Goal: Task Accomplishment & Management: Manage account settings

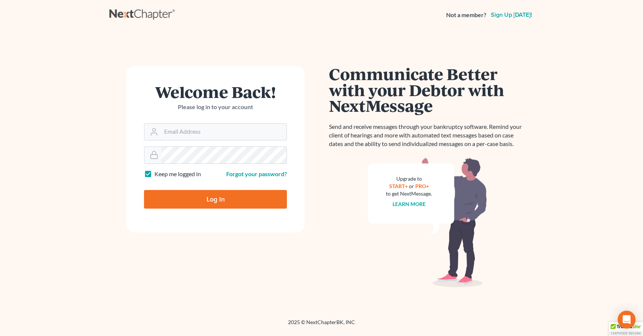
type input "Kay.hamilton@law-hc.com"
click at [215, 198] on input "Log In" at bounding box center [215, 199] width 143 height 19
type input "Thinking..."
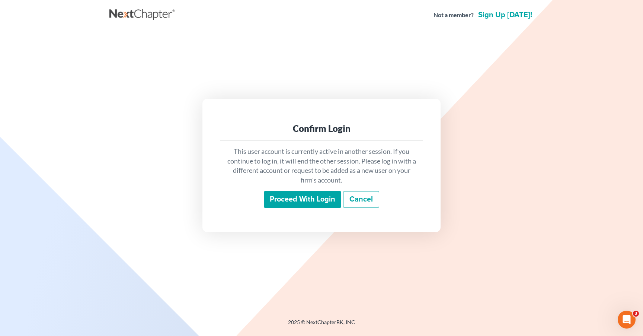
click at [301, 203] on input "Proceed with login" at bounding box center [302, 199] width 77 height 17
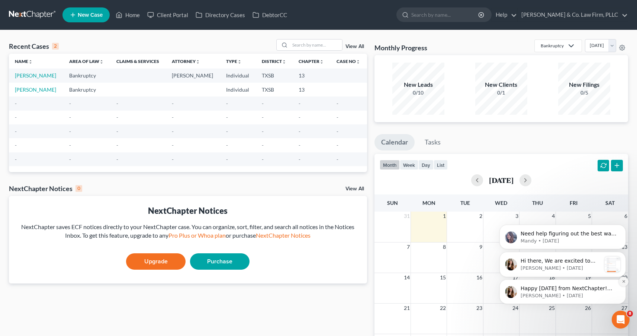
click at [623, 280] on icon "Dismiss notification" at bounding box center [624, 281] width 4 height 4
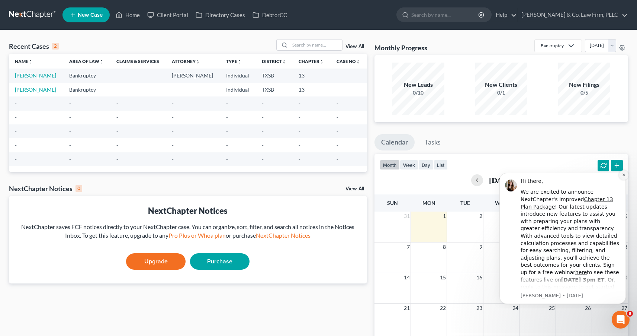
drag, startPoint x: 625, startPoint y: 176, endPoint x: 1117, endPoint y: 341, distance: 519.3
click at [625, 176] on icon "Dismiss notification" at bounding box center [624, 175] width 4 height 4
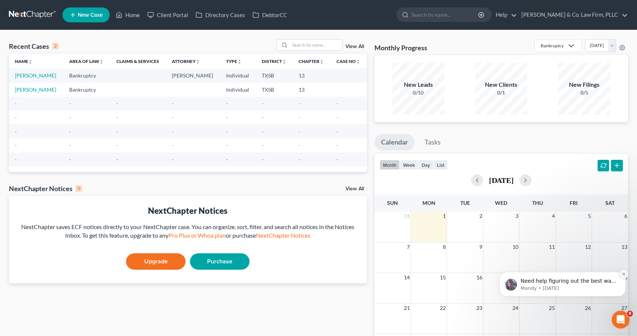
click at [623, 275] on icon "Dismiss notification" at bounding box center [624, 274] width 4 height 4
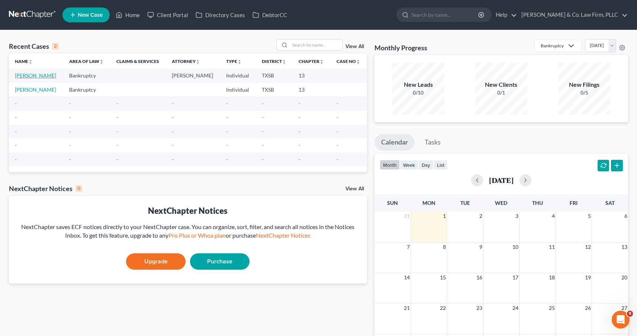
click at [49, 75] on link "SWAN, VERONICA" at bounding box center [35, 75] width 41 height 6
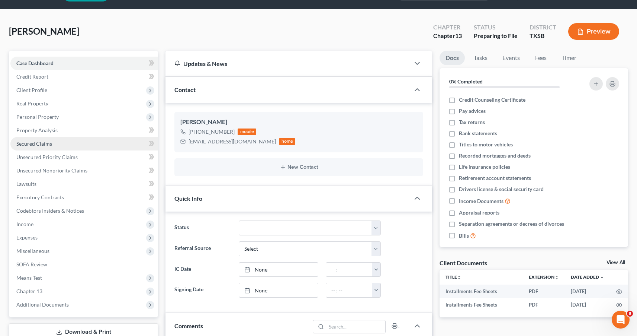
scroll to position [38, 0]
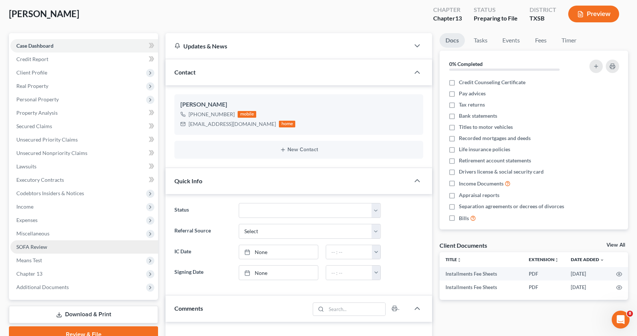
click at [39, 245] on span "SOFA Review" at bounding box center [31, 246] width 31 height 6
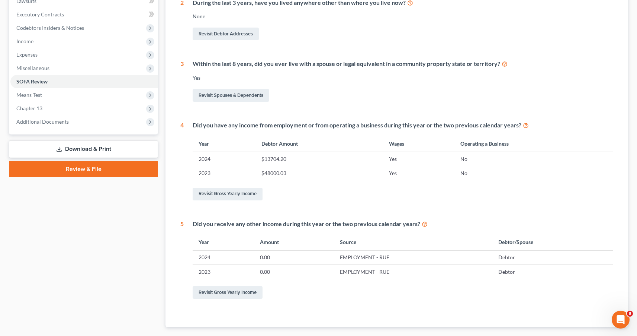
scroll to position [153, 0]
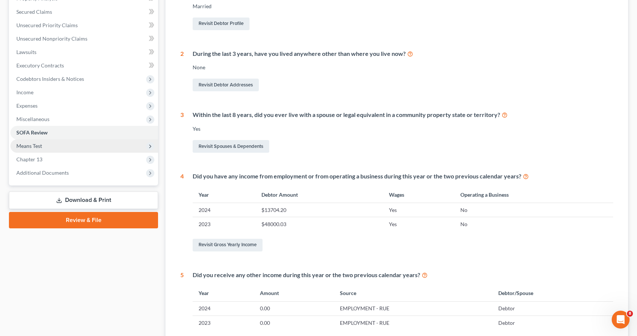
click at [63, 147] on span "Means Test" at bounding box center [84, 145] width 148 height 13
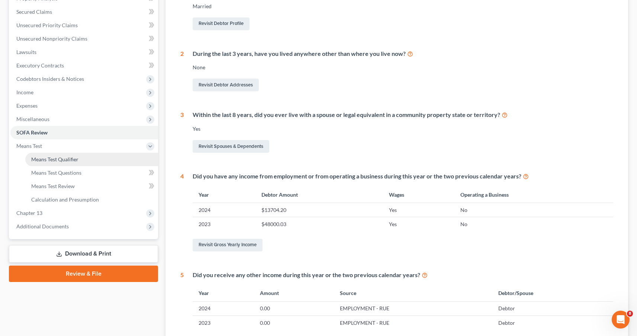
click at [59, 161] on span "Means Test Qualifier" at bounding box center [54, 159] width 47 height 6
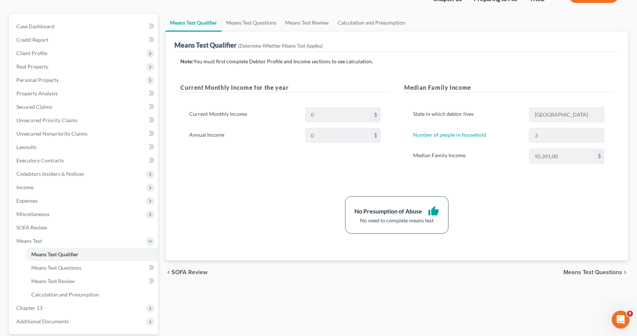
scroll to position [45, 0]
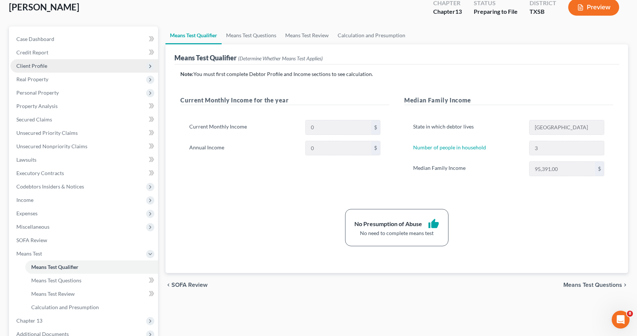
click at [131, 67] on span "Client Profile" at bounding box center [84, 65] width 148 height 13
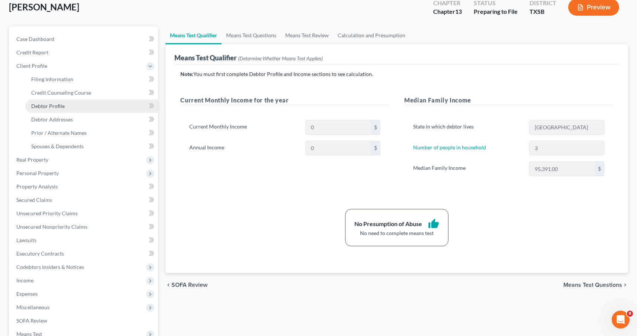
click at [98, 105] on link "Debtor Profile" at bounding box center [91, 105] width 133 height 13
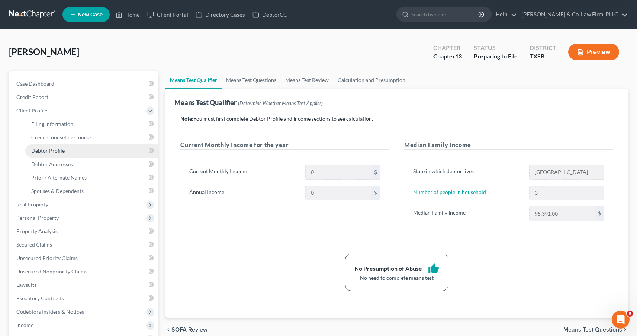
select select "1"
select select "2"
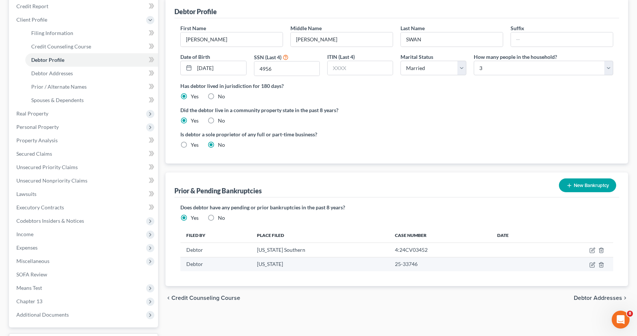
scroll to position [154, 0]
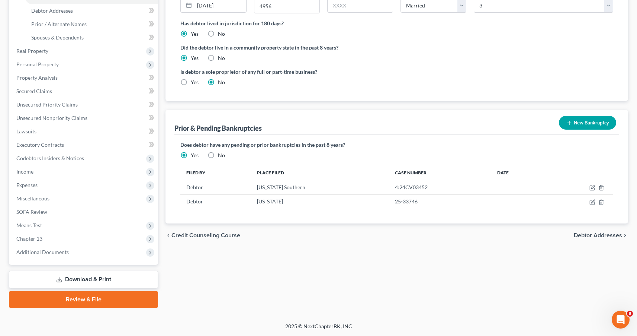
click at [216, 235] on span "Credit Counseling Course" at bounding box center [205, 235] width 69 height 6
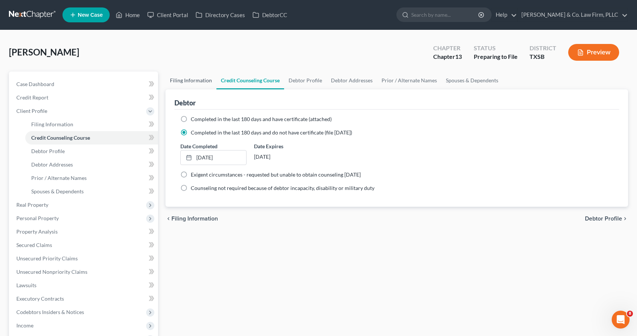
click at [187, 78] on link "Filing Information" at bounding box center [191, 80] width 51 height 18
select select "1"
select select "0"
select select "3"
select select "45"
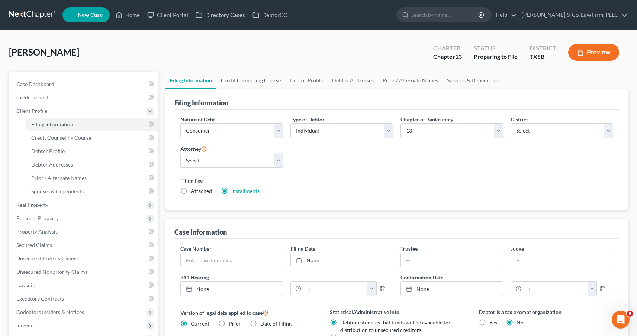
click at [238, 80] on link "Credit Counseling Course" at bounding box center [250, 80] width 69 height 18
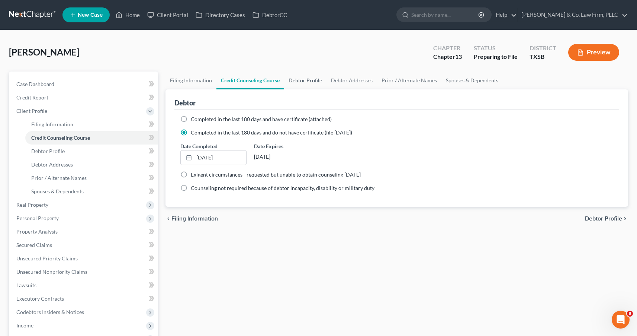
click at [305, 80] on link "Debtor Profile" at bounding box center [305, 80] width 42 height 18
select select "1"
select select "2"
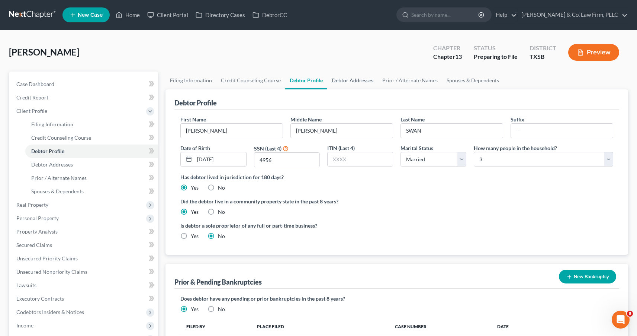
click at [362, 80] on link "Debtor Addresses" at bounding box center [352, 80] width 51 height 18
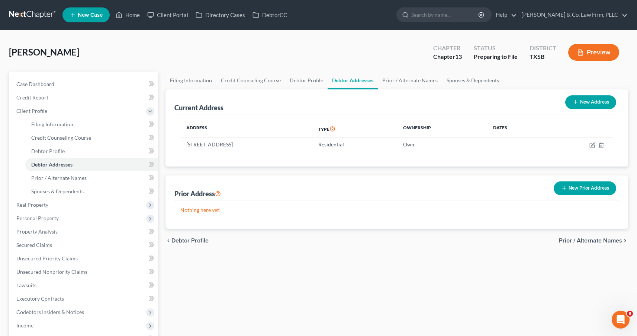
click at [578, 189] on button "New Prior Address" at bounding box center [585, 188] width 62 height 14
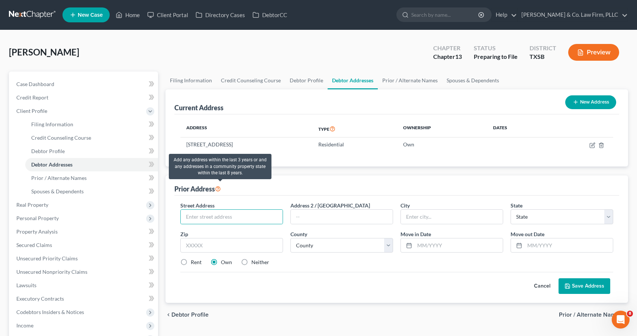
click at [221, 187] on icon at bounding box center [218, 187] width 6 height 7
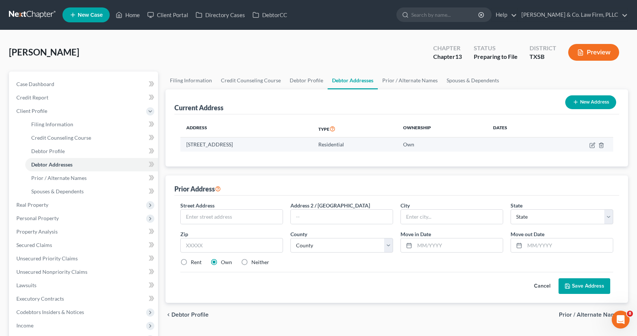
drag, startPoint x: 295, startPoint y: 144, endPoint x: 187, endPoint y: 147, distance: 108.6
click at [187, 147] on td "9235 Water Edge Point Lane, Humble, TX 77396" at bounding box center [246, 144] width 132 height 14
copy td "9235 Water Edge Point Lane, Humble, TX 77396"
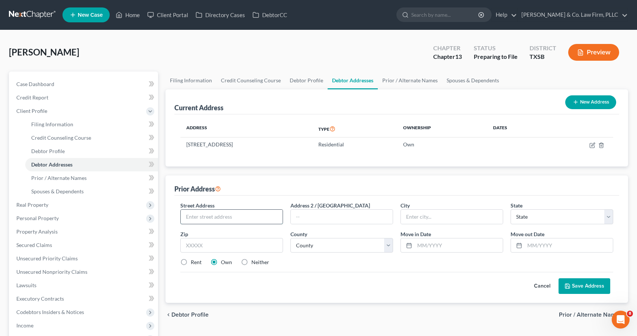
click at [212, 212] on input "text" at bounding box center [232, 216] width 102 height 14
paste input "9235 Water Edge Point Lane, Humble, TX 7"
type input "9235 Water Edge Point Lane, Humble, TX 7"
click at [545, 283] on button "Cancel" at bounding box center [542, 285] width 33 height 15
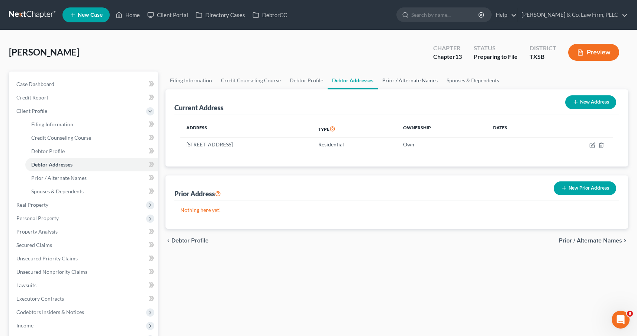
click at [400, 78] on link "Prior / Alternate Names" at bounding box center [410, 80] width 64 height 18
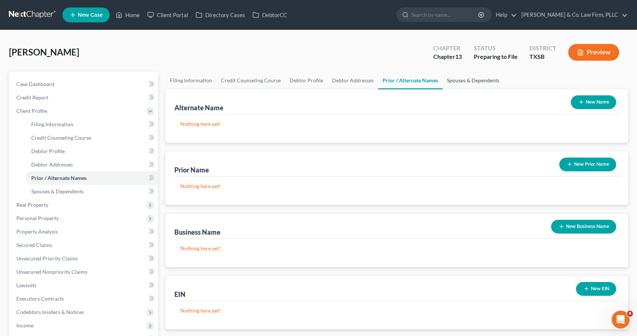
click at [476, 83] on link "Spouses & Dependents" at bounding box center [473, 80] width 61 height 18
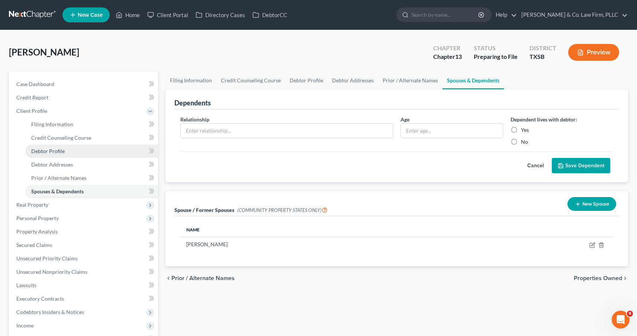
click at [41, 152] on span "Debtor Profile" at bounding box center [47, 151] width 33 height 6
select select "1"
select select "2"
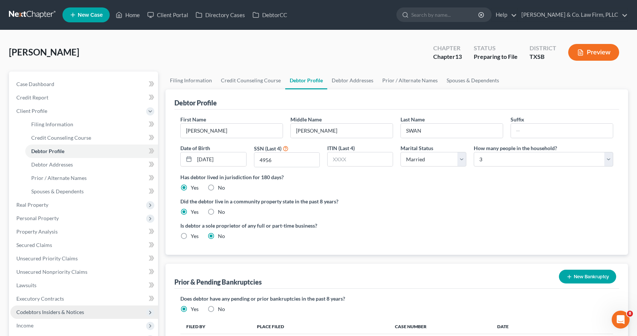
scroll to position [133, 0]
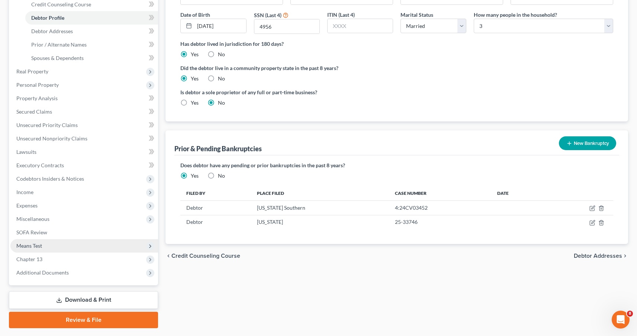
click at [38, 244] on span "Means Test" at bounding box center [29, 245] width 26 height 6
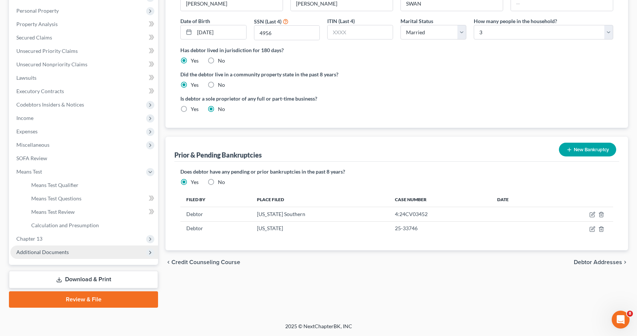
scroll to position [127, 0]
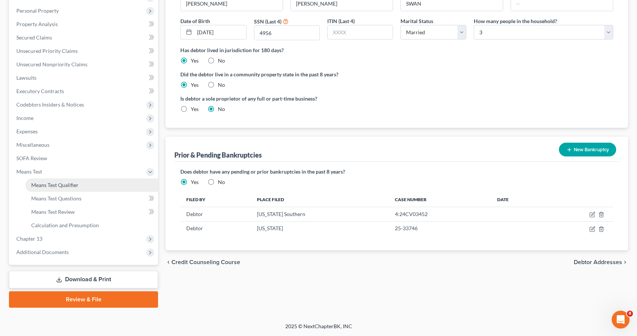
click at [67, 186] on span "Means Test Qualifier" at bounding box center [54, 185] width 47 height 6
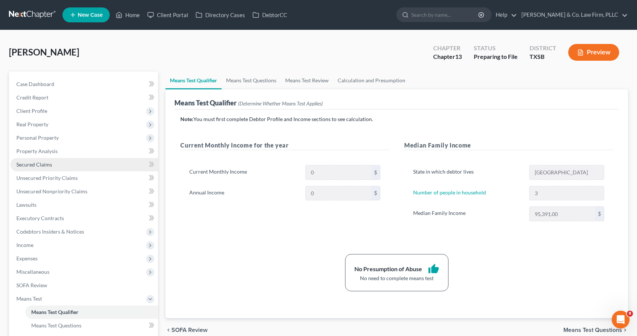
scroll to position [9, 0]
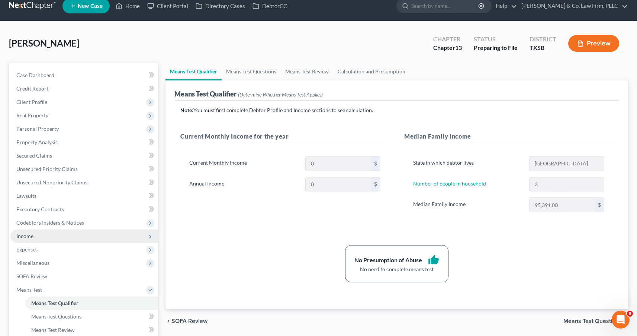
click at [39, 235] on span "Income" at bounding box center [84, 235] width 148 height 13
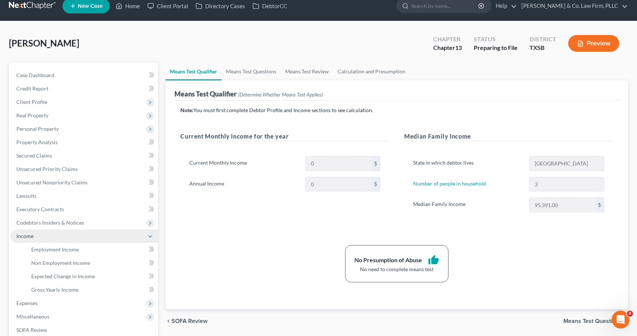
scroll to position [22, 0]
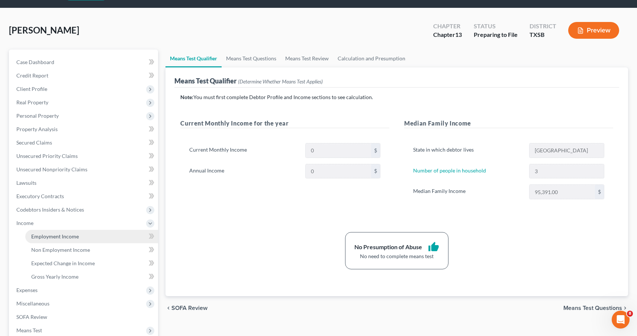
click at [80, 238] on link "Employment Income" at bounding box center [91, 235] width 133 height 13
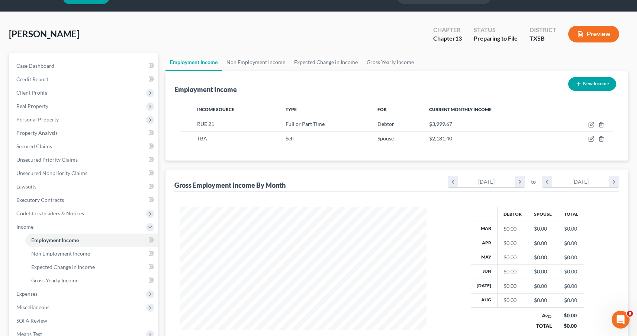
scroll to position [29, 0]
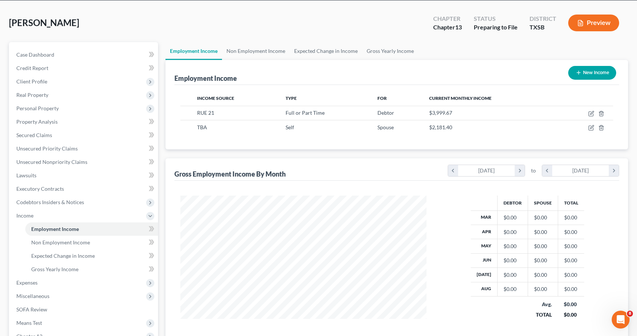
click at [516, 239] on td "$0.00" at bounding box center [512, 246] width 31 height 14
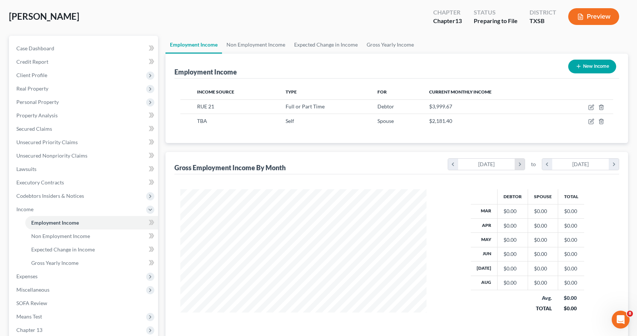
click at [517, 163] on icon "chevron_right" at bounding box center [520, 163] width 10 height 11
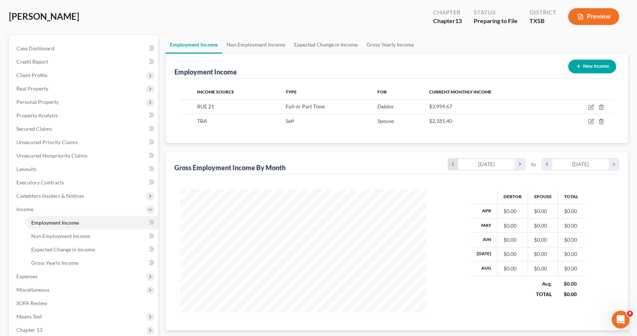
click at [456, 164] on icon "chevron_left" at bounding box center [453, 163] width 10 height 11
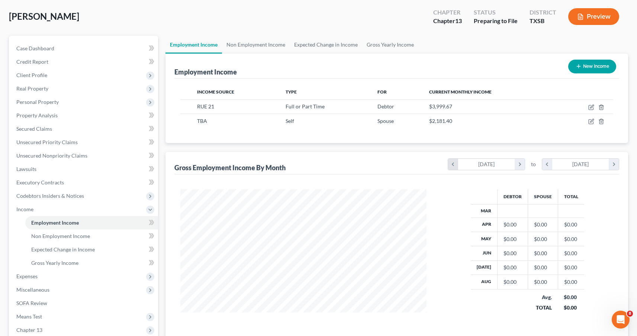
scroll to position [134, 261]
click at [456, 164] on icon "chevron_left" at bounding box center [453, 163] width 10 height 11
click at [522, 163] on icon "chevron_right" at bounding box center [520, 163] width 10 height 11
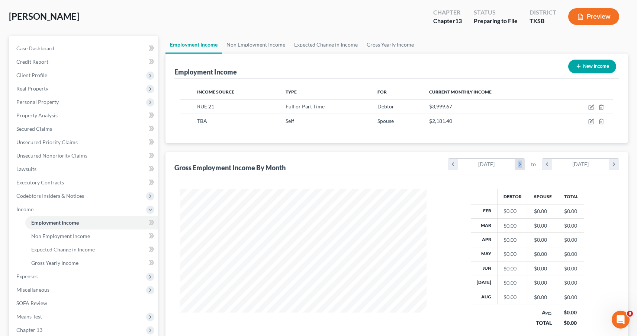
click at [521, 163] on icon "chevron_right" at bounding box center [520, 163] width 10 height 11
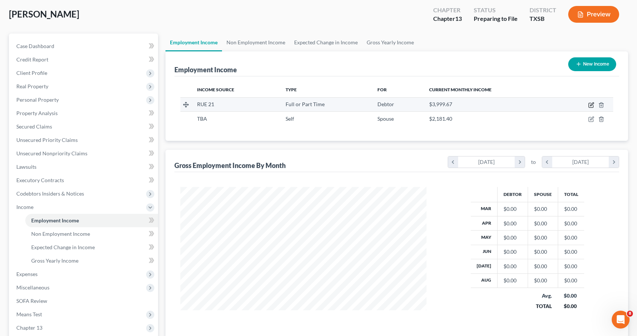
click at [590, 105] on icon "button" at bounding box center [591, 105] width 6 height 6
select select "0"
select select "28"
select select "2"
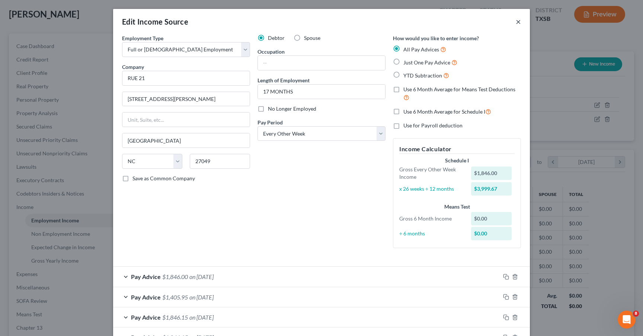
click at [516, 20] on button "×" at bounding box center [518, 21] width 5 height 9
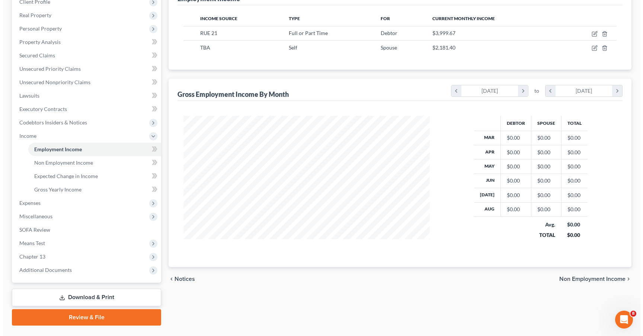
scroll to position [107, 0]
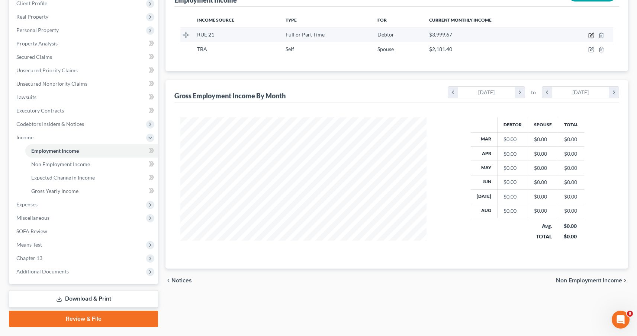
click at [593, 32] on icon "button" at bounding box center [591, 35] width 6 height 6
select select "0"
select select "28"
select select "2"
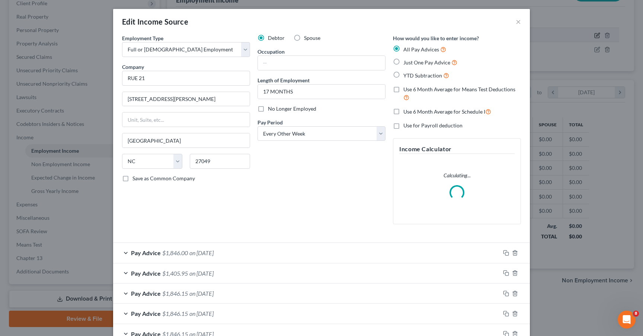
scroll to position [134, 264]
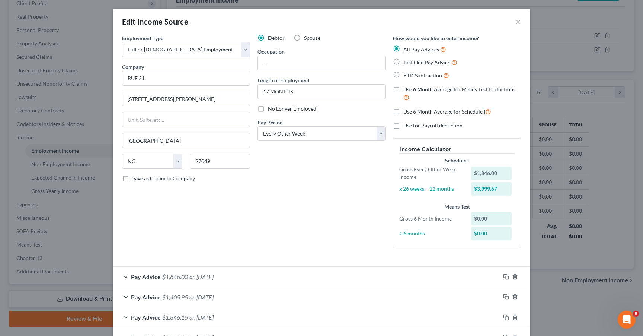
click at [403, 110] on label "Use 6 Month Average for Schedule I" at bounding box center [447, 111] width 88 height 9
click at [406, 110] on input "Use 6 Month Average for Schedule I" at bounding box center [408, 109] width 5 height 5
checkbox input "true"
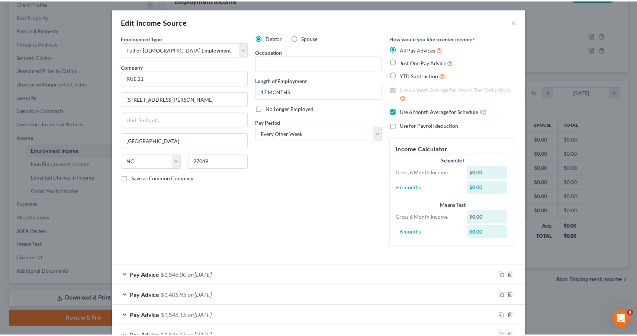
scroll to position [53, 0]
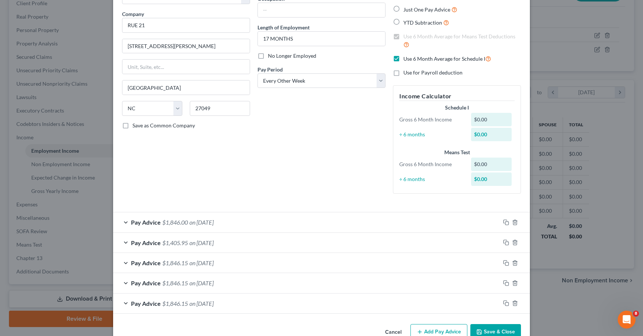
click at [495, 332] on button "Save & Close" at bounding box center [495, 332] width 51 height 16
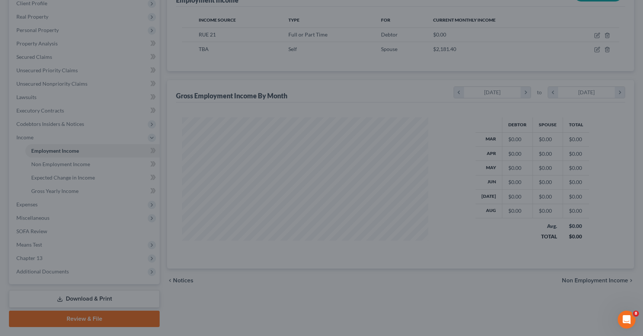
scroll to position [371827, 371699]
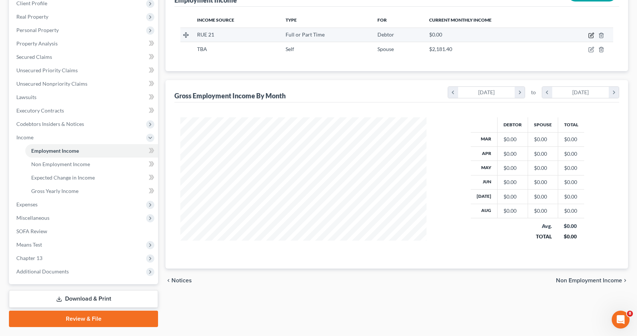
click at [590, 35] on icon "button" at bounding box center [591, 35] width 6 height 6
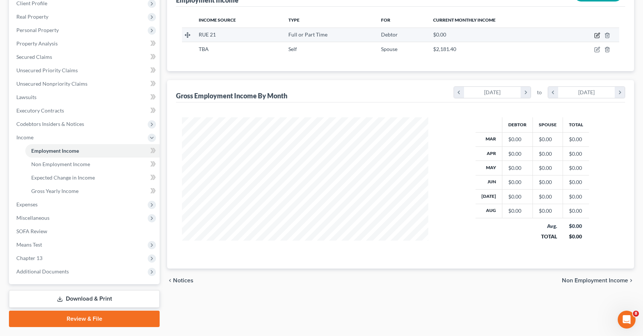
scroll to position [134, 264]
select select "0"
select select "28"
select select "2"
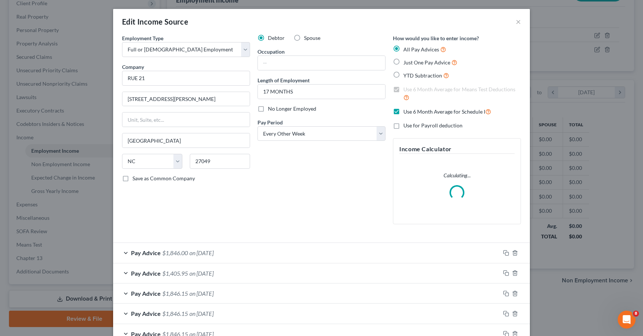
click at [403, 90] on label "Use 6 Month Average for Means Test Deductions" at bounding box center [462, 94] width 118 height 16
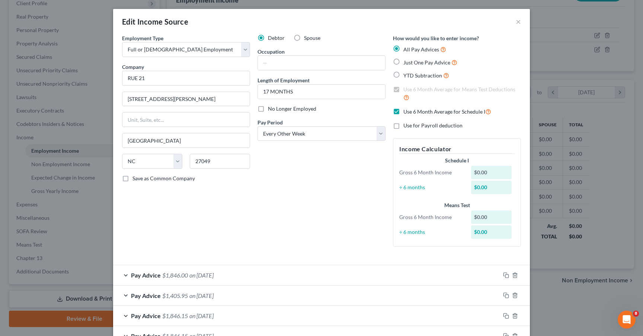
click at [403, 111] on label "Use 6 Month Average for Schedule I" at bounding box center [447, 111] width 88 height 9
click at [406, 111] on input "Use 6 Month Average for Schedule I" at bounding box center [408, 109] width 5 height 5
checkbox input "false"
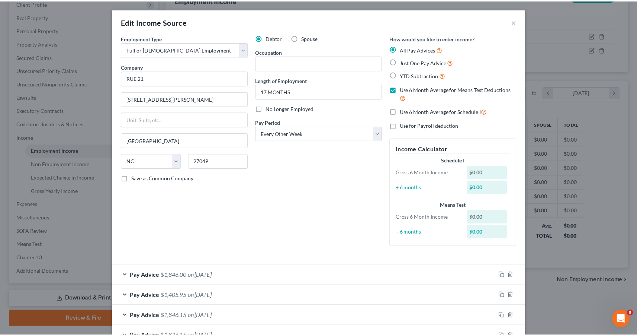
scroll to position [56, 0]
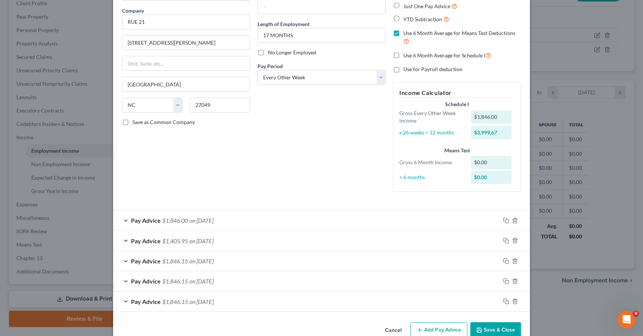
click at [491, 329] on button "Save & Close" at bounding box center [495, 330] width 51 height 16
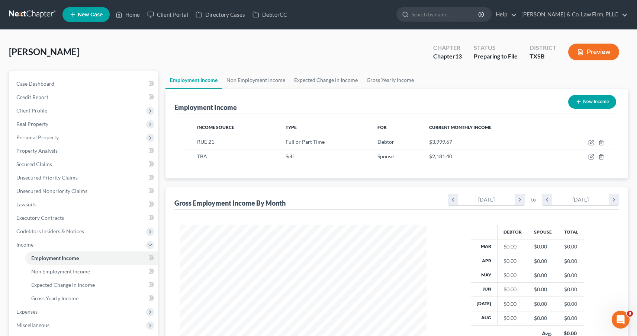
scroll to position [49, 0]
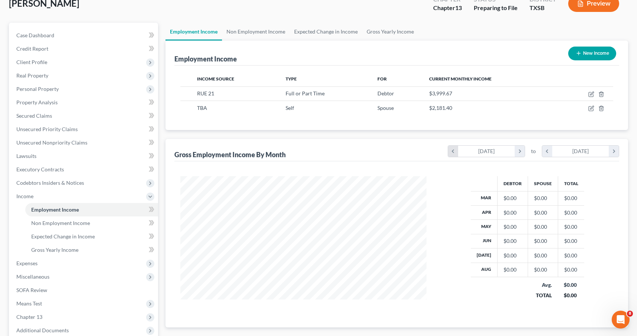
click at [450, 154] on icon "chevron_left" at bounding box center [453, 150] width 10 height 11
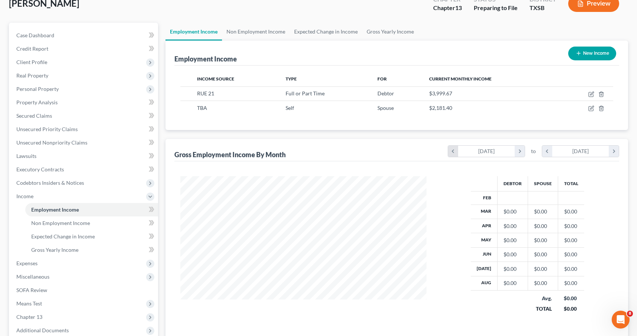
scroll to position [147, 261]
click at [450, 154] on icon "chevron_left" at bounding box center [453, 150] width 10 height 11
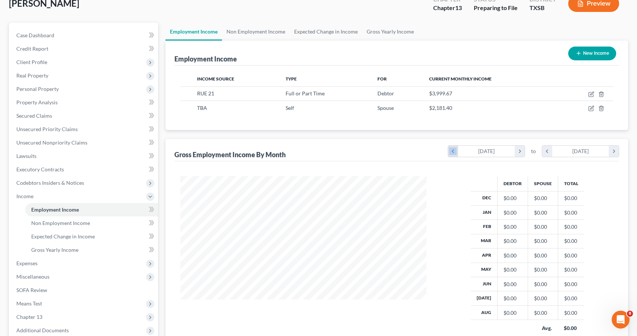
click at [450, 154] on icon "chevron_left" at bounding box center [453, 150] width 10 height 11
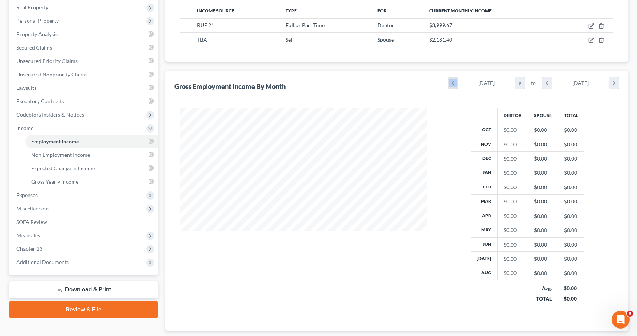
click at [452, 80] on icon "chevron_left" at bounding box center [453, 82] width 10 height 11
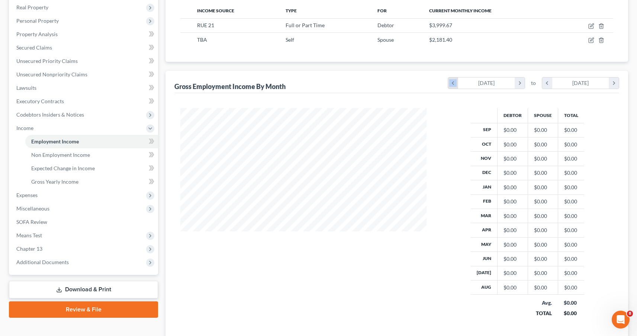
click at [452, 80] on icon "chevron_left" at bounding box center [453, 82] width 10 height 11
click at [455, 80] on icon "chevron_left" at bounding box center [453, 82] width 10 height 11
click at [521, 84] on icon "chevron_right" at bounding box center [520, 82] width 10 height 11
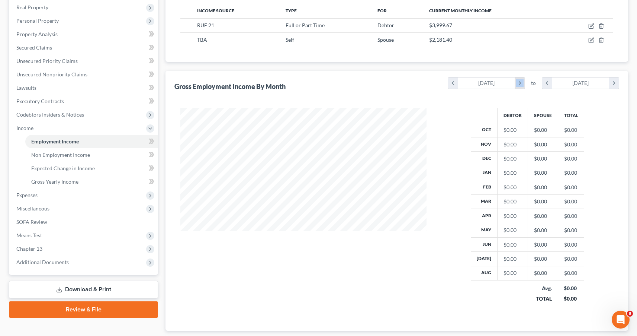
click at [521, 84] on icon "chevron_right" at bounding box center [520, 82] width 10 height 11
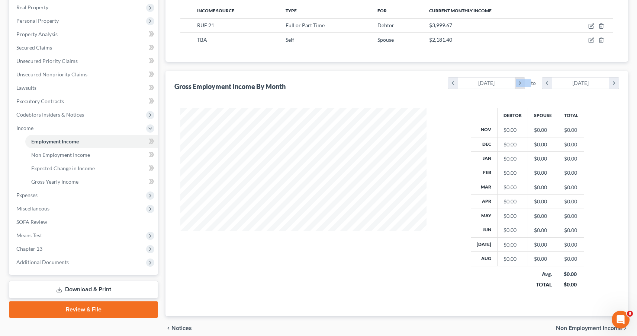
click at [521, 84] on icon "chevron_right" at bounding box center [520, 82] width 10 height 11
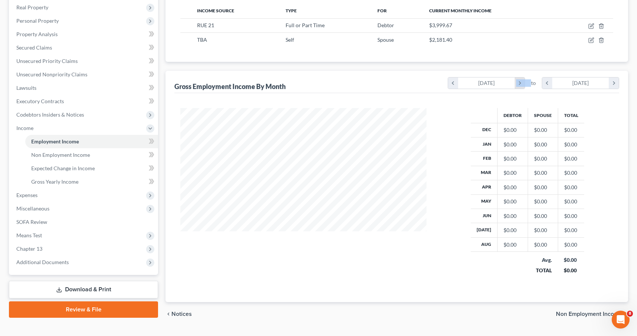
click at [521, 84] on icon "chevron_right" at bounding box center [520, 82] width 10 height 11
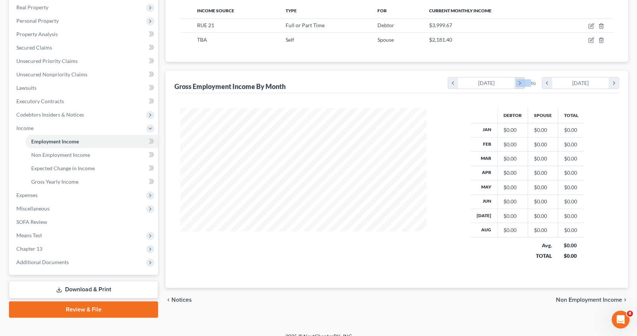
click at [521, 84] on icon "chevron_right" at bounding box center [520, 82] width 10 height 11
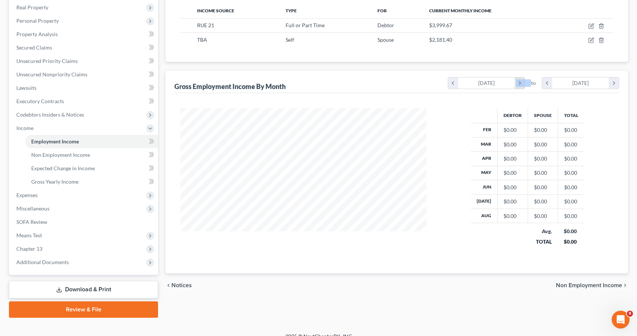
click at [521, 84] on icon "chevron_right" at bounding box center [520, 82] width 10 height 11
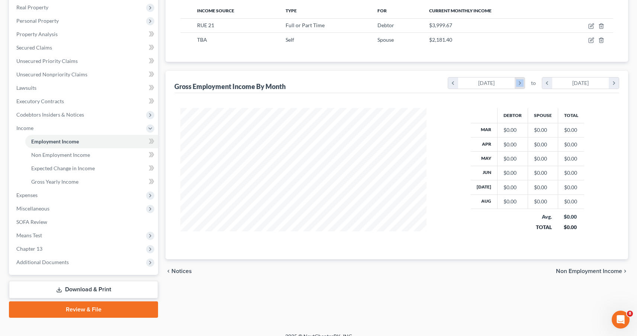
click at [521, 84] on icon "chevron_right" at bounding box center [520, 82] width 10 height 11
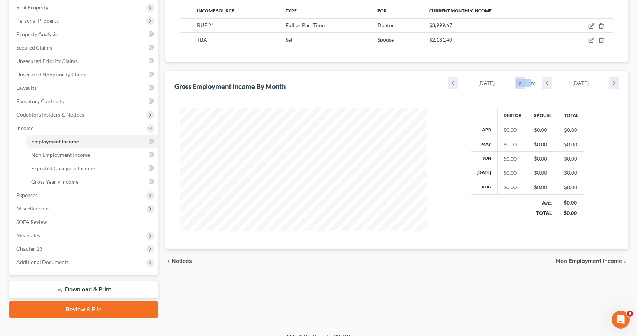
click at [521, 84] on icon "chevron_right" at bounding box center [520, 82] width 10 height 11
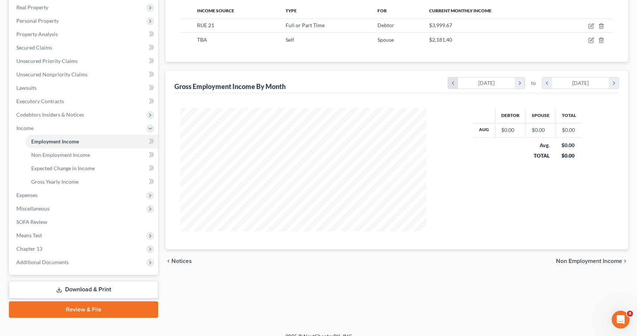
click at [450, 83] on icon "chevron_left" at bounding box center [453, 82] width 10 height 11
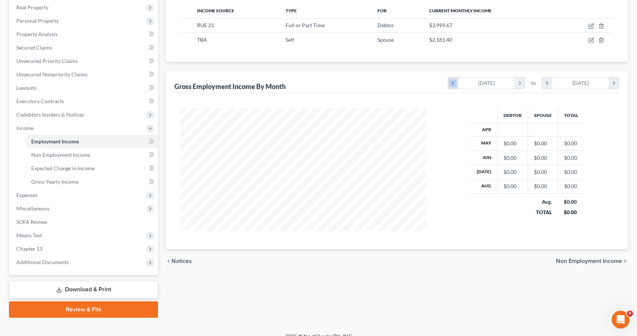
click at [450, 83] on icon "chevron_left" at bounding box center [453, 82] width 10 height 11
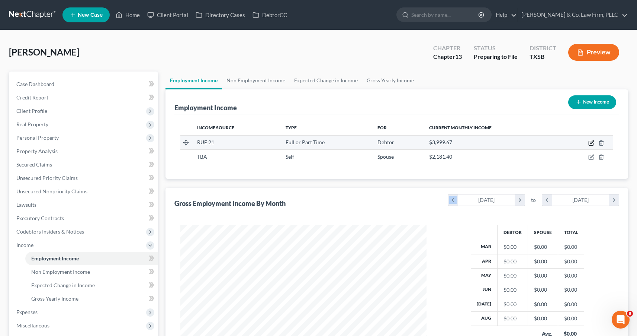
click at [589, 142] on icon "button" at bounding box center [591, 143] width 4 height 4
select select "0"
select select "28"
select select "2"
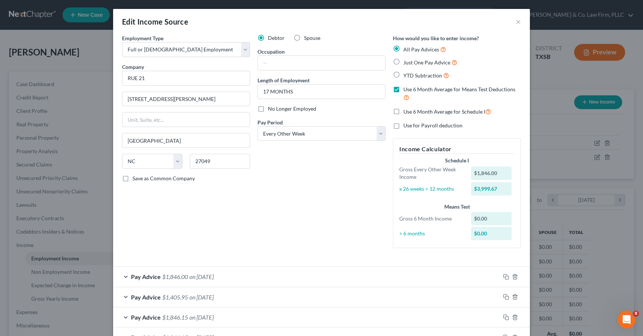
click at [403, 88] on label "Use 6 Month Average for Means Test Deductions" at bounding box center [462, 94] width 118 height 16
click at [406, 88] on input "Use 6 Month Average for Means Test Deductions" at bounding box center [408, 88] width 5 height 5
checkbox input "false"
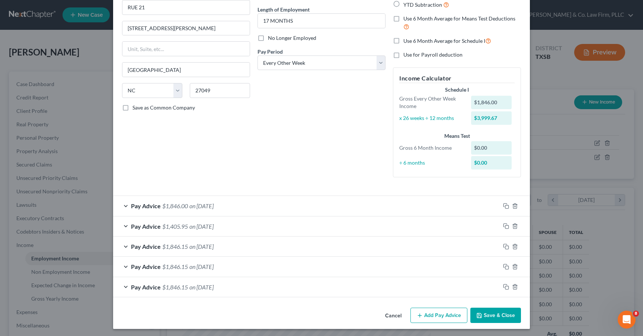
click at [497, 312] on button "Save & Close" at bounding box center [495, 315] width 51 height 16
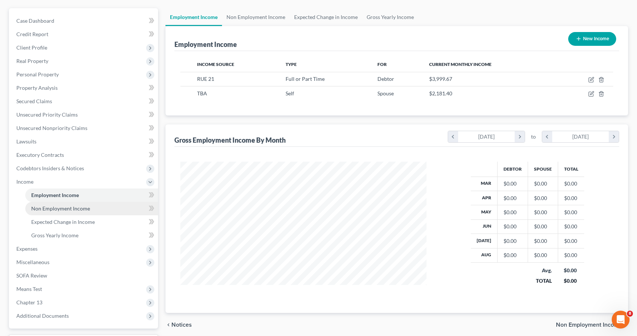
click at [58, 209] on span "Non Employment Income" at bounding box center [60, 208] width 59 height 6
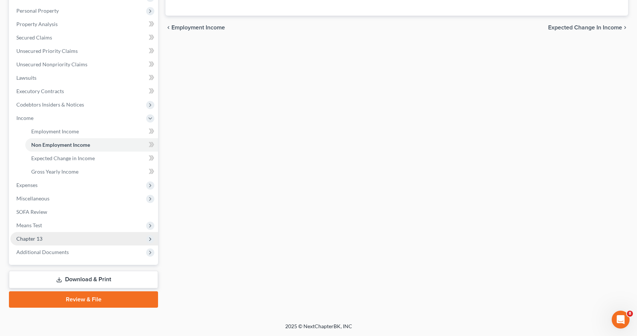
click at [48, 238] on span "Chapter 13" at bounding box center [84, 238] width 148 height 13
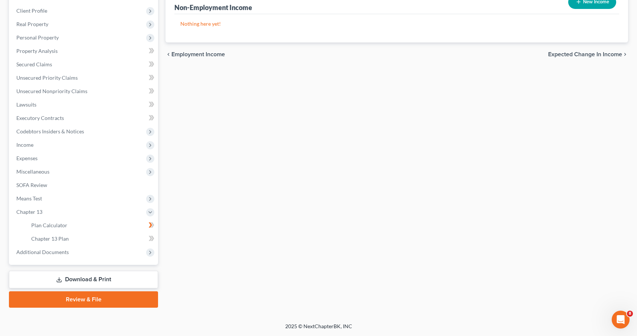
click at [92, 302] on link "Review & File" at bounding box center [83, 299] width 149 height 16
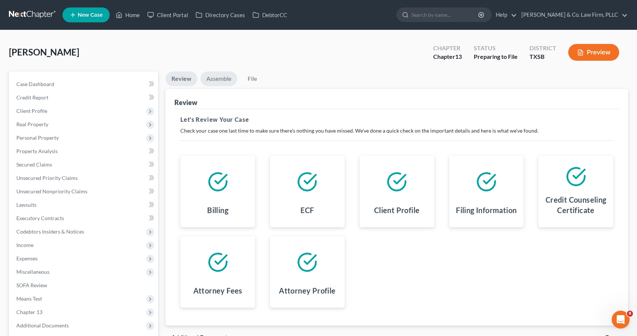
click at [214, 73] on link "Assemble" at bounding box center [218, 78] width 37 height 15
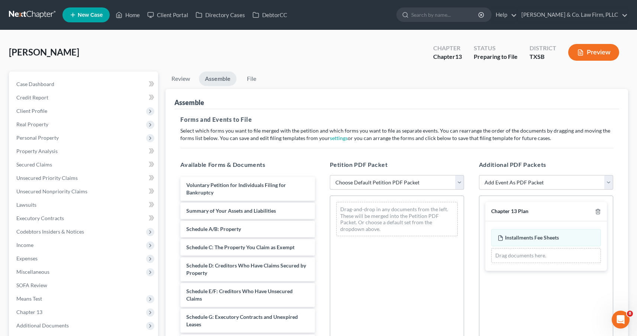
select select "1"
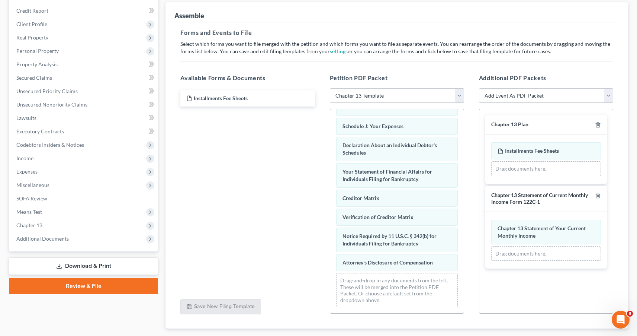
scroll to position [77, 0]
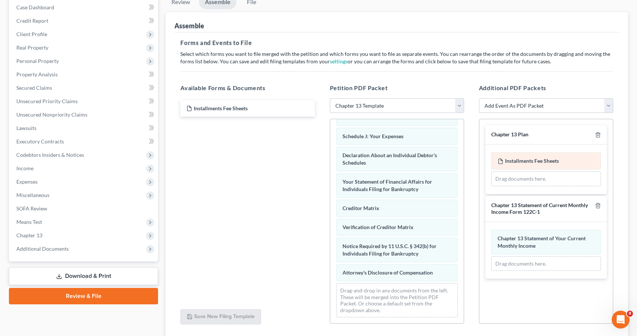
click at [523, 161] on span "Installments Fee Sheets" at bounding box center [532, 160] width 54 height 6
drag, startPoint x: 527, startPoint y: 161, endPoint x: 522, endPoint y: 161, distance: 5.6
click at [522, 161] on div "Installments Fee Sheets Amended Installments Fee Sheets Installments Fee Sheets…" at bounding box center [546, 159] width 110 height 15
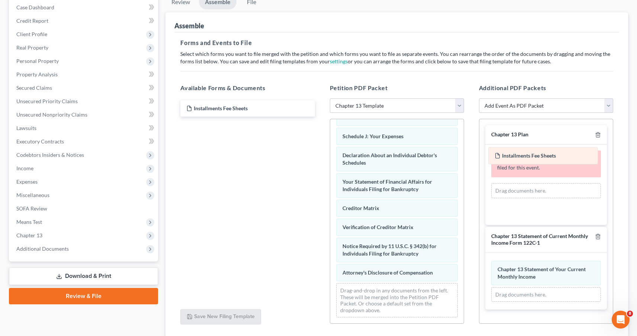
drag, startPoint x: 545, startPoint y: 251, endPoint x: 542, endPoint y: 158, distance: 93.4
click at [542, 260] on div "Installments Fee Sheets Amended Installments Fee Sheets Installments Fee Sheets…" at bounding box center [546, 280] width 110 height 41
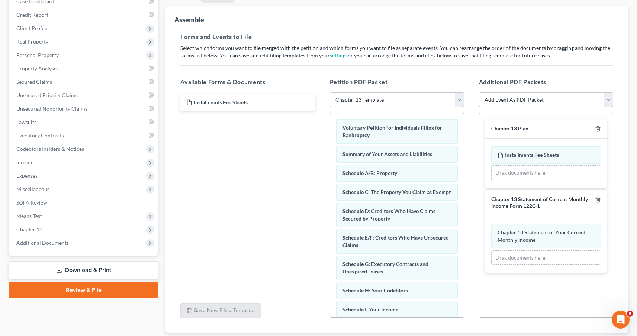
scroll to position [131, 0]
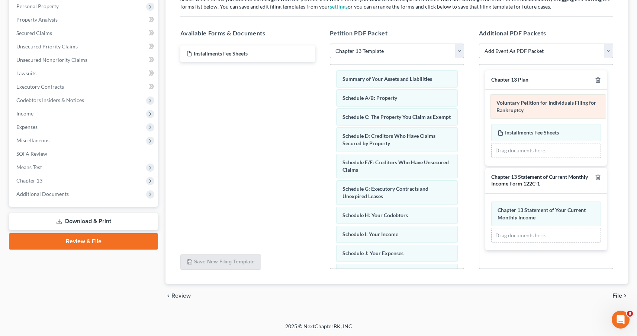
drag, startPoint x: 400, startPoint y: 83, endPoint x: 554, endPoint y: 106, distance: 155.8
click at [464, 106] on div "Voluntary Petition for Individuals Filing for Bankruptcy Voluntary Petition for…" at bounding box center [397, 251] width 134 height 375
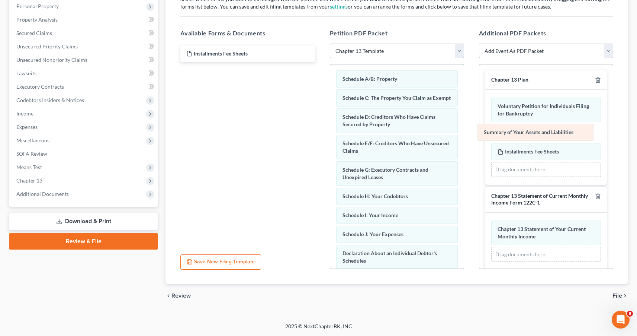
drag, startPoint x: 399, startPoint y: 78, endPoint x: 540, endPoint y: 132, distance: 151.0
click at [464, 132] on div "Summary of Your Assets and Liabilities Summary of Your Assets and Liabilities S…" at bounding box center [397, 242] width 134 height 356
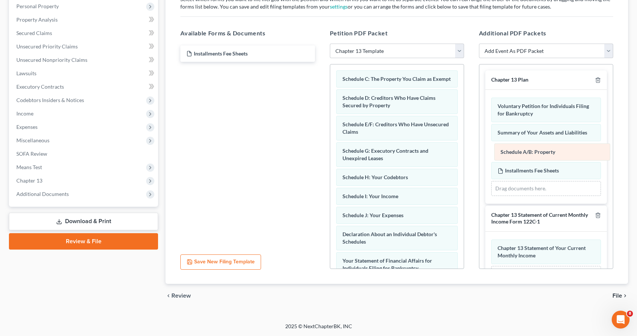
drag, startPoint x: 391, startPoint y: 77, endPoint x: 549, endPoint y: 150, distance: 174.1
click at [464, 150] on div "Schedule A/B: Property Schedule A/B: Property Schedule C: The Property You Clai…" at bounding box center [397, 232] width 134 height 337
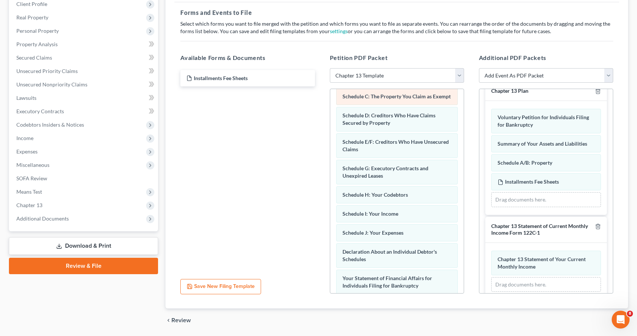
scroll to position [6, 0]
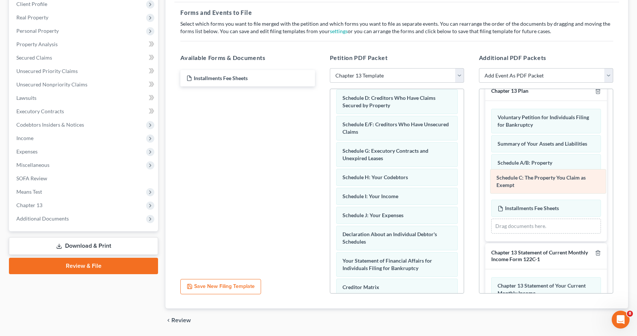
drag, startPoint x: 409, startPoint y: 103, endPoint x: 563, endPoint y: 182, distance: 173.3
click at [464, 182] on div "Schedule C: The Property You Claim as Exempt Schedule C: The Property You Claim…" at bounding box center [397, 242] width 134 height 318
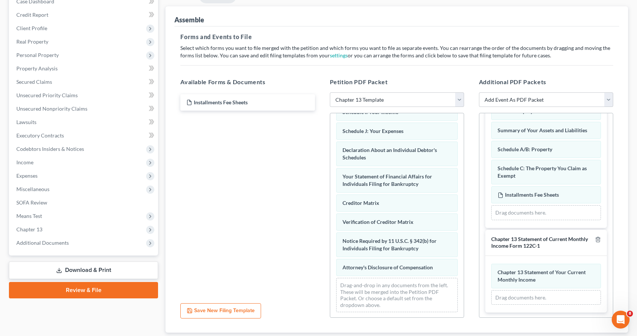
scroll to position [0, 0]
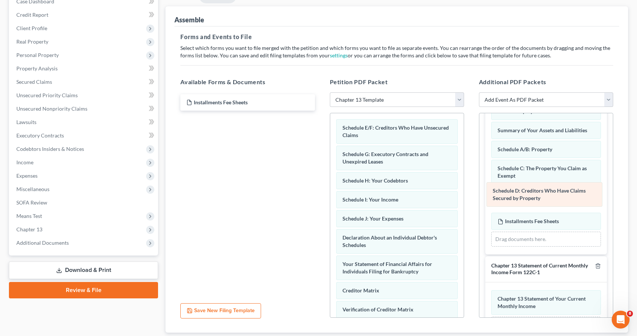
drag, startPoint x: 391, startPoint y: 129, endPoint x: 541, endPoint y: 192, distance: 162.9
click at [464, 192] on div "Schedule D: Creditors Who Have Claims Secured by Property Schedule D: Creditors…" at bounding box center [397, 259] width 134 height 292
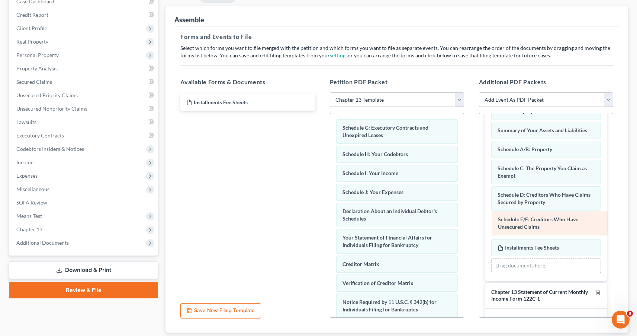
drag, startPoint x: 368, startPoint y: 128, endPoint x: 522, endPoint y: 219, distance: 179.3
click at [464, 219] on div "Schedule E/F: Creditors Who Have Unsecured Claims Schedule E/F: Creditors Who H…" at bounding box center [397, 246] width 134 height 266
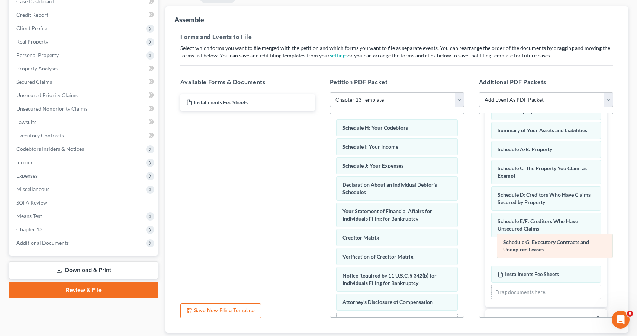
drag, startPoint x: 390, startPoint y: 133, endPoint x: 551, endPoint y: 247, distance: 197.1
click at [464, 247] on div "Schedule G: Executory Contracts and Unexpired Leases Schedule G: Executory Cont…" at bounding box center [397, 232] width 134 height 239
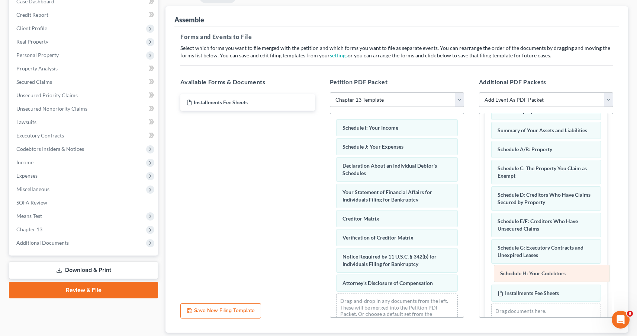
drag, startPoint x: 387, startPoint y: 129, endPoint x: 543, endPoint y: 274, distance: 213.4
click at [464, 274] on div "Schedule H: Your Codebtors Schedule H: Your Codebtors Schedule I: Your Income S…" at bounding box center [397, 223] width 134 height 220
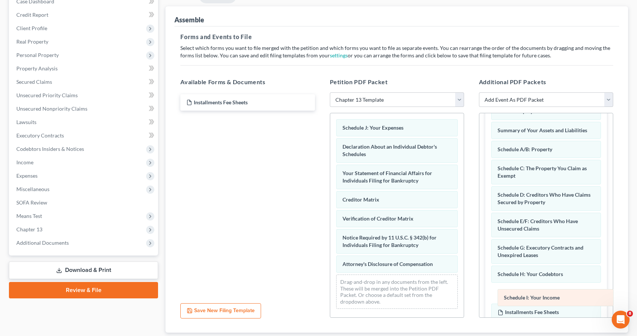
drag, startPoint x: 369, startPoint y: 126, endPoint x: 528, endPoint y: 295, distance: 232.1
click at [464, 295] on div "Schedule I: Your Income Schedule I: Your Income Schedule J: Your Expenses Decla…" at bounding box center [397, 213] width 134 height 201
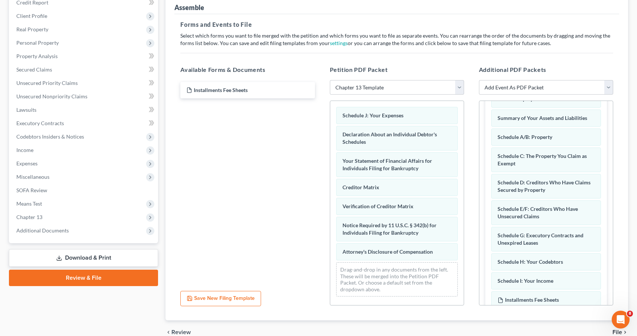
scroll to position [131, 0]
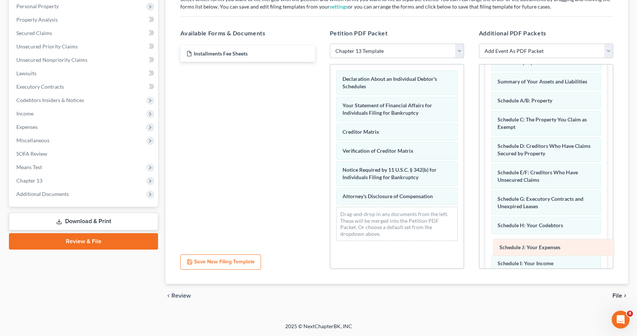
drag, startPoint x: 378, startPoint y: 80, endPoint x: 535, endPoint y: 248, distance: 230.0
click at [464, 247] on div "Schedule J: Your Expenses Schedule J: Your Expenses Declaration About an Indivi…" at bounding box center [397, 155] width 134 height 182
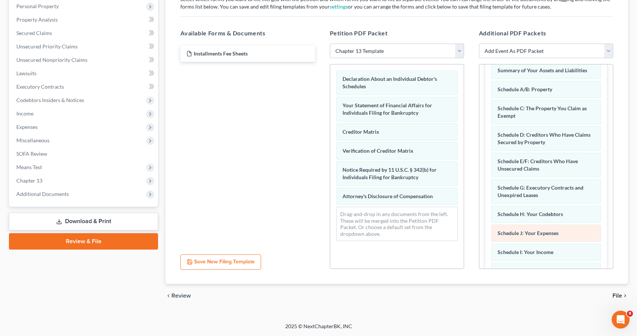
scroll to position [130, 0]
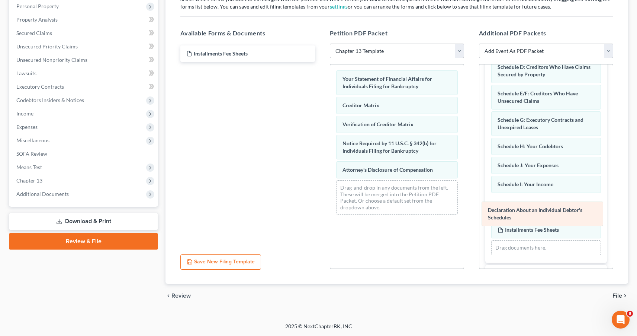
drag, startPoint x: 392, startPoint y: 84, endPoint x: 537, endPoint y: 215, distance: 195.7
click at [464, 215] on div "Declaration About an Individual Debtor's Schedules Declaration About an Individ…" at bounding box center [397, 142] width 134 height 156
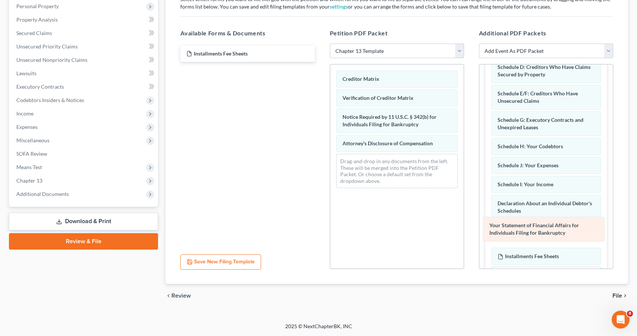
drag, startPoint x: 371, startPoint y: 81, endPoint x: 518, endPoint y: 227, distance: 207.3
click at [464, 194] on div "Your Statement of Financial Affairs for Individuals Filing for Bankruptcy Your …" at bounding box center [397, 128] width 134 height 129
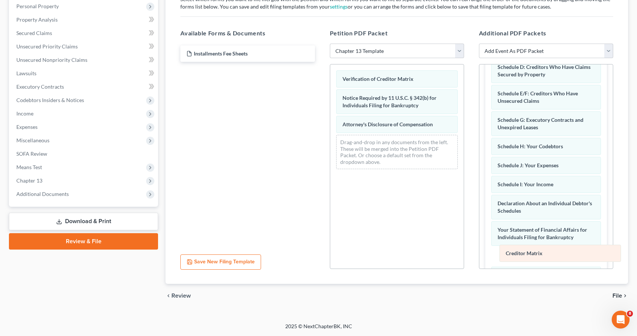
drag, startPoint x: 368, startPoint y: 80, endPoint x: 532, endPoint y: 254, distance: 238.7
click at [464, 175] on div "Creditor Matrix Creditor Matrix Verification of Creditor Matrix Notice Required…" at bounding box center [397, 119] width 134 height 110
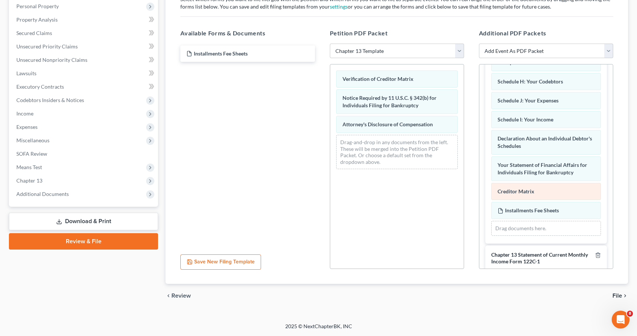
scroll to position [257, 0]
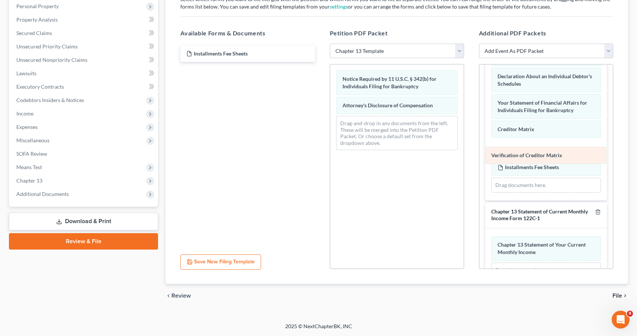
drag, startPoint x: 390, startPoint y: 78, endPoint x: 540, endPoint y: 154, distance: 168.5
click at [464, 154] on div "Verification of Creditor Matrix Verification of Creditor Matrix Notice Required…" at bounding box center [397, 110] width 134 height 92
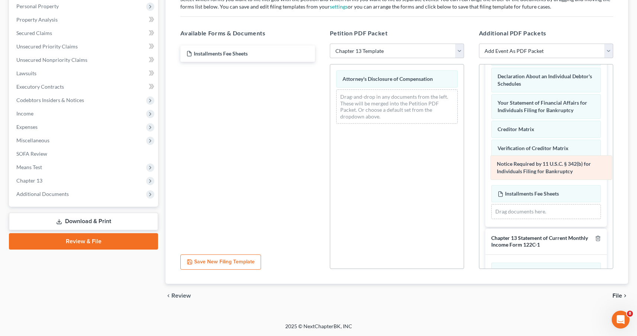
drag, startPoint x: 416, startPoint y: 77, endPoint x: 570, endPoint y: 162, distance: 176.1
click at [464, 129] on div "Notice Required by 11 U.S.C. § 342(b) for Individuals Filing for Bankruptcy Not…" at bounding box center [397, 96] width 134 height 65
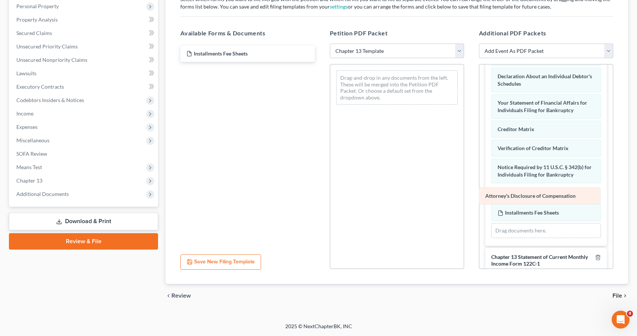
drag, startPoint x: 393, startPoint y: 77, endPoint x: 536, endPoint y: 194, distance: 184.5
click at [464, 110] on div "Attorney's Disclosure of Compensation Attorney's Disclosure of Compensation Dra…" at bounding box center [397, 87] width 134 height 46
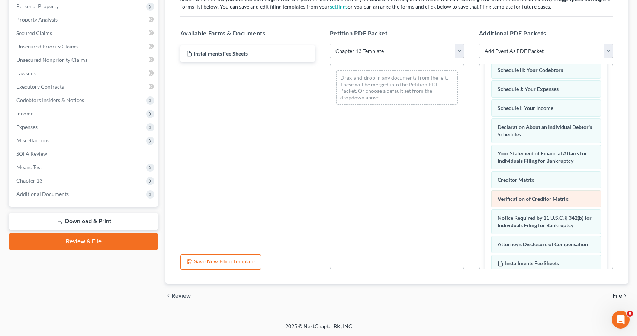
scroll to position [179, 0]
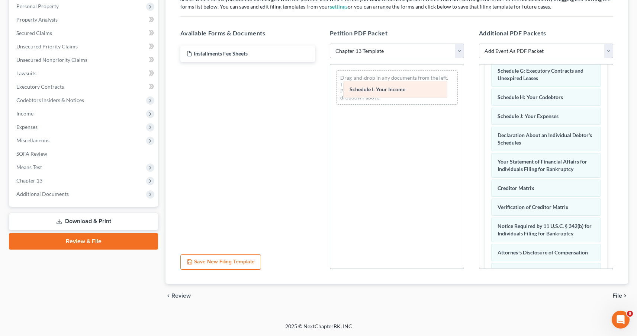
drag, startPoint x: 537, startPoint y: 137, endPoint x: 386, endPoint y: 86, distance: 160.0
click at [491, 86] on div "Schedule I: Your Income Amended Schedule I: Your Income Voluntary Petition for …" at bounding box center [546, 108] width 110 height 378
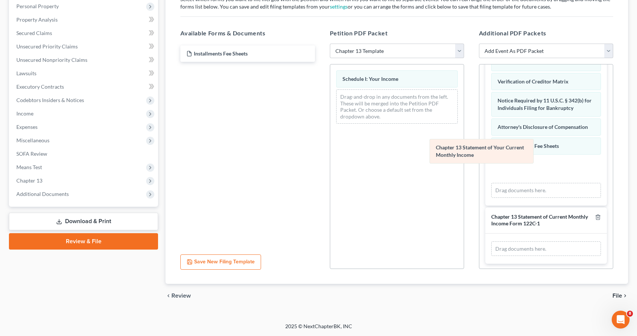
scroll to position [278, 0]
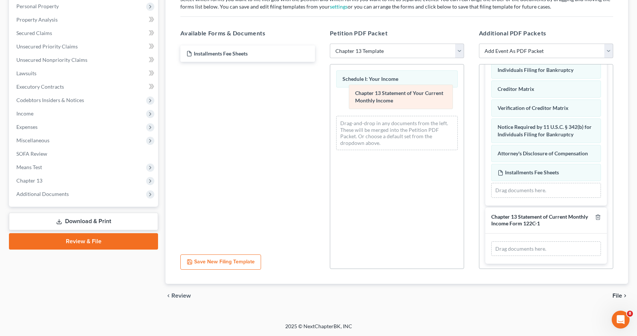
drag, startPoint x: 543, startPoint y: 224, endPoint x: 400, endPoint y: 95, distance: 192.6
click at [491, 241] on div "Chapter 13 Statement of Your Current Monthly Income Amended Chapter 13 Statemen…" at bounding box center [546, 248] width 110 height 15
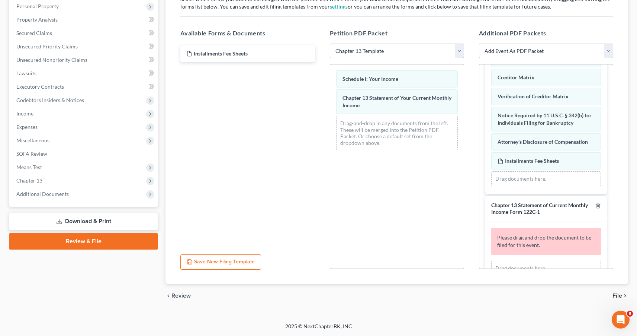
scroll to position [309, 0]
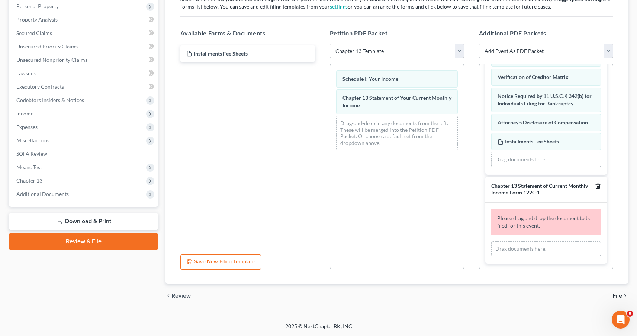
click at [598, 186] on line "button" at bounding box center [598, 186] width 0 height 1
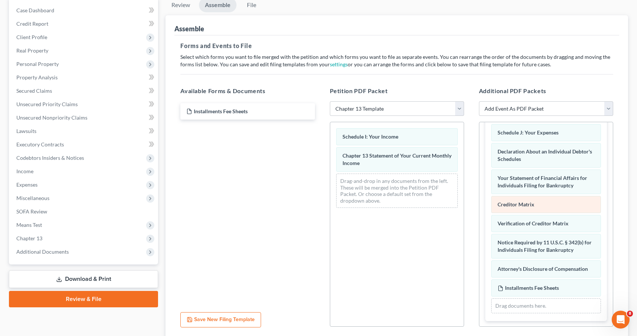
scroll to position [131, 0]
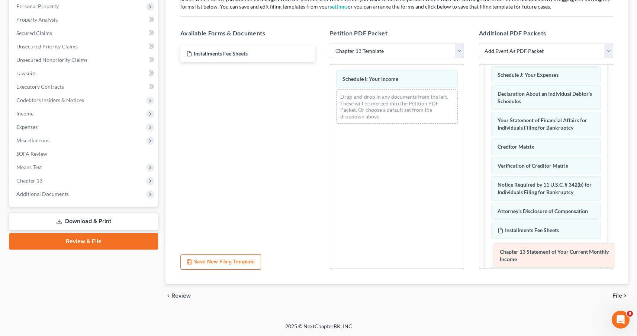
drag, startPoint x: 376, startPoint y: 102, endPoint x: 533, endPoint y: 256, distance: 219.6
click at [464, 129] on div "Chapter 13 Statement of Your Current Monthly Income Schedule I: Your Income Cha…" at bounding box center [397, 96] width 134 height 65
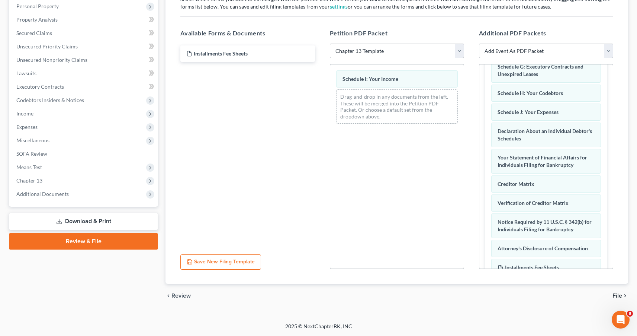
scroll to position [117, 0]
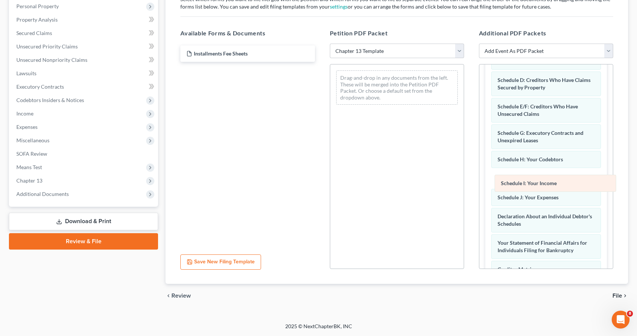
drag, startPoint x: 389, startPoint y: 78, endPoint x: 547, endPoint y: 182, distance: 189.6
click at [464, 110] on div "Schedule I: Your Income Schedule I: Your Income Drag-and-drop in any documents …" at bounding box center [397, 87] width 134 height 46
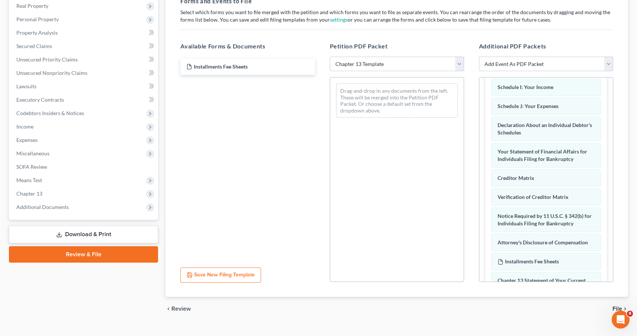
scroll to position [232, 0]
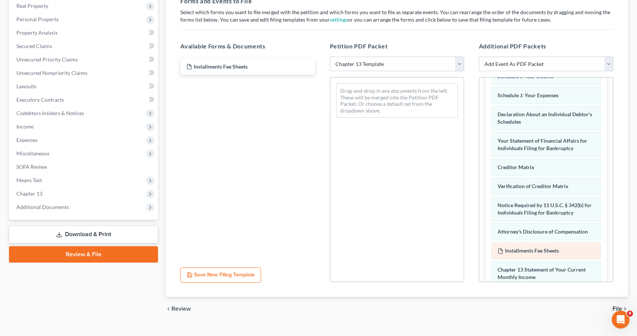
click at [543, 249] on div "Voluntary Petition for Individuals Filing for Bankruptcy Amended Voluntary Peti…" at bounding box center [546, 90] width 110 height 423
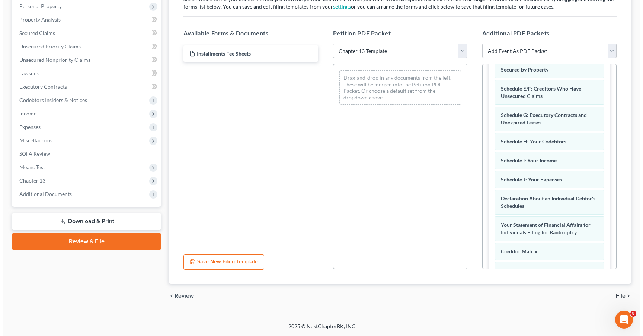
scroll to position [0, 0]
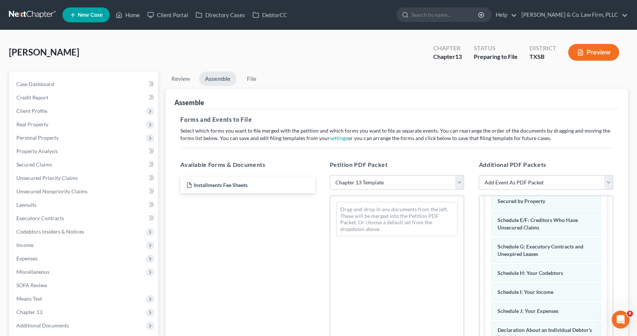
click at [590, 55] on button "Preview" at bounding box center [593, 52] width 51 height 17
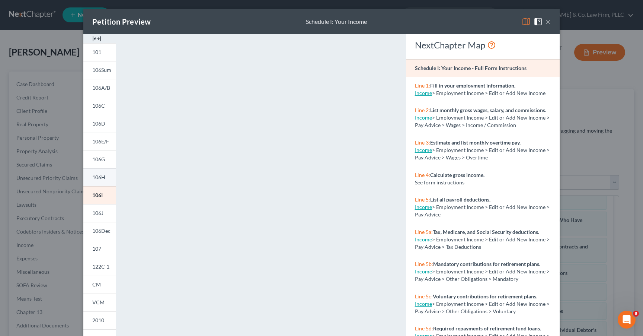
click at [102, 176] on span "106H" at bounding box center [98, 177] width 13 height 6
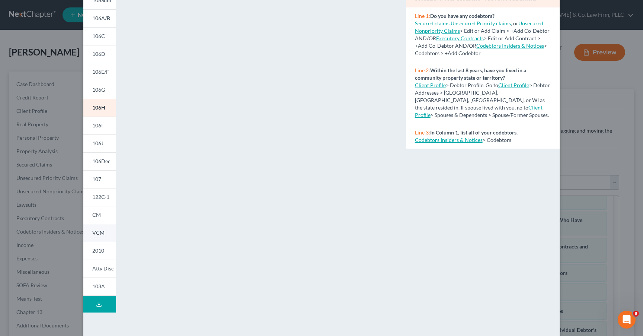
scroll to position [84, 0]
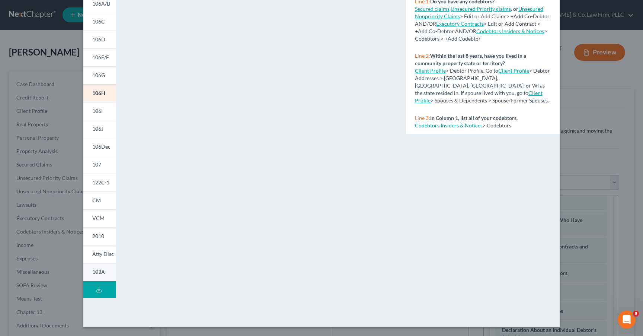
click at [98, 272] on span "103A" at bounding box center [98, 271] width 13 height 6
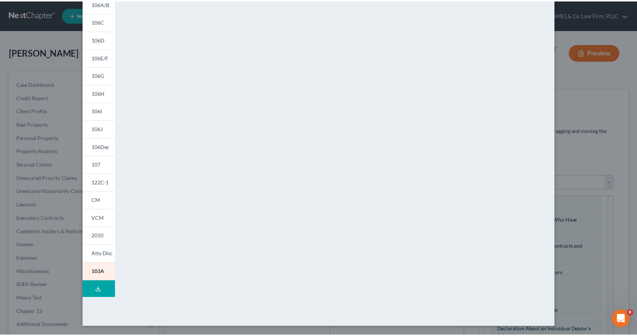
scroll to position [0, 0]
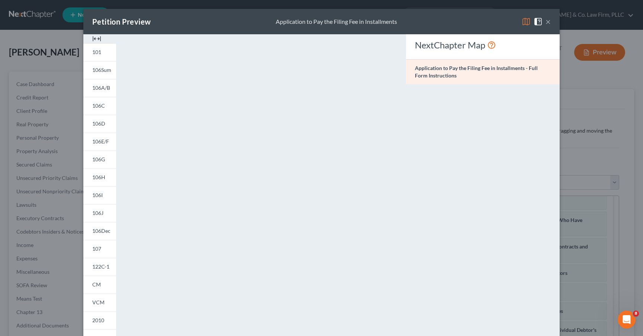
click at [546, 22] on button "×" at bounding box center [547, 21] width 5 height 9
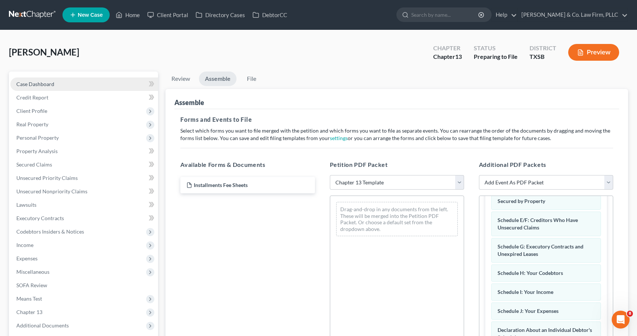
click at [28, 85] on span "Case Dashboard" at bounding box center [35, 84] width 38 height 6
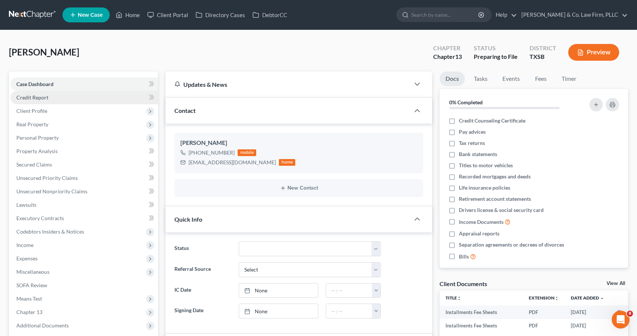
click at [52, 95] on link "Credit Report" at bounding box center [84, 97] width 148 height 13
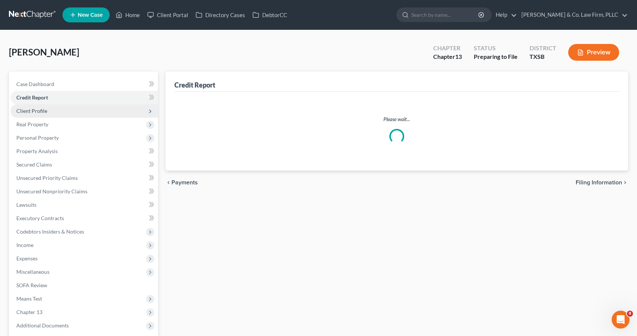
click at [55, 107] on span "Client Profile" at bounding box center [84, 110] width 148 height 13
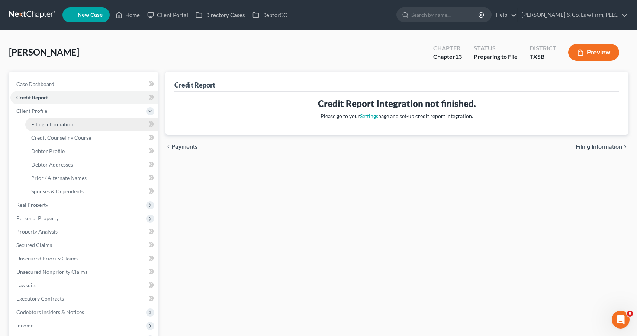
click at [66, 123] on span "Filing Information" at bounding box center [52, 124] width 42 height 6
select select "1"
select select "0"
select select "3"
select select "79"
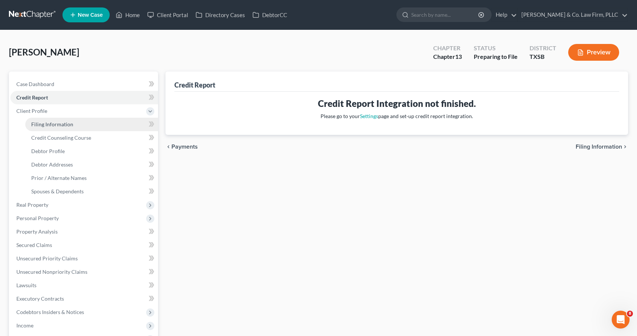
select select "1"
select select "45"
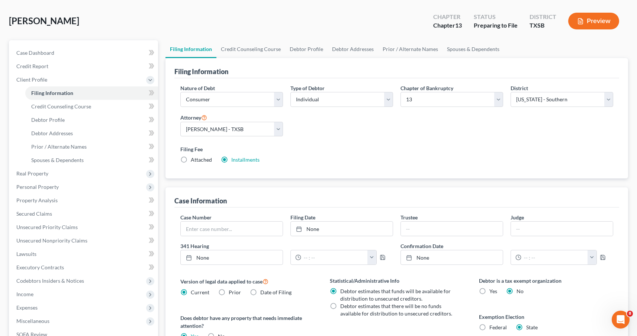
scroll to position [155, 0]
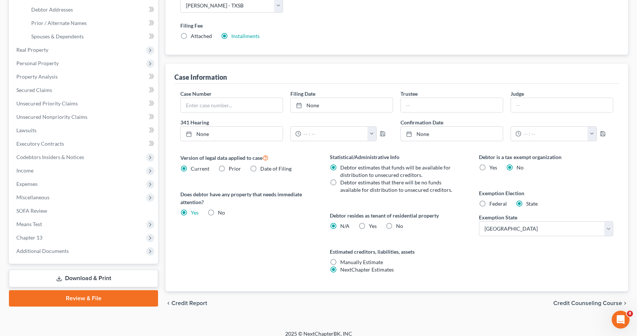
click at [94, 297] on link "Review & File" at bounding box center [83, 298] width 149 height 16
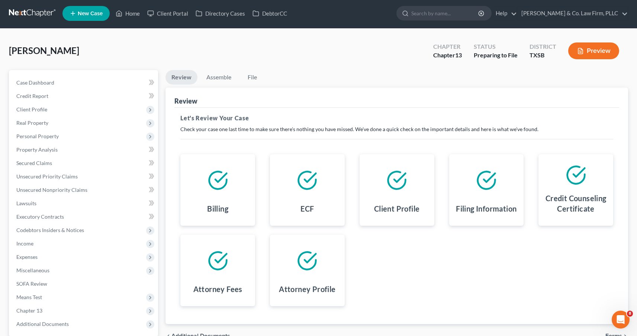
scroll to position [12, 0]
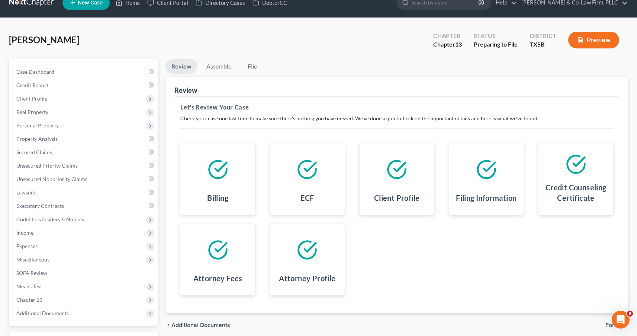
click at [222, 169] on icon at bounding box center [218, 169] width 21 height 21
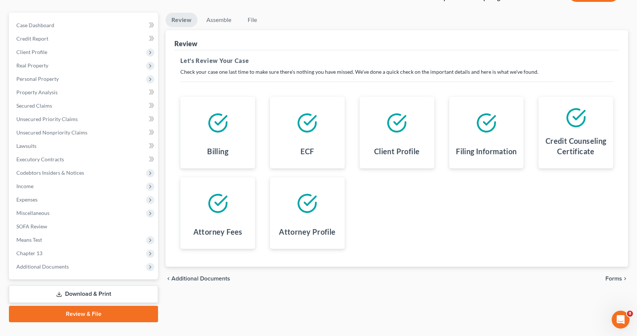
scroll to position [0, 0]
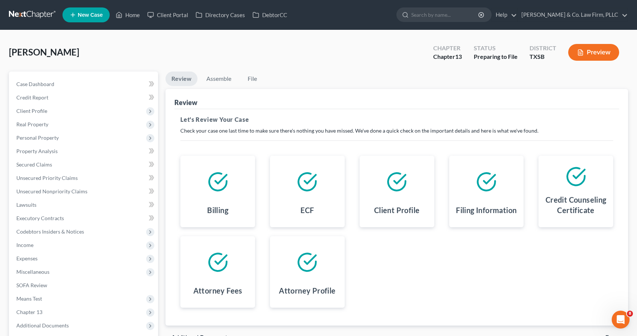
click at [222, 189] on icon at bounding box center [217, 181] width 17 height 17
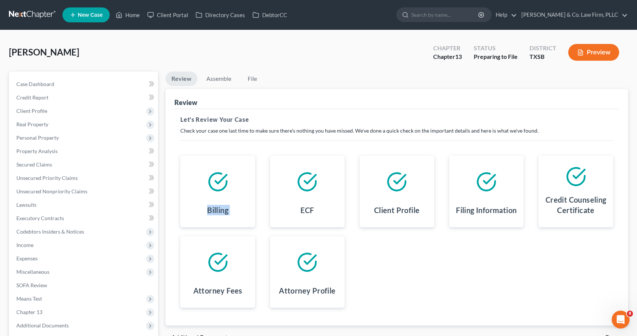
click at [222, 189] on icon at bounding box center [217, 181] width 17 height 17
click at [221, 209] on h4 "Billing" at bounding box center [217, 210] width 21 height 10
click at [220, 189] on icon at bounding box center [218, 181] width 21 height 21
drag, startPoint x: 213, startPoint y: 206, endPoint x: 227, endPoint y: 212, distance: 15.5
click at [227, 212] on h4 "Billing" at bounding box center [217, 210] width 21 height 10
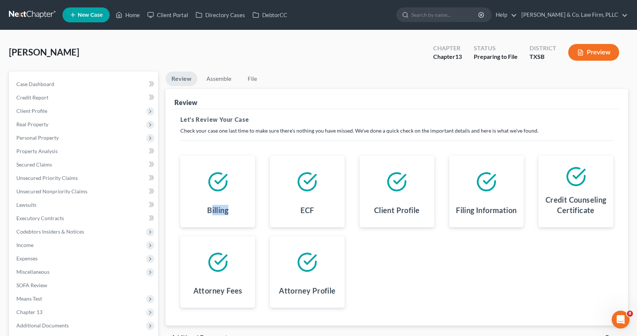
click at [227, 212] on h4 "Billing" at bounding box center [217, 210] width 21 height 10
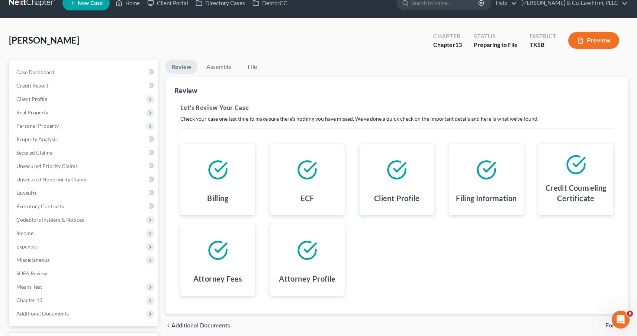
scroll to position [23, 0]
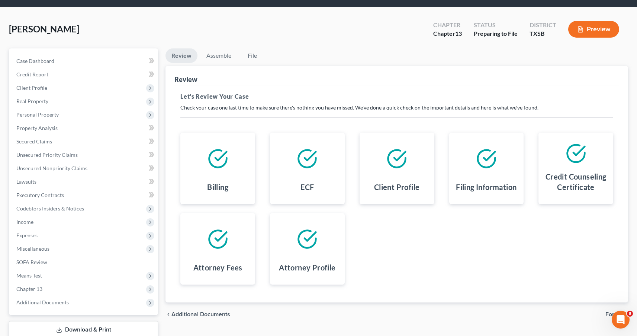
click at [308, 166] on icon at bounding box center [307, 158] width 17 height 17
drag, startPoint x: 389, startPoint y: 142, endPoint x: 396, endPoint y: 154, distance: 14.5
click at [389, 143] on div at bounding box center [397, 158] width 63 height 40
click at [402, 159] on icon at bounding box center [396, 158] width 21 height 21
click at [401, 159] on icon at bounding box center [396, 158] width 21 height 21
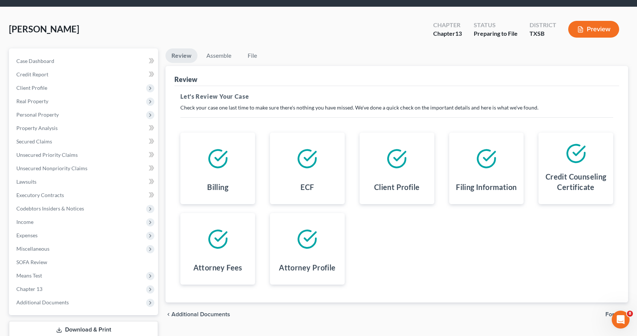
drag, startPoint x: 381, startPoint y: 179, endPoint x: 408, endPoint y: 180, distance: 27.2
click at [408, 180] on div "Client Profile" at bounding box center [397, 188] width 63 height 19
click at [394, 165] on icon at bounding box center [396, 158] width 21 height 21
drag, startPoint x: 272, startPoint y: 225, endPoint x: 272, endPoint y: 230, distance: 5.2
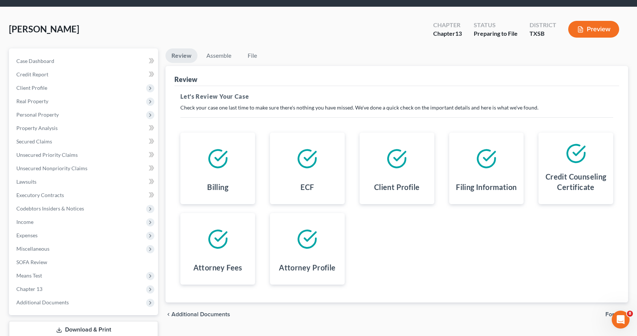
click at [272, 225] on div "Attorney Profile" at bounding box center [307, 248] width 75 height 71
click at [289, 250] on div at bounding box center [307, 239] width 63 height 40
drag, startPoint x: 289, startPoint y: 250, endPoint x: 348, endPoint y: 268, distance: 62.1
click at [348, 268] on div "Attorney Profile" at bounding box center [308, 248] width 90 height 71
click at [384, 200] on div "Client Profile" at bounding box center [397, 167] width 75 height 71
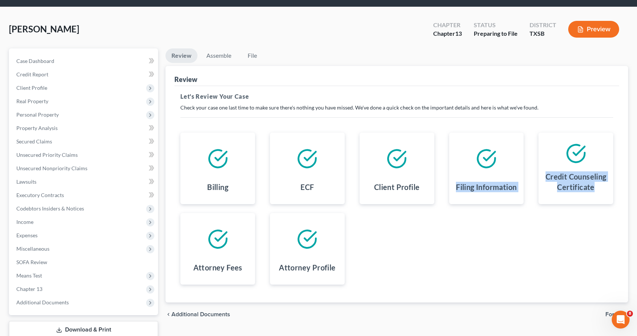
drag, startPoint x: 462, startPoint y: 135, endPoint x: 587, endPoint y: 208, distance: 144.7
click at [594, 215] on div "Billing ECF Client Profile Filing Information Credit Counseling Certificate Att…" at bounding box center [397, 208] width 448 height 170
click at [572, 174] on h4 "Credit Counseling Certificate" at bounding box center [576, 181] width 63 height 21
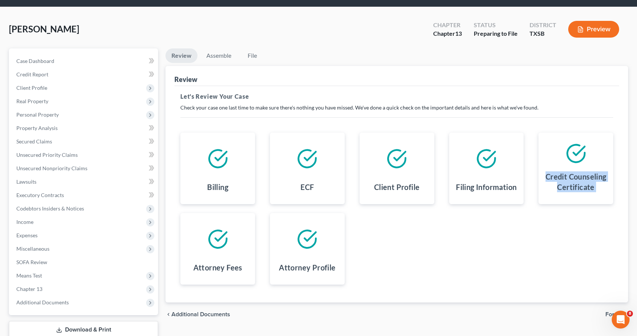
click at [572, 174] on h4 "Credit Counseling Certificate" at bounding box center [576, 181] width 63 height 21
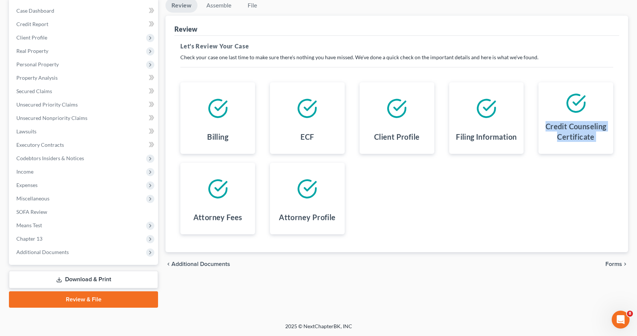
scroll to position [22, 0]
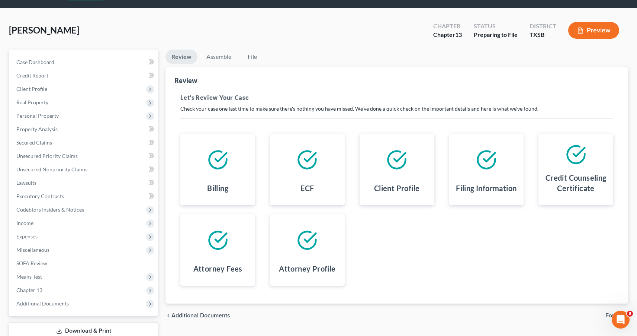
click at [423, 205] on div "Billing ECF Client Profile Filing Information Credit Counseling Certificate Att…" at bounding box center [397, 210] width 448 height 170
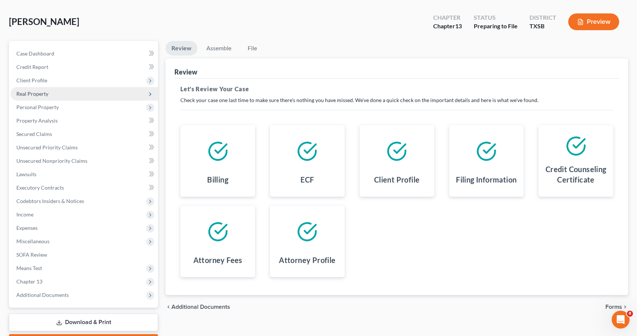
scroll to position [22, 0]
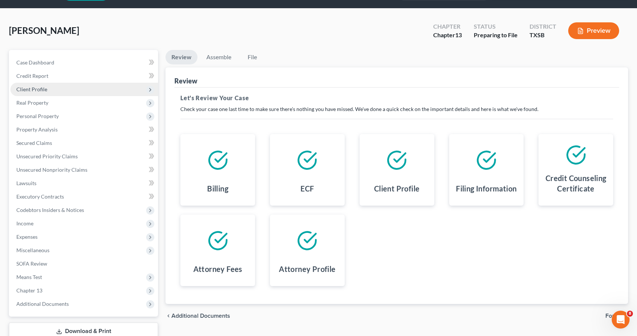
click at [39, 89] on span "Client Profile" at bounding box center [31, 89] width 31 height 6
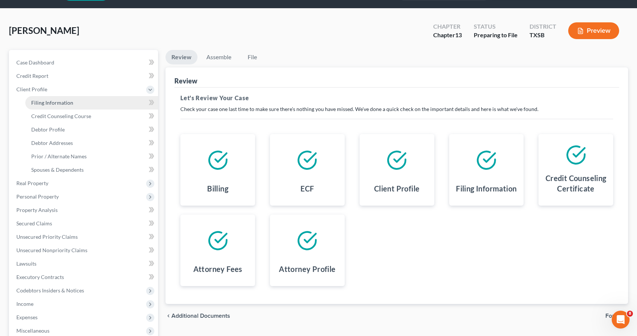
click at [57, 103] on span "Filing Information" at bounding box center [52, 102] width 42 height 6
select select "1"
select select "0"
select select "3"
select select "79"
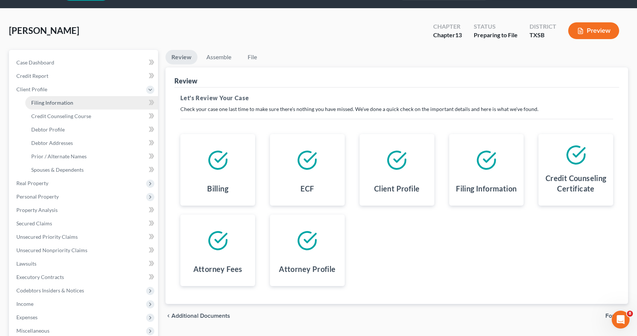
select select "1"
select select "45"
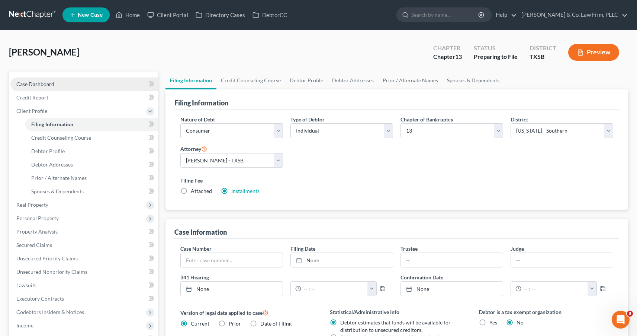
click at [41, 86] on span "Case Dashboard" at bounding box center [35, 84] width 38 height 6
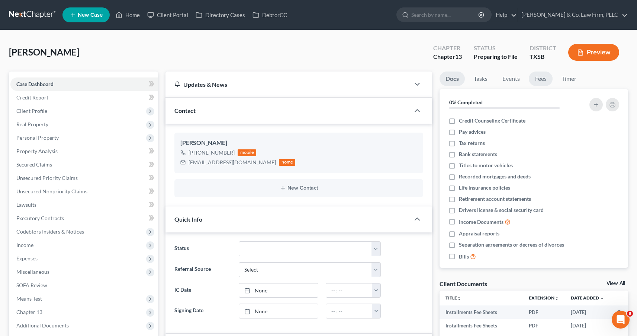
click at [542, 82] on link "Fees" at bounding box center [541, 78] width 24 height 15
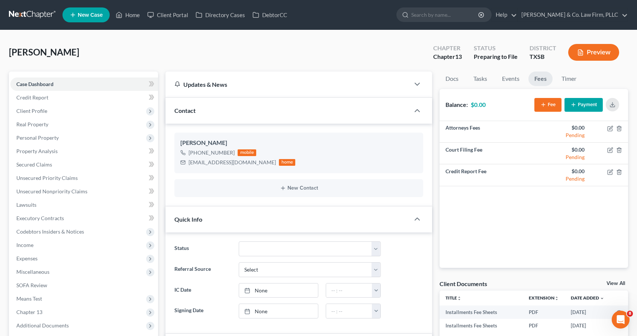
scroll to position [62, 0]
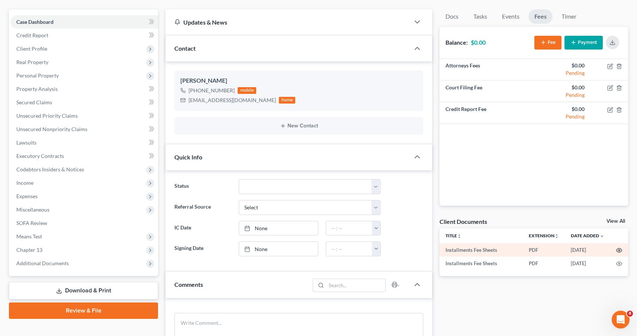
click at [618, 249] on icon "button" at bounding box center [619, 250] width 6 height 6
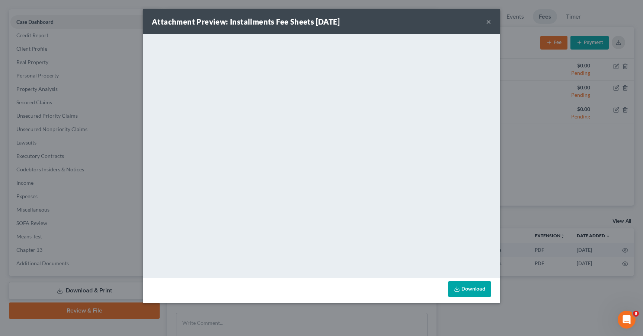
click at [488, 22] on button "×" at bounding box center [488, 21] width 5 height 9
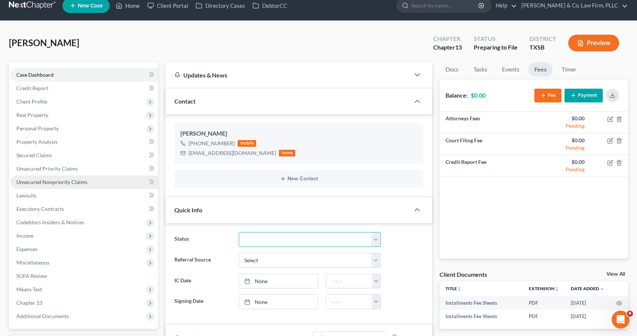
scroll to position [77, 0]
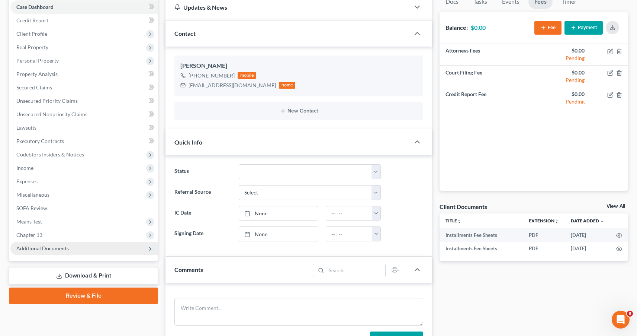
click at [118, 248] on span "Additional Documents" at bounding box center [84, 247] width 148 height 13
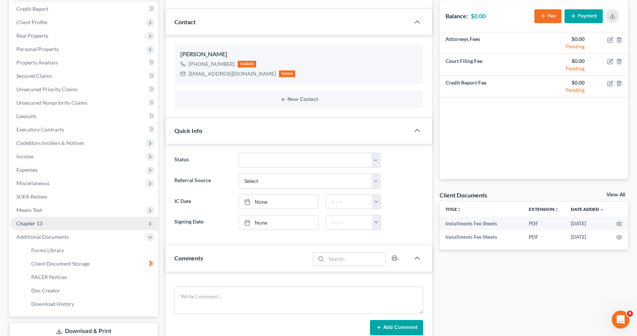
scroll to position [109, 0]
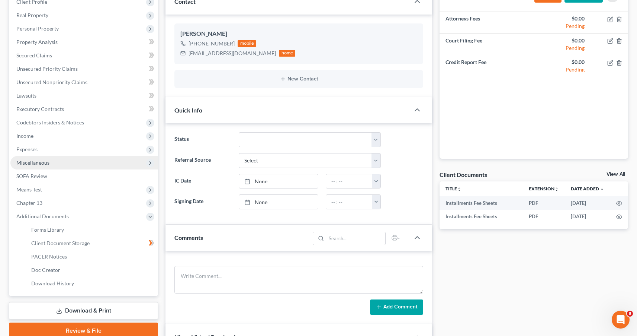
click at [44, 163] on span "Miscellaneous" at bounding box center [32, 162] width 33 height 6
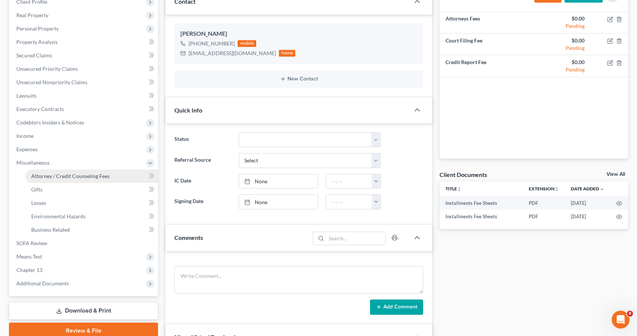
click at [58, 179] on link "Attorney / Credit Counseling Fees" at bounding box center [91, 175] width 133 height 13
select select "0"
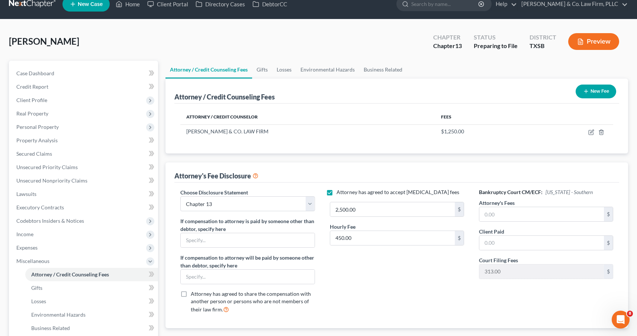
scroll to position [12, 0]
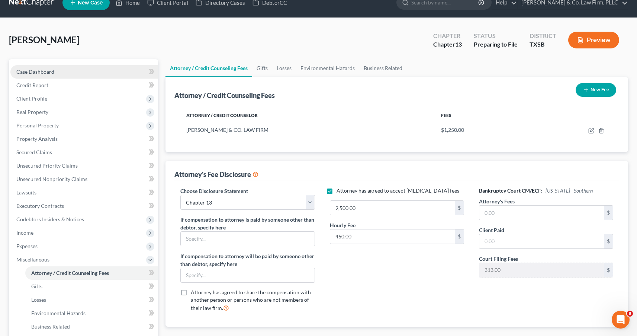
click at [49, 71] on span "Case Dashboard" at bounding box center [35, 71] width 38 height 6
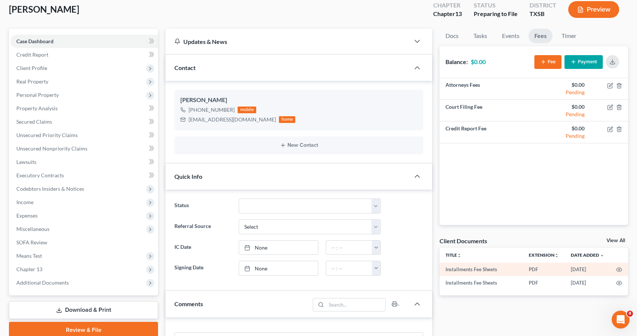
scroll to position [53, 0]
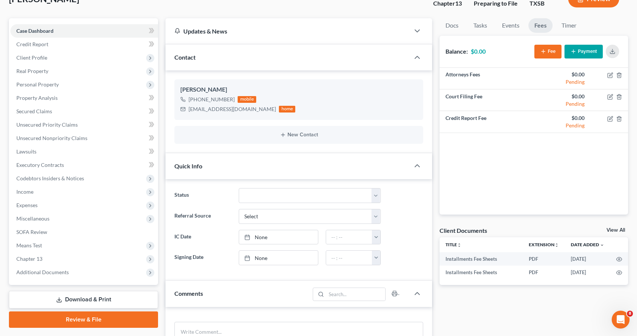
click at [617, 227] on link "View All" at bounding box center [616, 229] width 19 height 5
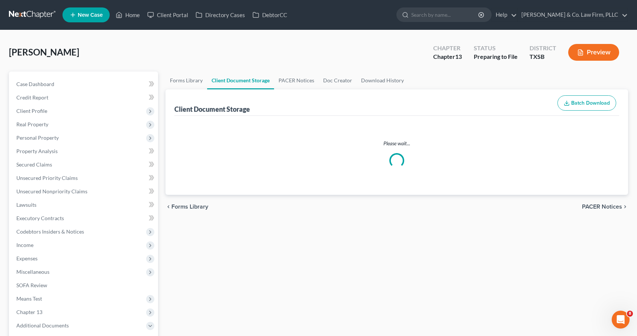
select select "16"
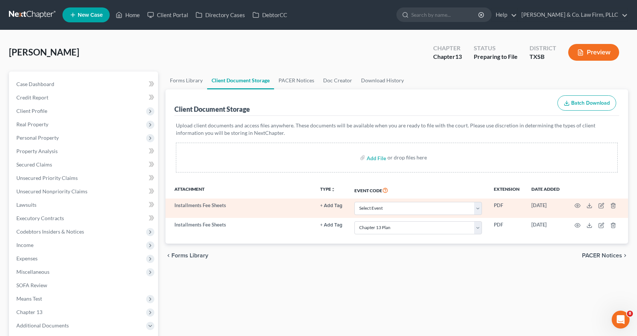
click at [483, 208] on td "Select Event 20 Largest Unsecured Creditors Additional Attachments Amended Cred…" at bounding box center [418, 207] width 139 height 19
select select "40"
click at [601, 206] on icon "button" at bounding box center [601, 204] width 3 height 3
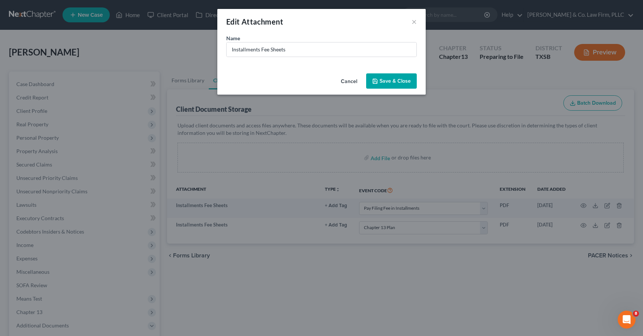
click at [381, 79] on span "Save & Close" at bounding box center [394, 81] width 31 height 6
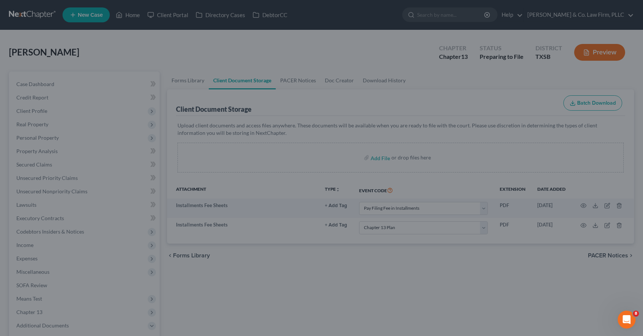
select select "40"
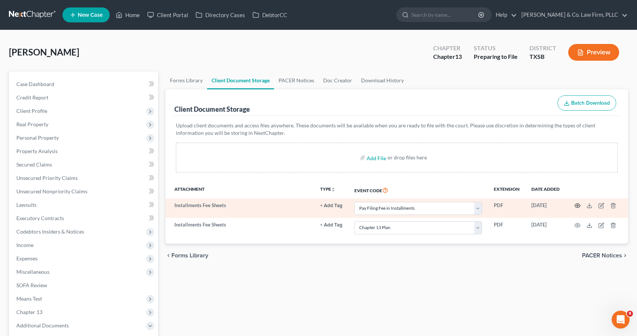
click at [580, 203] on icon "button" at bounding box center [578, 205] width 6 height 6
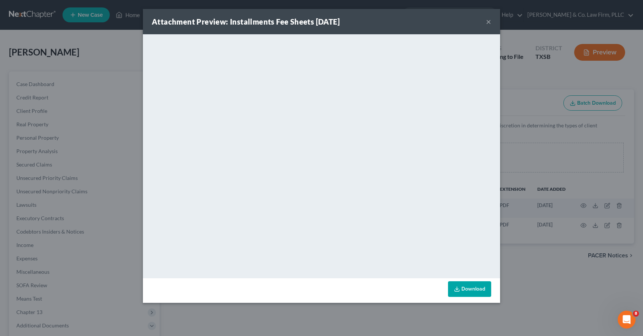
click at [491, 24] on button "×" at bounding box center [488, 21] width 5 height 9
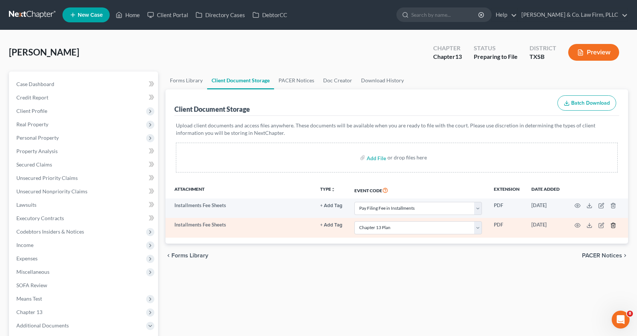
click at [613, 224] on icon "button" at bounding box center [613, 225] width 6 height 6
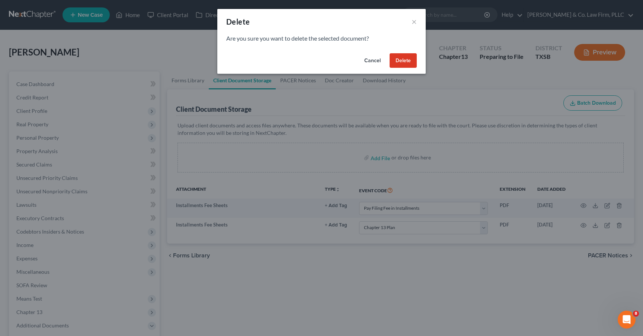
click at [404, 61] on button "Delete" at bounding box center [402, 60] width 27 height 15
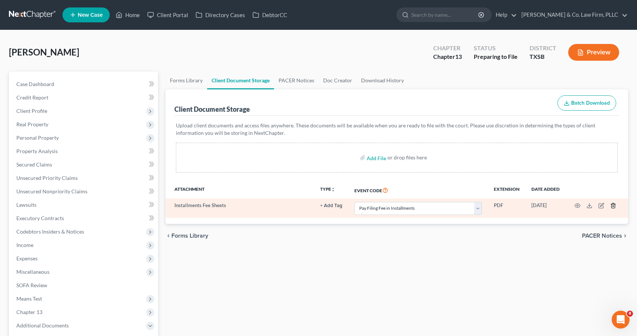
click at [613, 204] on icon "button" at bounding box center [613, 205] width 6 height 6
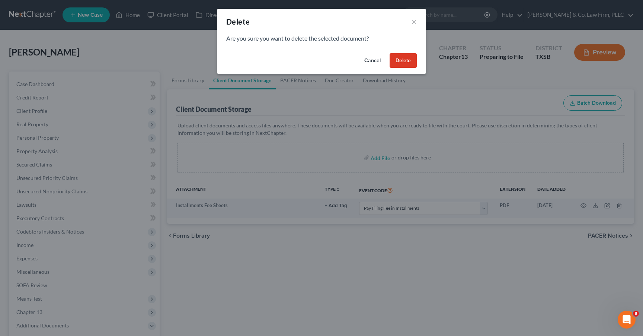
click at [401, 61] on button "Delete" at bounding box center [402, 60] width 27 height 15
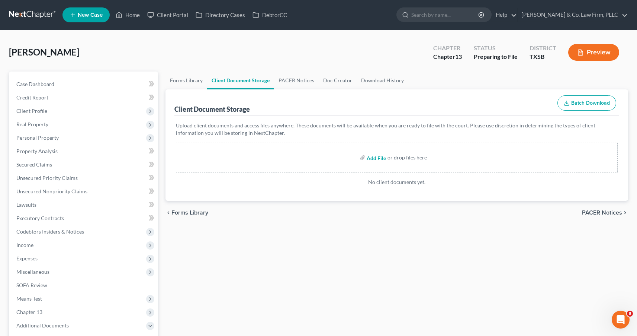
click at [381, 156] on input "file" at bounding box center [376, 157] width 18 height 13
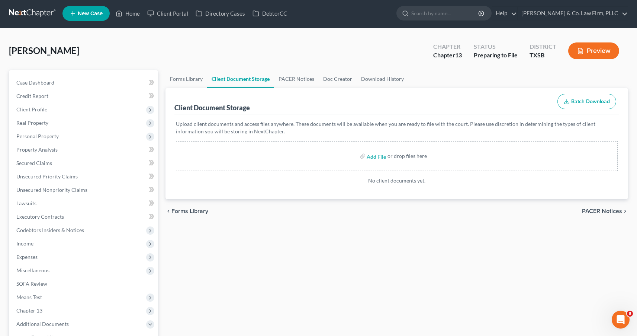
scroll to position [140, 0]
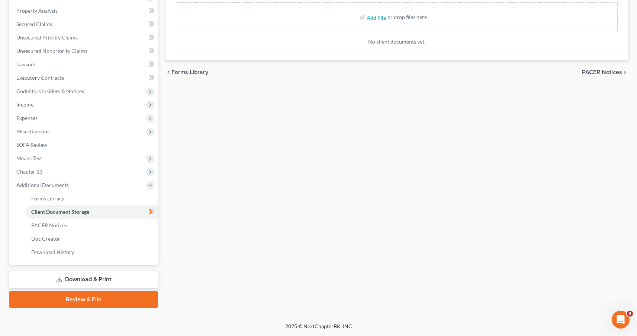
click at [95, 295] on link "Review & File" at bounding box center [83, 299] width 149 height 16
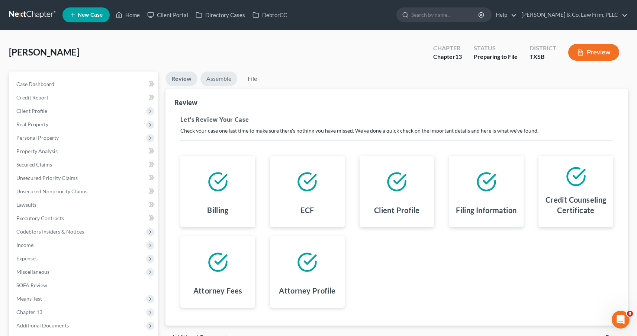
click at [215, 78] on link "Assemble" at bounding box center [218, 78] width 37 height 15
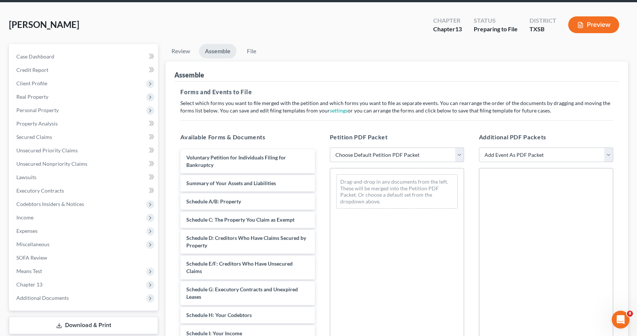
scroll to position [52, 0]
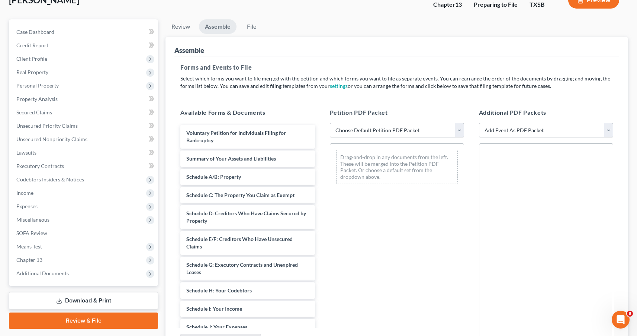
select select "1"
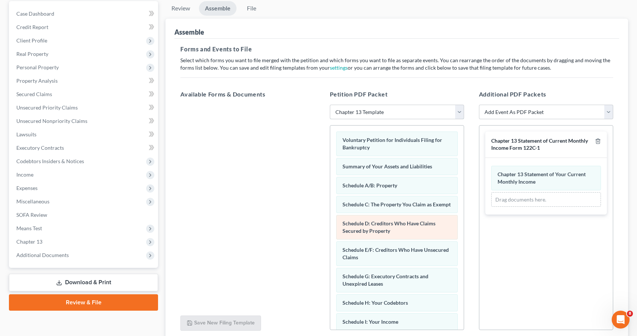
scroll to position [5, 0]
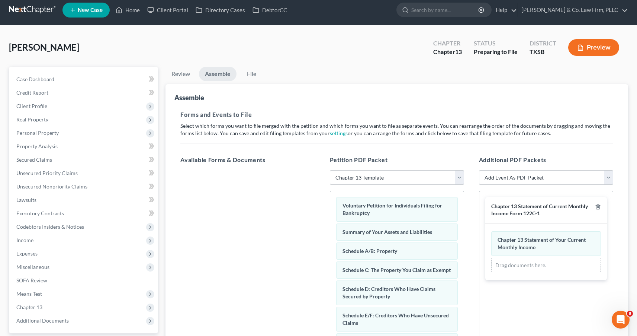
select select "29"
select select
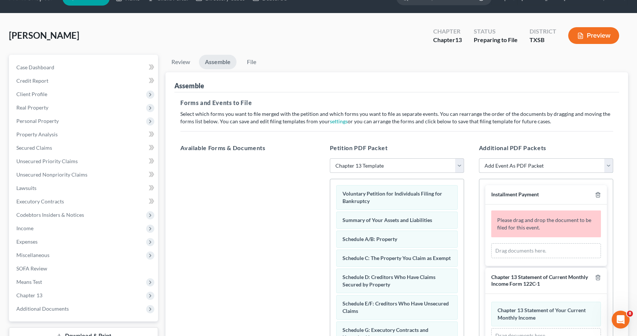
scroll to position [51, 0]
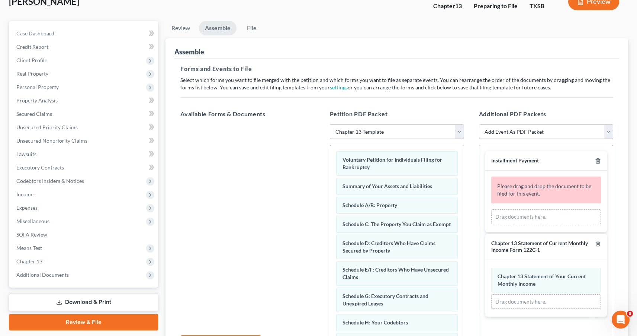
click at [552, 188] on span "Please drag and drop the document to be filed for this event." at bounding box center [544, 190] width 94 height 14
click at [526, 193] on span "Please drag and drop the document to be filed for this event." at bounding box center [544, 190] width 94 height 14
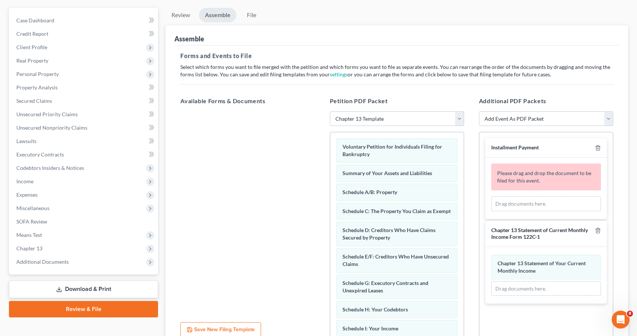
scroll to position [86, 0]
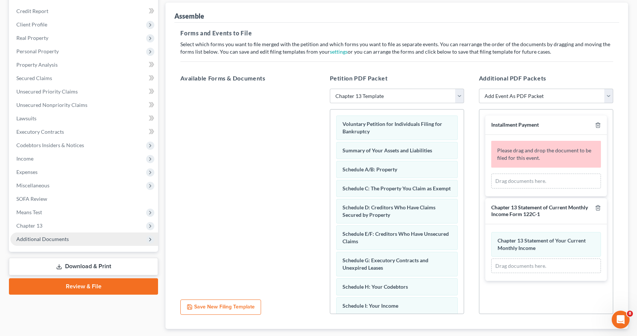
click at [64, 238] on span "Additional Documents" at bounding box center [42, 238] width 52 height 6
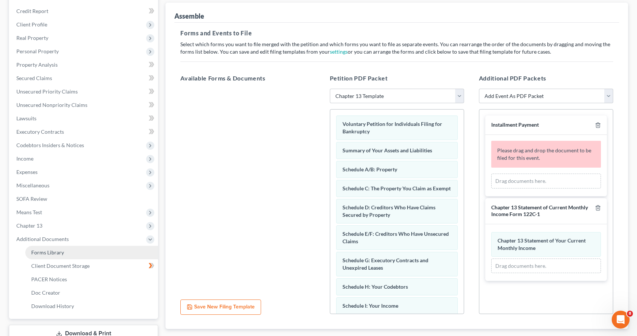
scroll to position [96, 0]
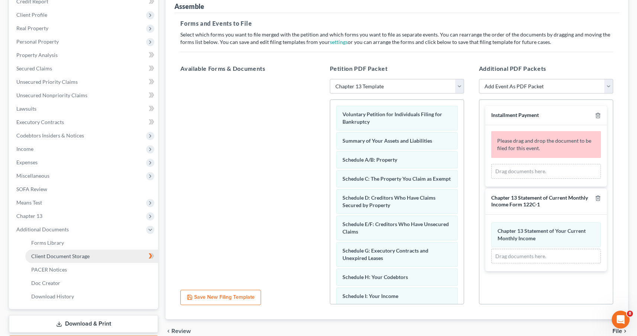
click at [136, 255] on link "Client Document Storage" at bounding box center [91, 255] width 133 height 13
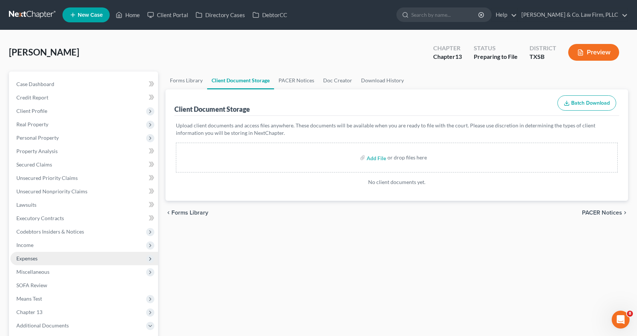
scroll to position [140, 0]
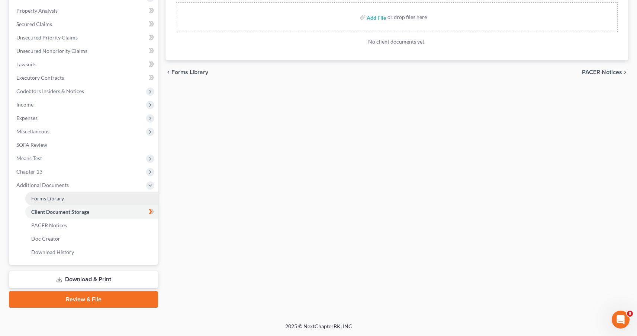
click at [56, 200] on span "Forms Library" at bounding box center [47, 198] width 33 height 6
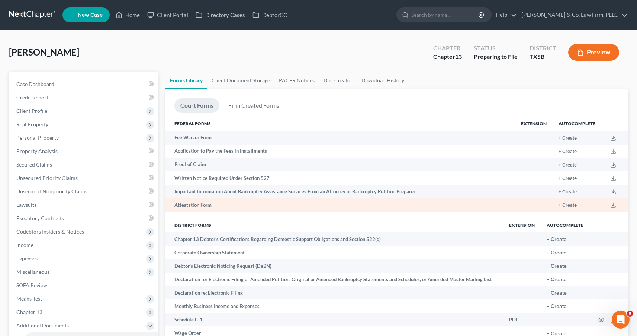
scroll to position [7, 0]
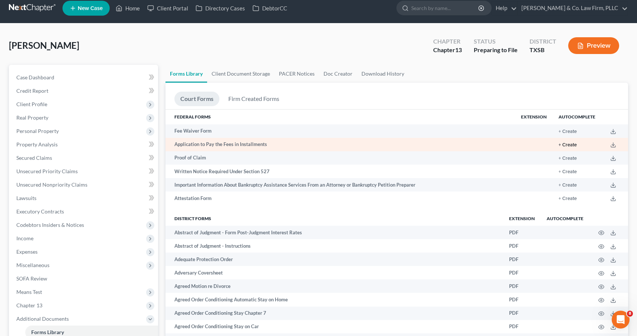
click at [572, 144] on button "+ Create" at bounding box center [568, 144] width 18 height 5
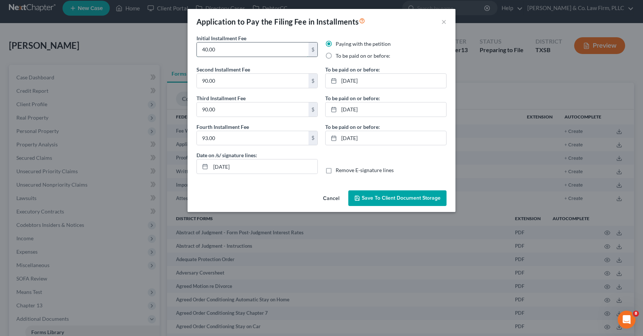
click at [220, 51] on input "40.00" at bounding box center [253, 49] width 112 height 14
click at [218, 83] on input "90.00" at bounding box center [253, 81] width 112 height 14
click at [376, 81] on link "5/28/2024" at bounding box center [385, 81] width 121 height 14
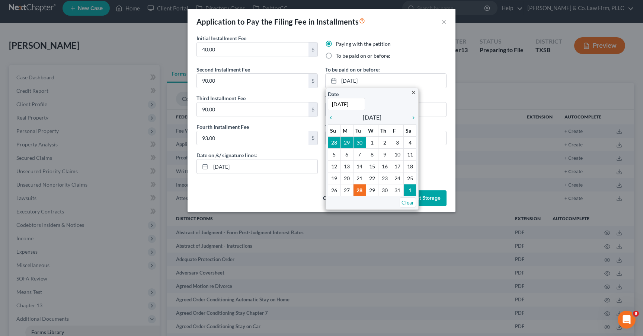
click at [336, 55] on label "To be paid on or before:" at bounding box center [363, 55] width 55 height 7
click at [338, 55] on input "To be paid on or before:" at bounding box center [340, 54] width 5 height 5
radio input "true"
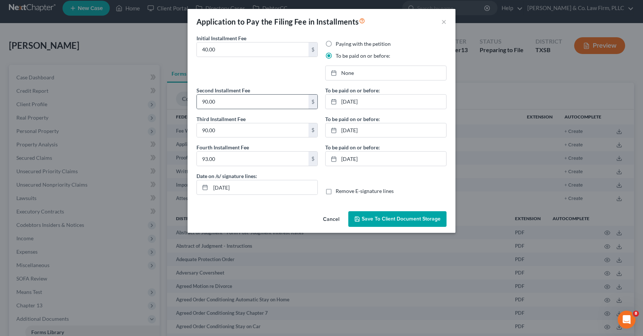
click at [313, 100] on div "$" at bounding box center [312, 101] width 9 height 14
click at [314, 103] on div "$" at bounding box center [312, 101] width 9 height 14
click at [373, 76] on link "None" at bounding box center [385, 73] width 121 height 14
click at [373, 77] on link "9/12/2025" at bounding box center [385, 73] width 121 height 14
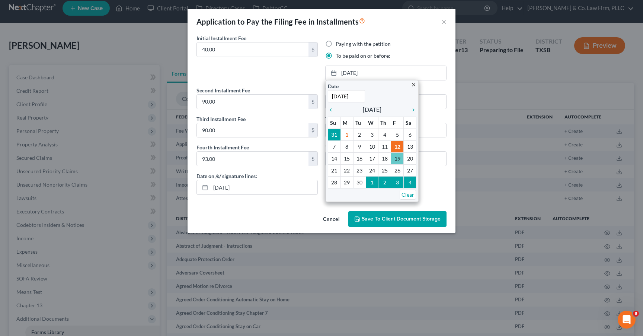
type input "9/19/2025"
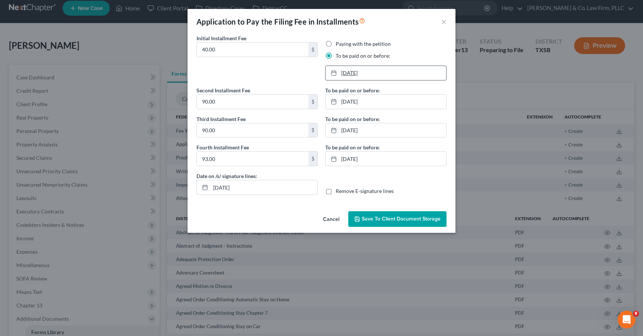
click at [366, 74] on link "9/19/2025" at bounding box center [385, 73] width 121 height 14
click at [292, 78] on div "Initial Installment Fee 40.00 $" at bounding box center [257, 60] width 129 height 52
click at [377, 103] on link "5/28/2024" at bounding box center [385, 101] width 121 height 14
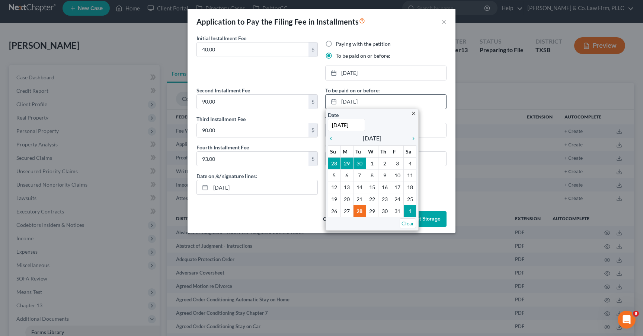
click at [378, 135] on span "May 2024" at bounding box center [372, 138] width 19 height 9
click at [381, 141] on span "May 2024" at bounding box center [372, 138] width 19 height 9
click at [358, 126] on input "5/28/2024" at bounding box center [346, 125] width 37 height 12
click at [376, 118] on div "Date 5/28/2025 Time 12:00 AM" at bounding box center [372, 121] width 89 height 20
click at [414, 137] on icon "chevron_right" at bounding box center [412, 138] width 10 height 6
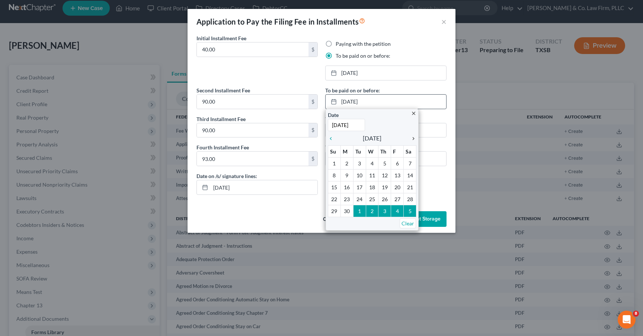
click at [414, 137] on icon "chevron_right" at bounding box center [412, 138] width 10 height 6
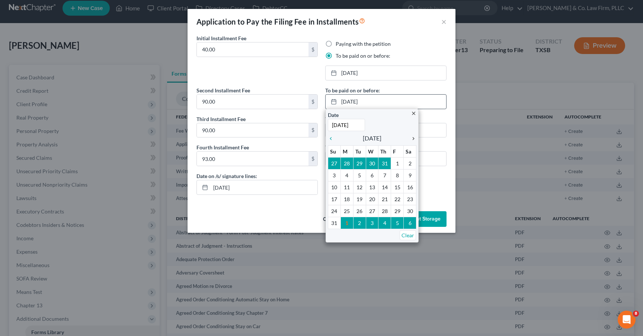
click at [414, 137] on icon "chevron_right" at bounding box center [412, 138] width 10 height 6
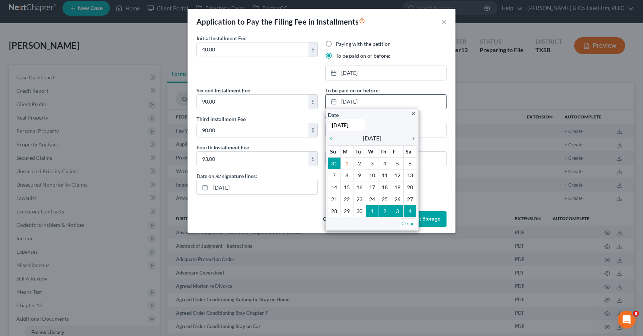
click at [414, 137] on icon "chevron_right" at bounding box center [412, 138] width 10 height 6
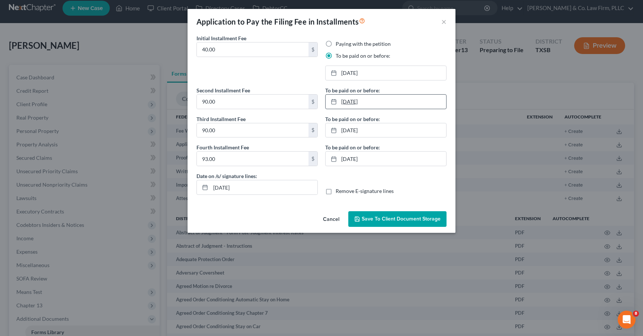
click at [396, 102] on link "10/28/2025" at bounding box center [385, 101] width 121 height 14
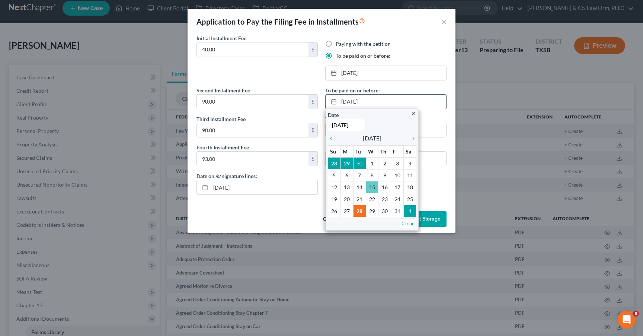
type input "10/15/2025"
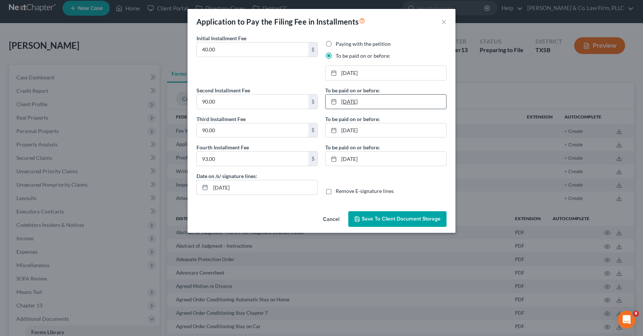
click at [391, 96] on link "10/15/2025" at bounding box center [385, 101] width 121 height 14
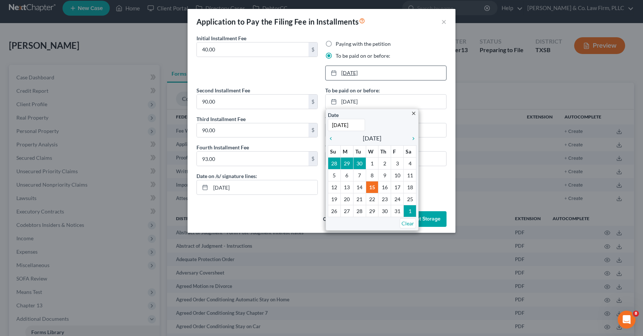
click at [391, 77] on link "9/15/2025" at bounding box center [385, 73] width 121 height 14
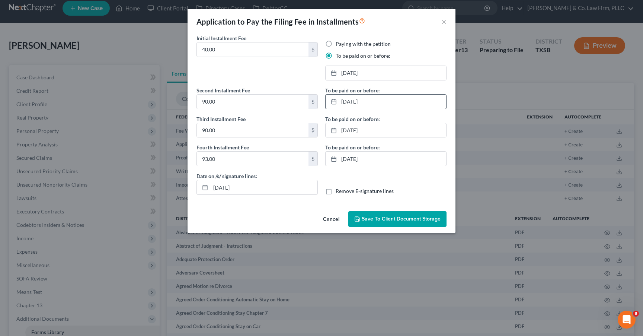
click at [375, 105] on link "10/15/2025" at bounding box center [385, 101] width 121 height 14
click at [379, 131] on link "6/28/2024" at bounding box center [385, 130] width 121 height 14
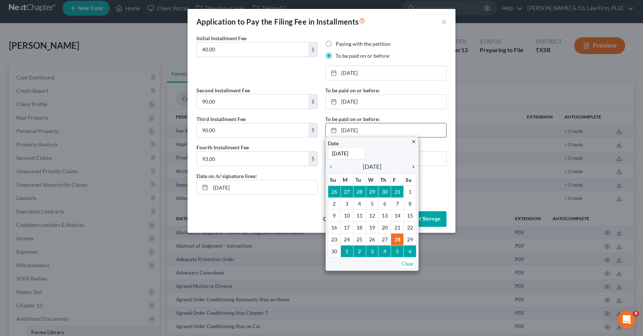
click at [414, 167] on icon "chevron_right" at bounding box center [412, 167] width 10 height 6
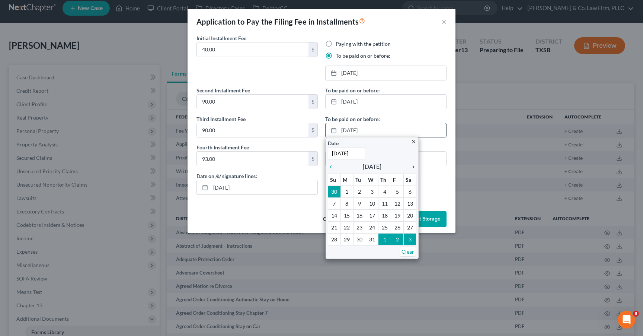
click at [414, 167] on icon "chevron_right" at bounding box center [412, 167] width 10 height 6
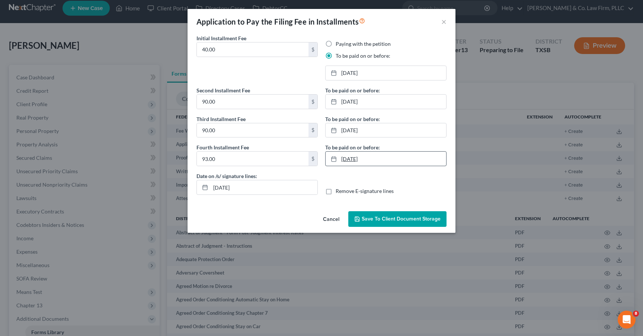
click at [358, 155] on link "7/28/2024" at bounding box center [385, 158] width 121 height 14
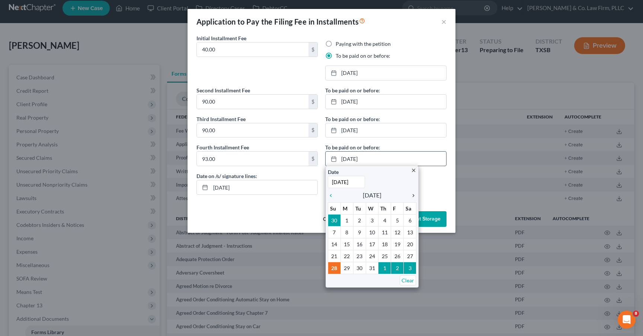
click at [415, 196] on icon "chevron_right" at bounding box center [412, 195] width 10 height 6
click at [414, 196] on icon "chevron_right" at bounding box center [412, 195] width 10 height 6
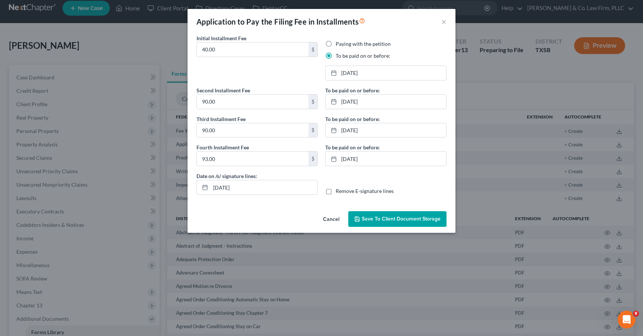
click at [343, 180] on div "Date on /s/ signature lines: 09/01/2025 Remove E-signature lines" at bounding box center [321, 186] width 257 height 29
click at [373, 71] on link "9/29/2025" at bounding box center [385, 73] width 121 height 14
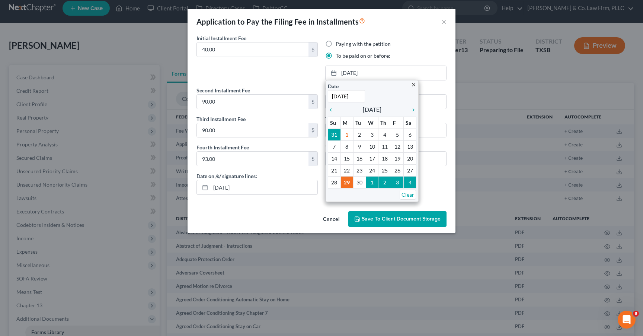
click at [400, 49] on div "Paying with the petition To be paid on or before:" at bounding box center [385, 49] width 121 height 19
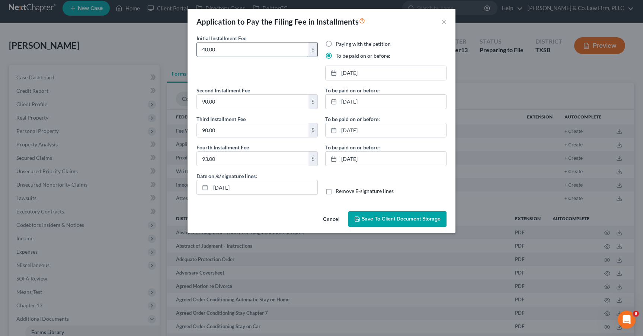
click at [276, 46] on input "40.00" at bounding box center [253, 49] width 112 height 14
click at [277, 71] on div "Initial Installment Fee 40.00 $" at bounding box center [257, 60] width 129 height 52
click at [219, 158] on input "93.00" at bounding box center [253, 158] width 112 height 14
click at [258, 64] on div "Initial Installment Fee 40.00 $" at bounding box center [257, 60] width 129 height 52
click at [376, 220] on span "Save to Client Document Storage" at bounding box center [401, 218] width 79 height 6
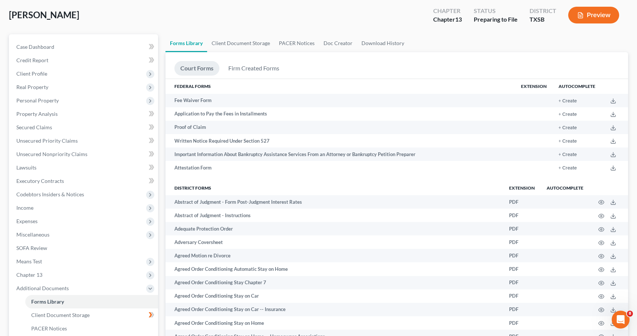
scroll to position [295, 0]
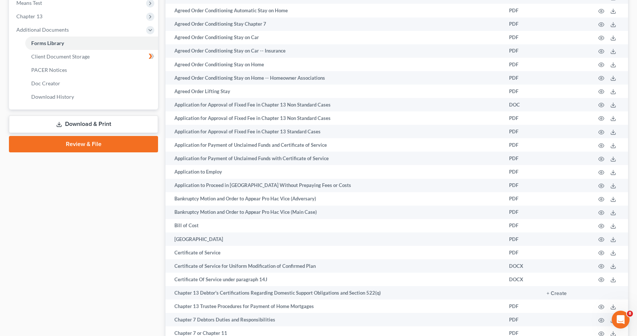
click at [86, 144] on link "Review & File" at bounding box center [83, 144] width 149 height 16
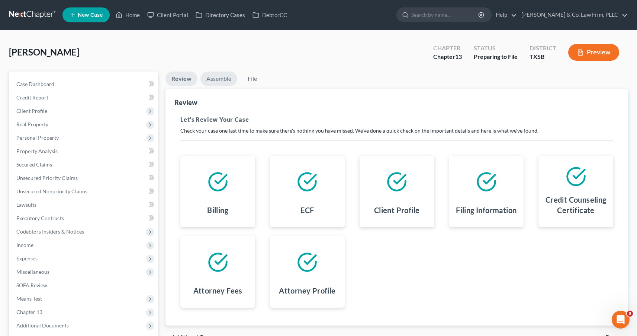
click at [214, 83] on link "Assemble" at bounding box center [218, 78] width 37 height 15
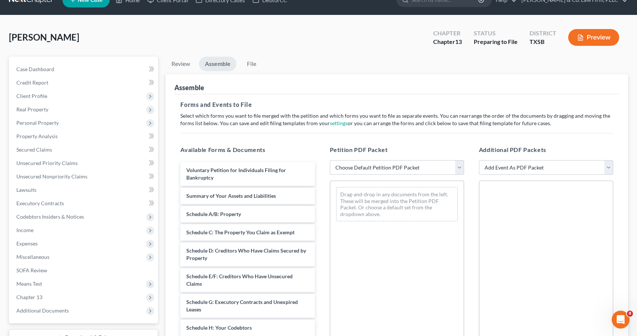
scroll to position [27, 0]
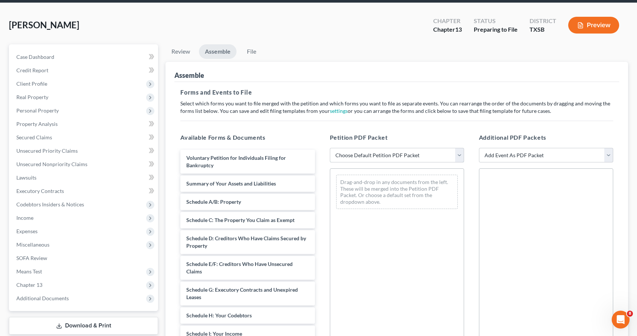
select select "1"
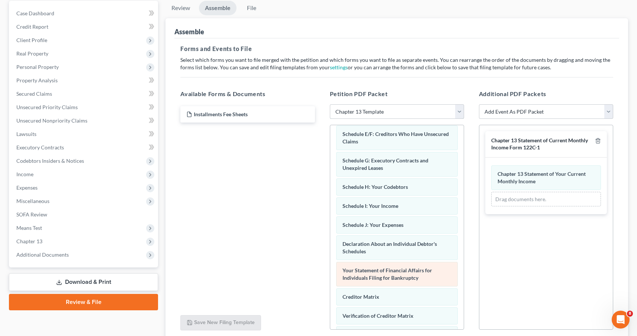
scroll to position [205, 0]
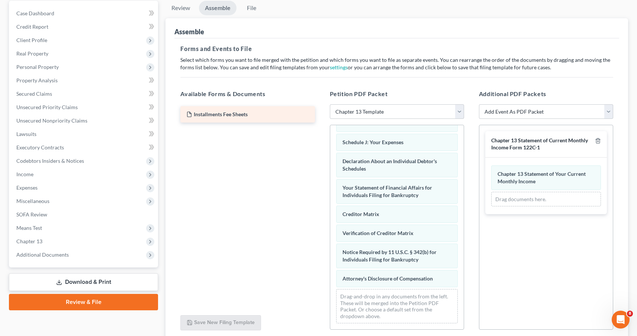
click at [240, 115] on span "Installments Fee Sheets" at bounding box center [221, 114] width 54 height 6
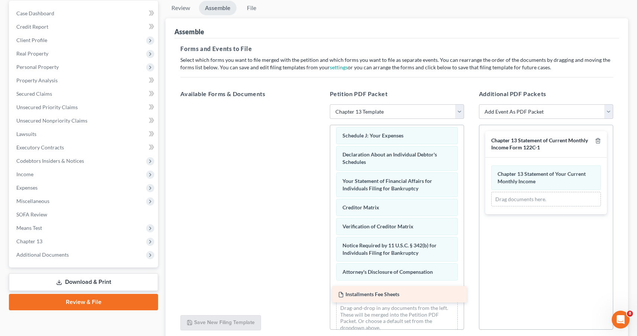
drag, startPoint x: 242, startPoint y: 115, endPoint x: 396, endPoint y: 295, distance: 237.5
click at [321, 104] on div "Installments Fee Sheets Installments Fee Sheets" at bounding box center [247, 104] width 146 height 0
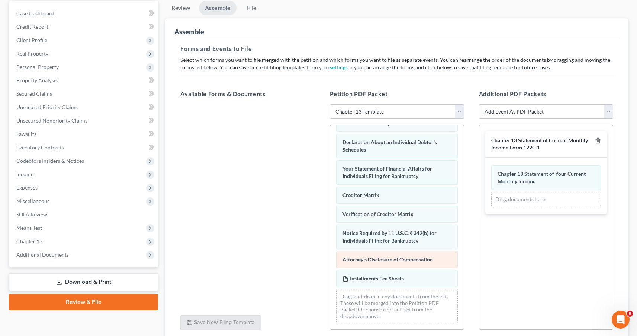
scroll to position [122, 0]
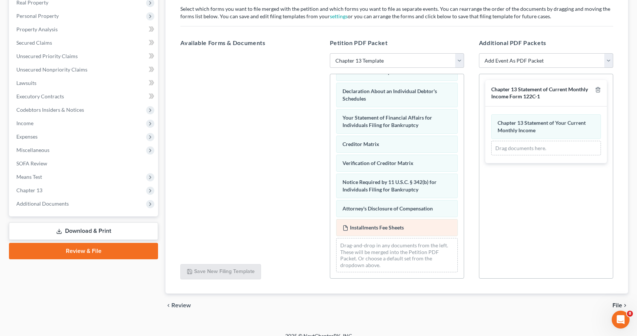
click at [402, 228] on span "Installments Fee Sheets" at bounding box center [377, 227] width 54 height 6
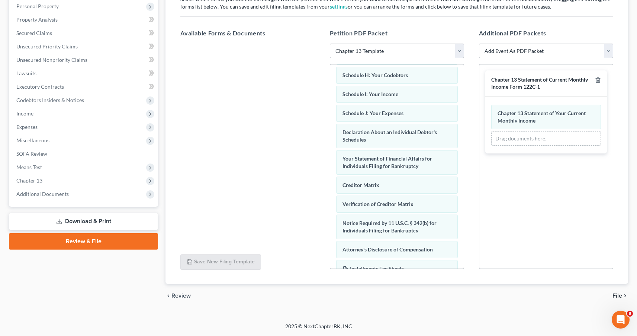
scroll to position [224, 0]
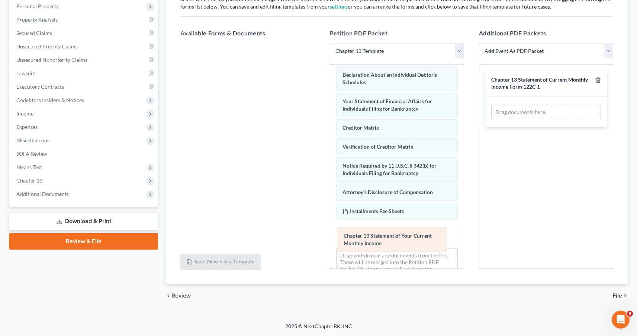
drag, startPoint x: 534, startPoint y: 117, endPoint x: 380, endPoint y: 240, distance: 197.2
click at [491, 119] on div "Chapter 13 Statement of Your Current Monthly Income Amended Chapter 13 Statemen…" at bounding box center [546, 112] width 110 height 15
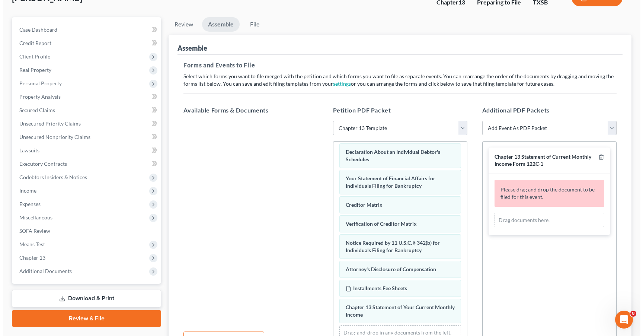
scroll to position [0, 0]
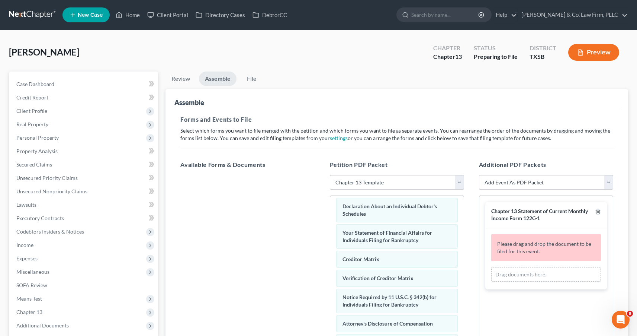
click at [584, 56] on button "Preview" at bounding box center [593, 52] width 51 height 17
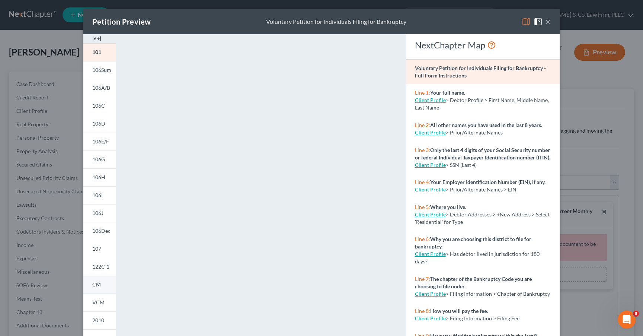
scroll to position [84, 0]
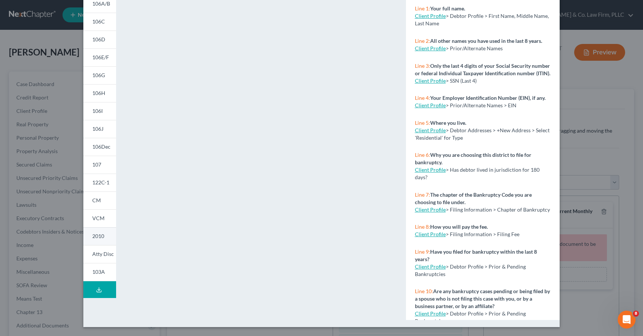
click at [100, 237] on span "2010" at bounding box center [98, 235] width 12 height 6
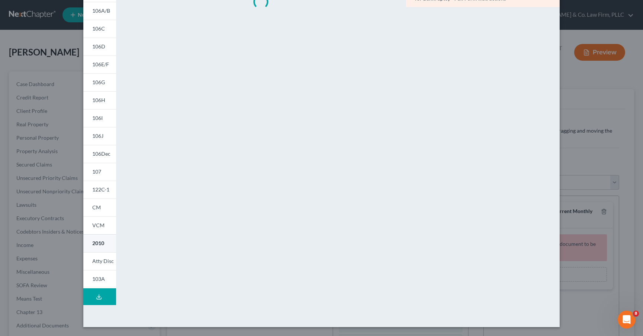
scroll to position [77, 0]
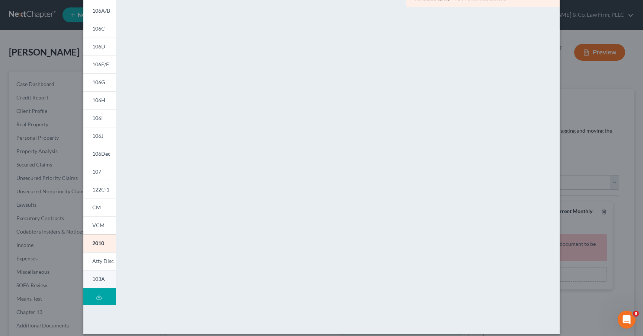
click at [96, 278] on span "103A" at bounding box center [98, 278] width 13 height 6
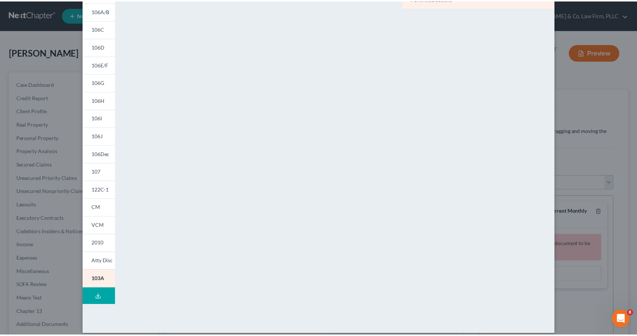
scroll to position [0, 0]
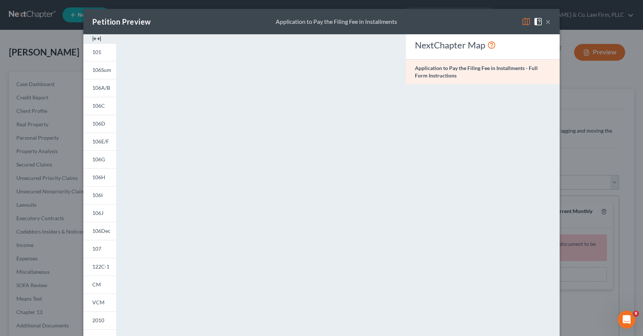
click at [548, 20] on button "×" at bounding box center [547, 21] width 5 height 9
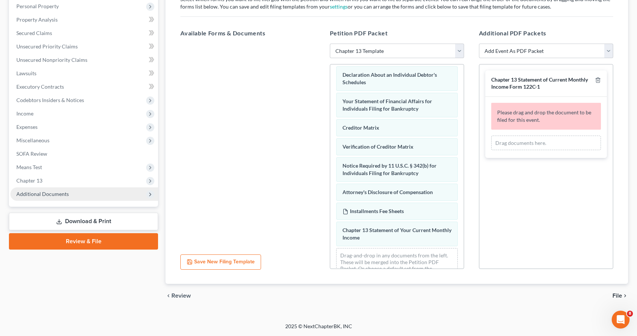
scroll to position [82, 0]
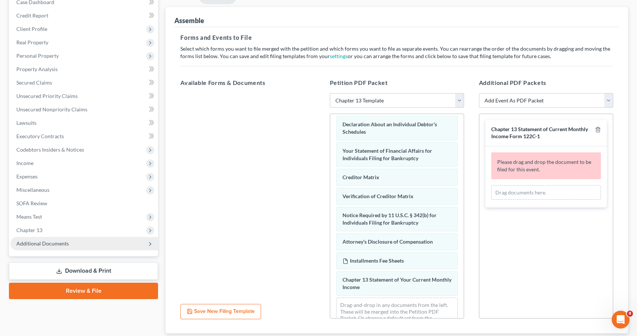
click at [61, 241] on span "Additional Documents" at bounding box center [42, 243] width 52 height 6
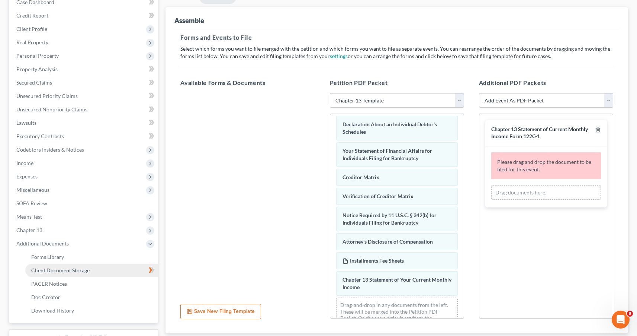
click at [65, 272] on span "Client Document Storage" at bounding box center [60, 270] width 58 height 6
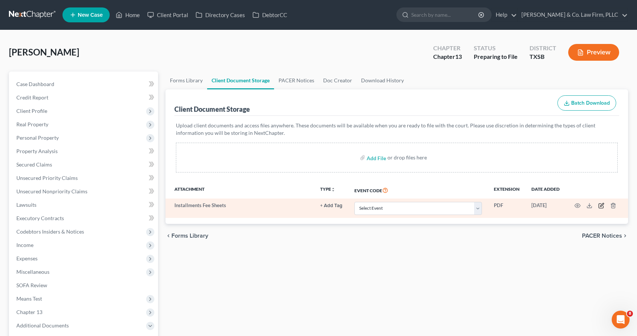
click at [604, 205] on icon "button" at bounding box center [601, 205] width 6 height 6
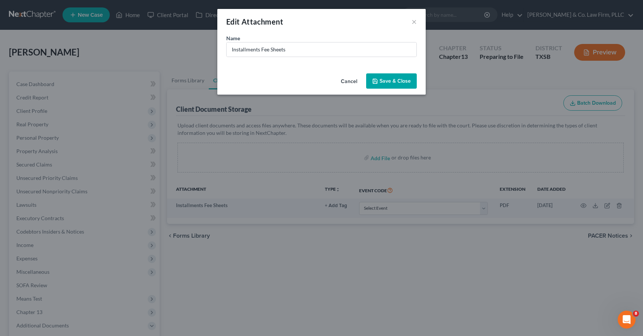
drag, startPoint x: 342, startPoint y: 79, endPoint x: 366, endPoint y: 96, distance: 29.0
click at [342, 79] on button "Cancel" at bounding box center [349, 81] width 28 height 15
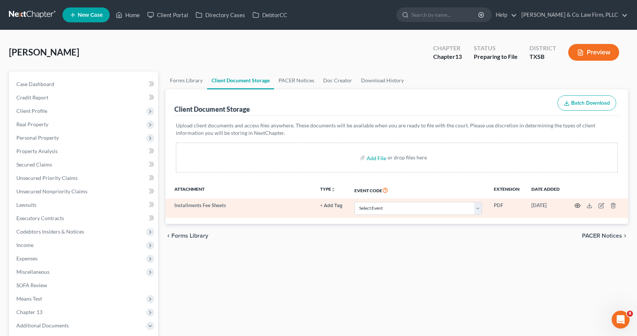
click at [578, 205] on icon "button" at bounding box center [578, 205] width 6 height 6
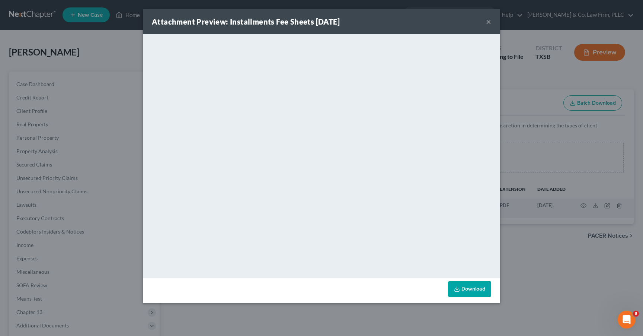
click at [489, 21] on button "×" at bounding box center [488, 21] width 5 height 9
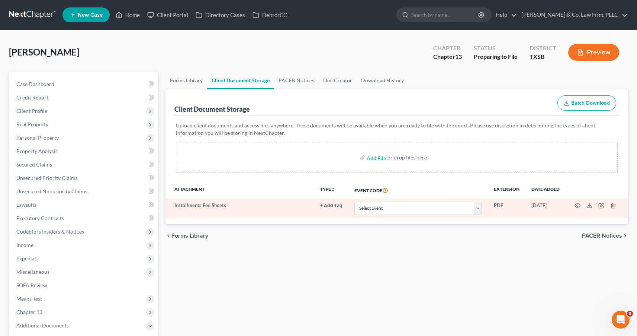
click at [216, 203] on td "Installments Fee Sheets" at bounding box center [240, 207] width 149 height 19
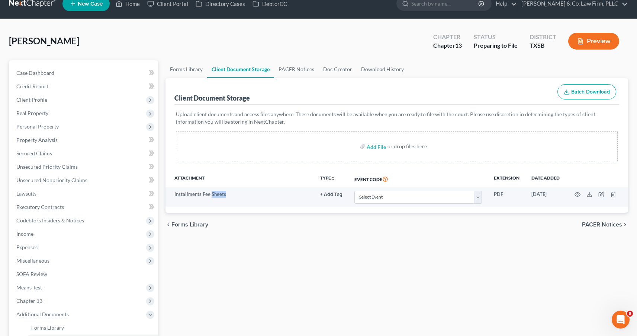
scroll to position [25, 0]
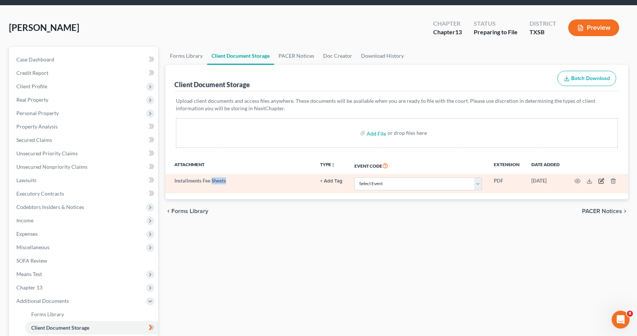
click at [601, 180] on icon "button" at bounding box center [601, 181] width 6 height 6
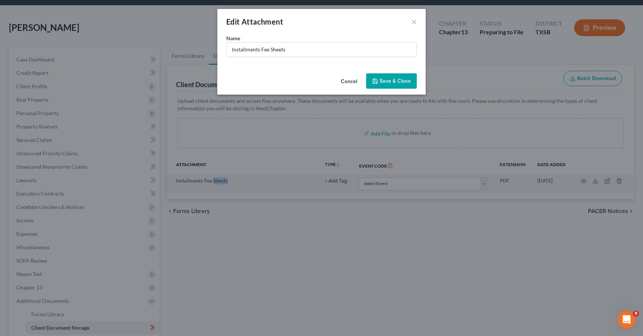
click at [380, 77] on button "Save & Close" at bounding box center [391, 81] width 51 height 16
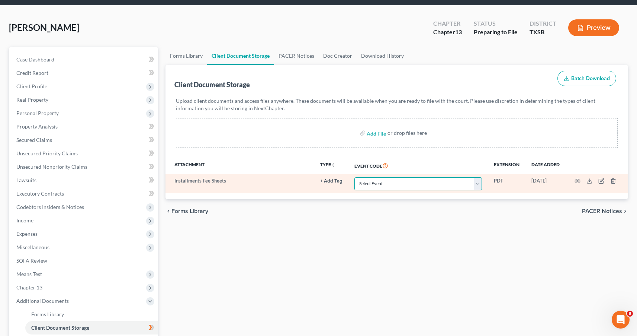
select select "35"
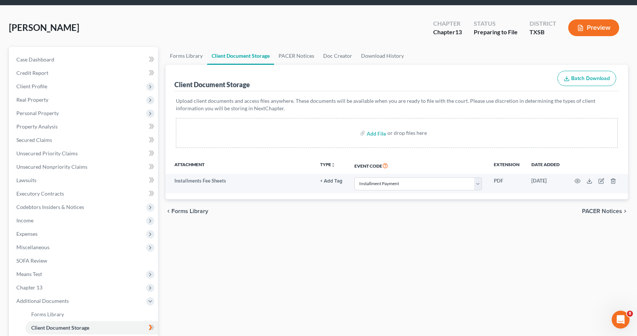
click at [378, 244] on div "Forms Library Client Document Storage PACER Notices Doc Creator Download Histor…" at bounding box center [397, 235] width 470 height 376
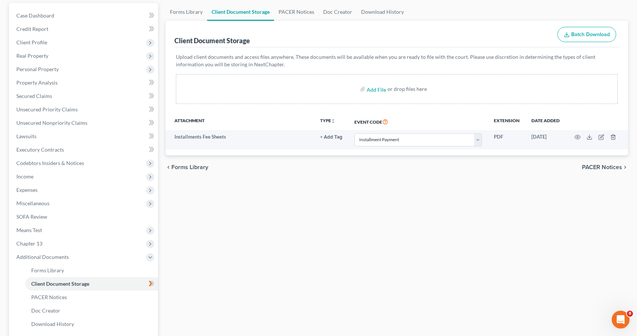
scroll to position [0, 0]
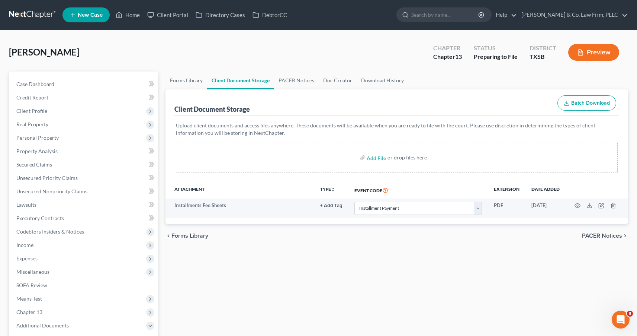
click at [607, 47] on button "Preview" at bounding box center [593, 52] width 51 height 17
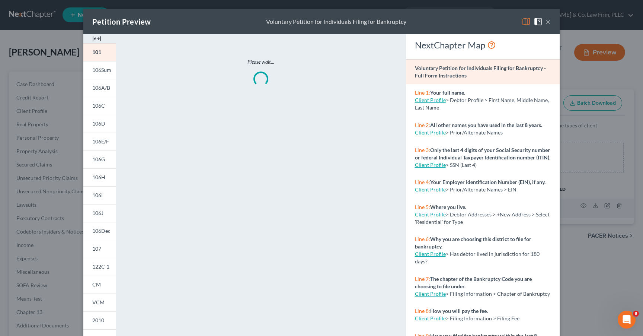
click at [546, 22] on button "×" at bounding box center [547, 21] width 5 height 9
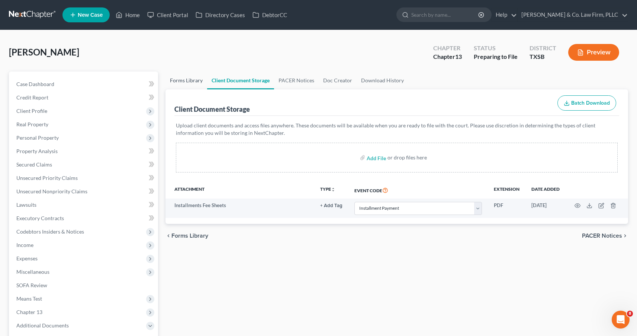
click at [179, 81] on link "Forms Library" at bounding box center [187, 80] width 42 height 18
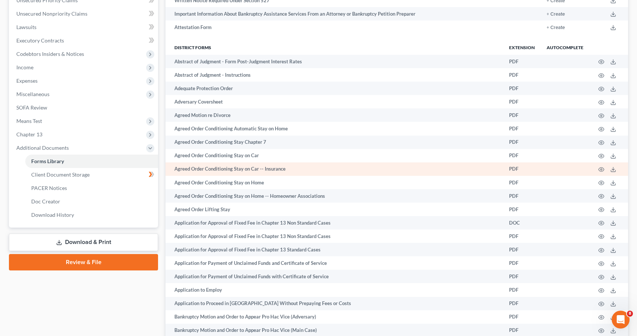
scroll to position [71, 0]
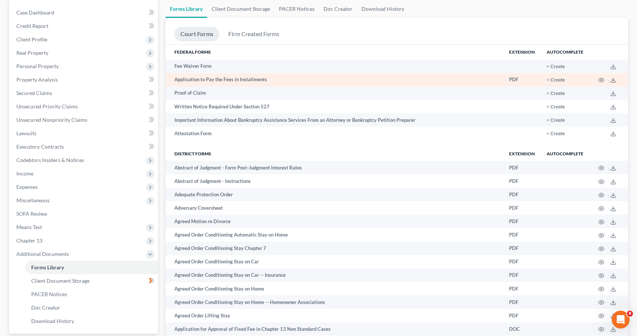
click at [252, 78] on td "Application to Pay the Fees in Installments" at bounding box center [335, 79] width 338 height 13
click at [556, 81] on button "+ Create" at bounding box center [556, 80] width 18 height 5
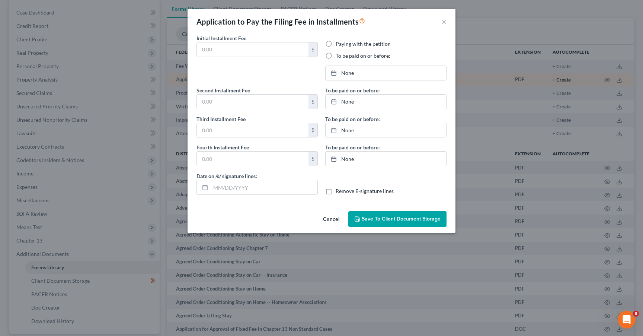
type input "40.00"
radio input "true"
type input "90.00"
type input "93.00"
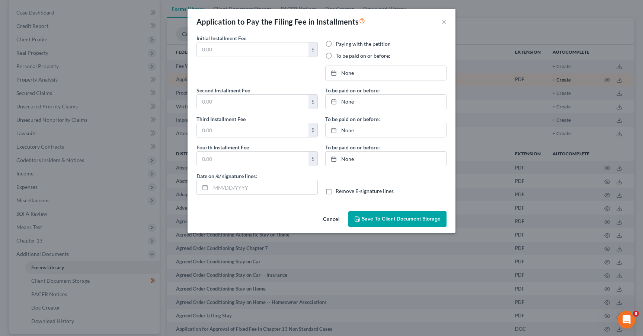
type input "11/28/2024"
type input "09/01/2025"
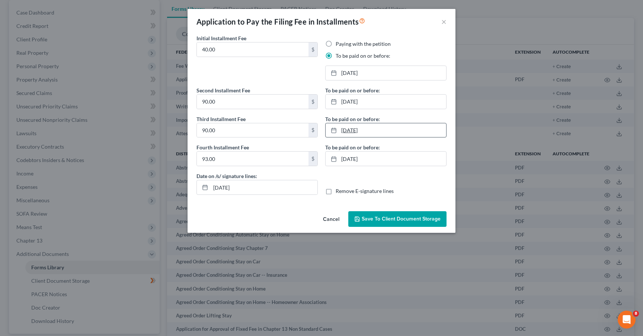
click at [372, 129] on link "11/28/2024" at bounding box center [385, 130] width 121 height 14
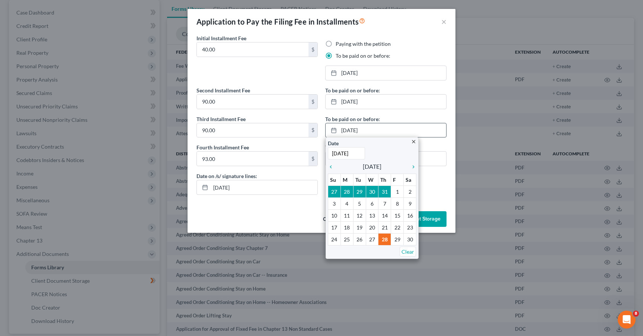
click at [359, 154] on input "11/28/2024" at bounding box center [346, 153] width 37 height 12
type input "11/28/2025"
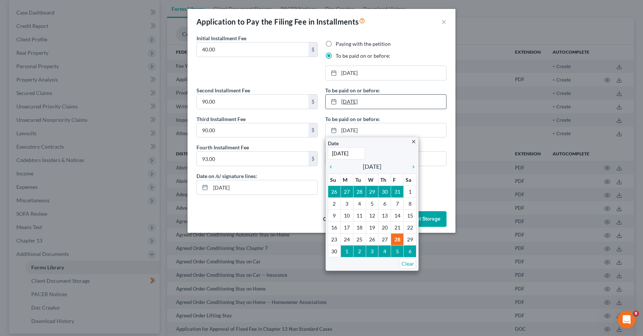
click at [408, 101] on link "10/28/2025" at bounding box center [385, 101] width 121 height 14
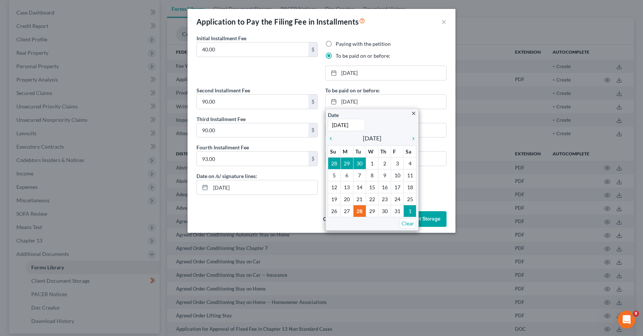
click at [431, 116] on div "To be paid on or before: 11/28/2025 close Date 11/28/2025 Time 12:00 AM chevron…" at bounding box center [385, 126] width 121 height 23
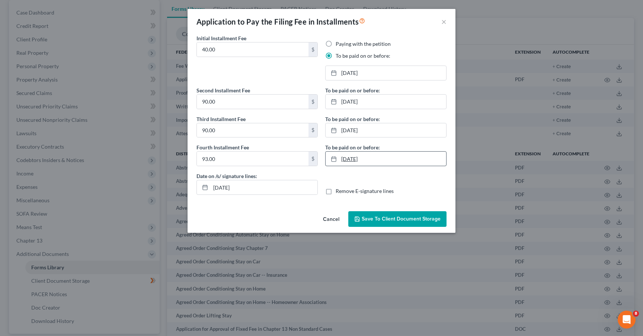
click at [380, 158] on link "12/27/2024" at bounding box center [385, 158] width 121 height 14
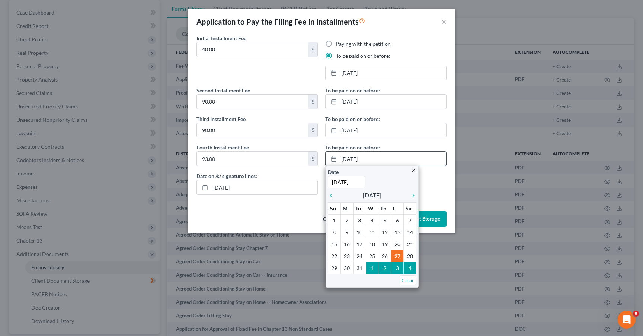
click at [360, 182] on input "12/27/2024" at bounding box center [346, 182] width 37 height 12
type input "12/27/2025"
click at [285, 209] on div "Cancel Save to Client Document Storage" at bounding box center [321, 220] width 268 height 25
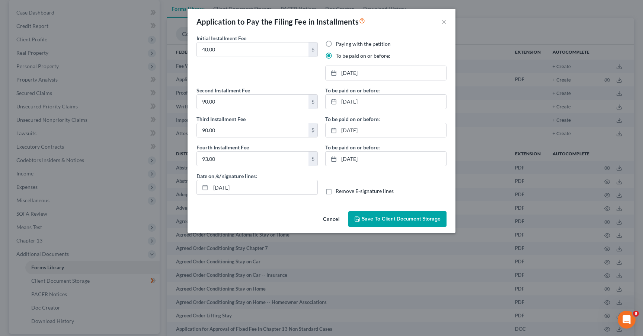
click at [405, 219] on span "Save to Client Document Storage" at bounding box center [401, 218] width 79 height 6
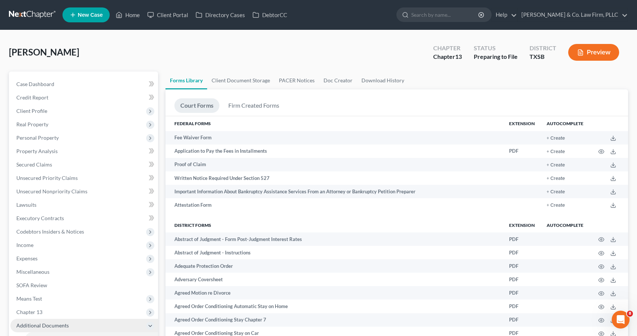
scroll to position [160, 0]
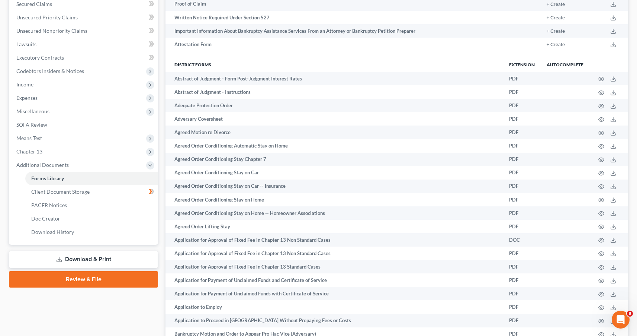
click at [88, 280] on link "Review & File" at bounding box center [83, 279] width 149 height 16
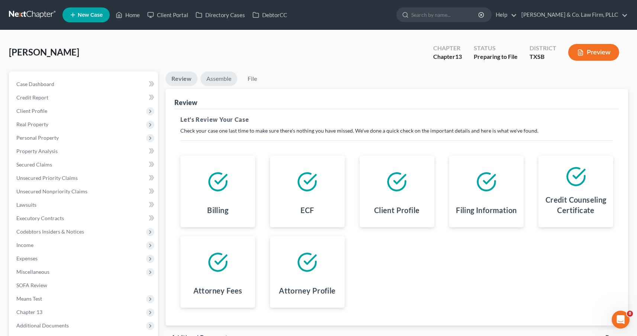
click at [218, 78] on link "Assemble" at bounding box center [218, 78] width 37 height 15
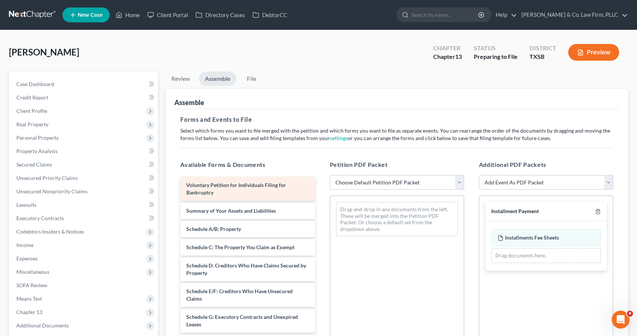
scroll to position [14, 0]
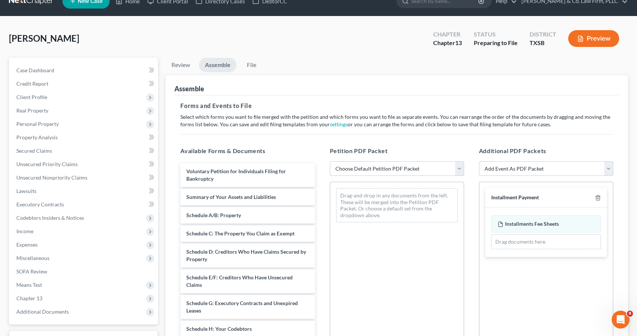
select select "1"
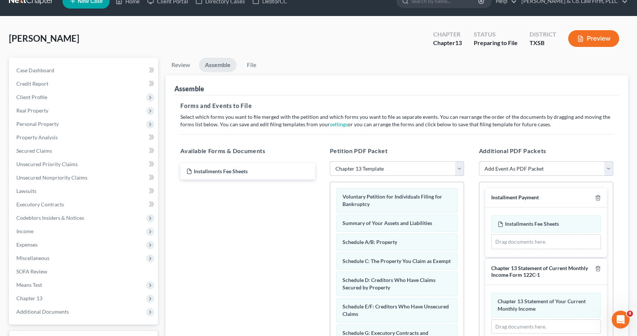
scroll to position [77, 0]
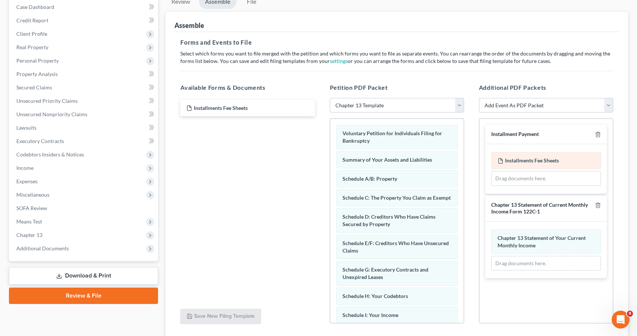
click at [553, 160] on span "Installments Fee Sheets" at bounding box center [532, 160] width 54 height 6
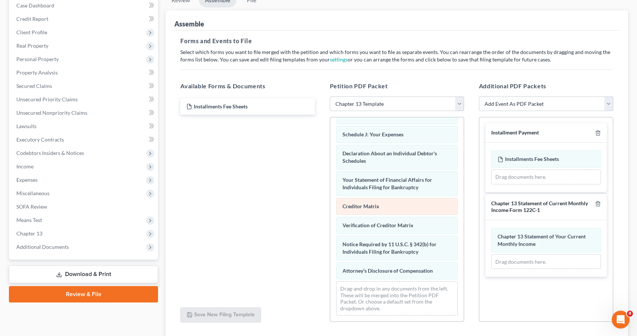
scroll to position [90, 0]
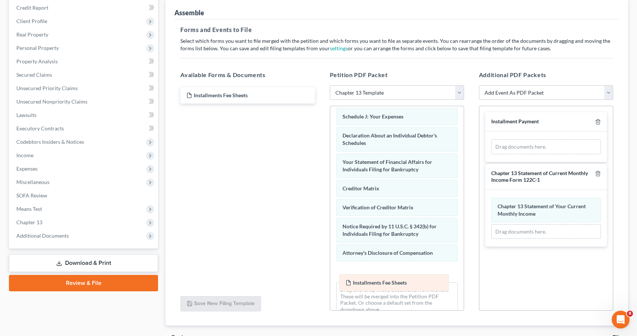
drag, startPoint x: 555, startPoint y: 148, endPoint x: 403, endPoint y: 283, distance: 203.2
click at [491, 154] on div "Installments Fee Sheets Amended Installments Fee Sheets Installments Fee Sheets…" at bounding box center [546, 146] width 110 height 15
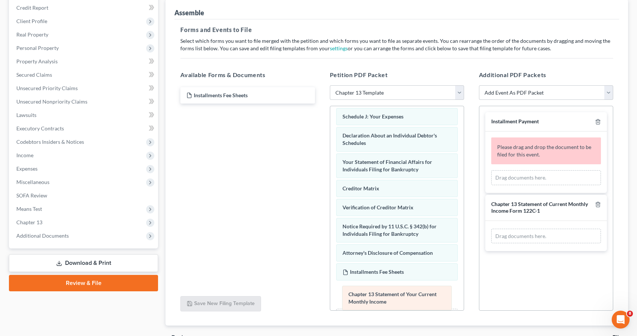
drag, startPoint x: 542, startPoint y: 243, endPoint x: 393, endPoint y: 302, distance: 160.2
click at [491, 243] on div "Chapter 13 Statement of Your Current Monthly Income Amended Chapter 13 Statemen…" at bounding box center [546, 235] width 110 height 15
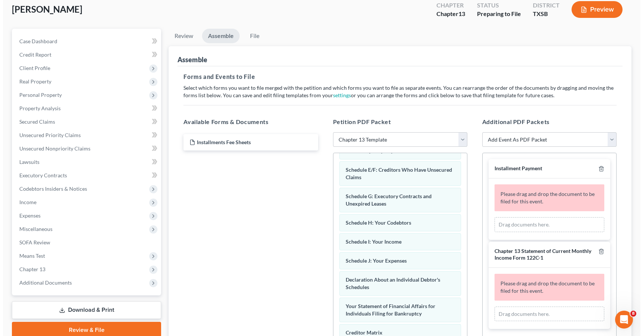
scroll to position [41, 0]
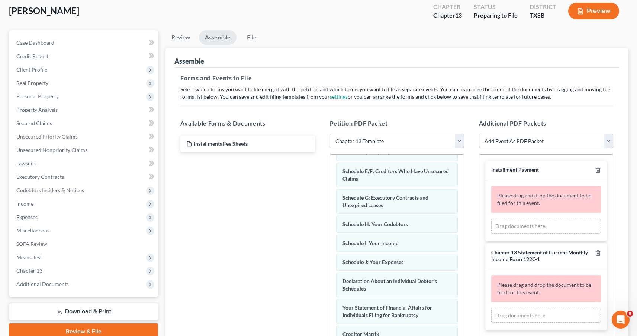
click at [598, 12] on button "Preview" at bounding box center [593, 11] width 51 height 17
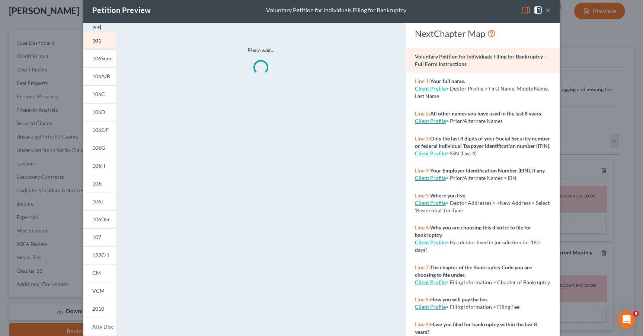
scroll to position [49, 0]
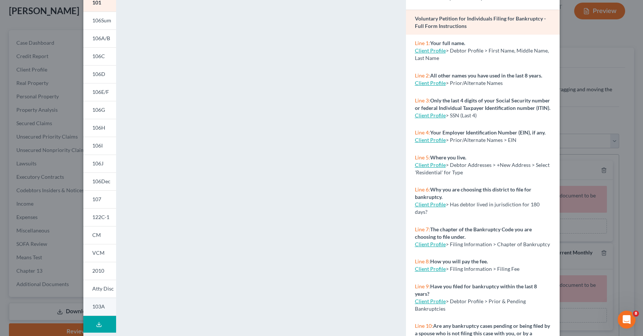
click at [101, 306] on span "103A" at bounding box center [98, 306] width 13 height 6
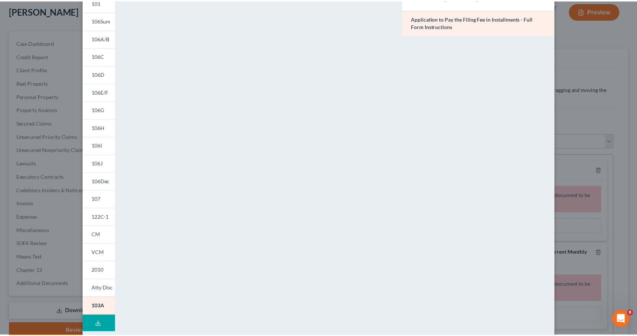
scroll to position [0, 0]
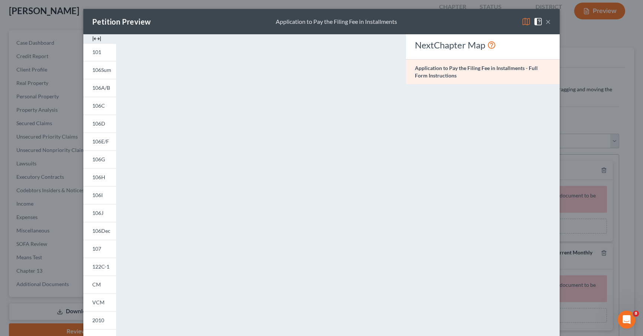
click at [546, 22] on button "×" at bounding box center [547, 21] width 5 height 9
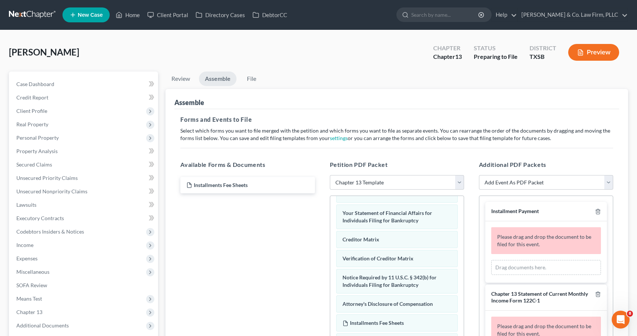
click at [594, 55] on button "Preview" at bounding box center [593, 52] width 51 height 17
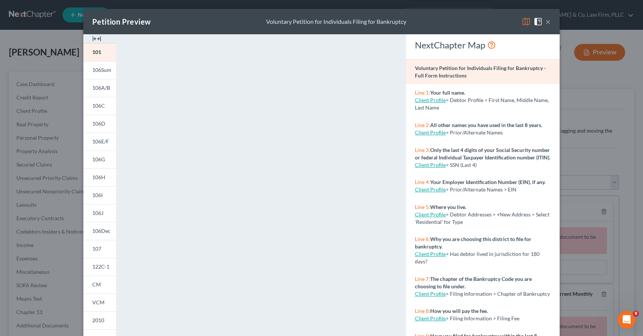
click at [545, 22] on button "×" at bounding box center [547, 21] width 5 height 9
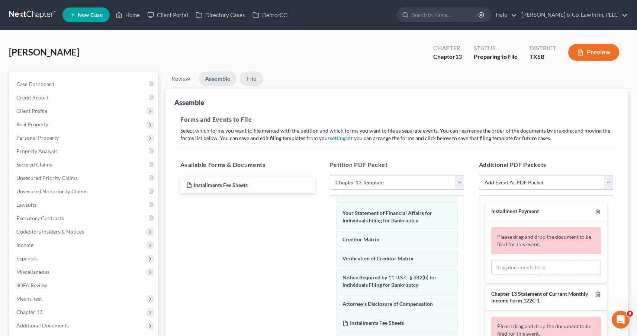
click at [256, 81] on link "File" at bounding box center [252, 78] width 24 height 15
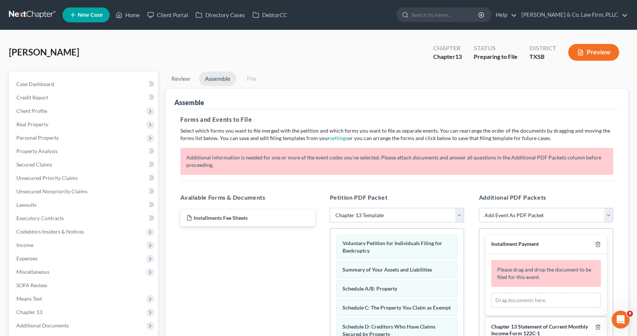
click at [586, 57] on button "Preview" at bounding box center [593, 52] width 51 height 17
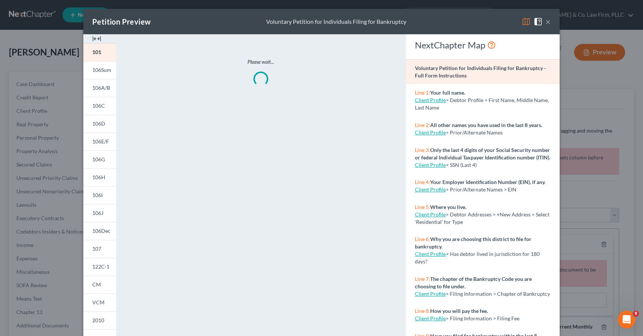
scroll to position [73, 0]
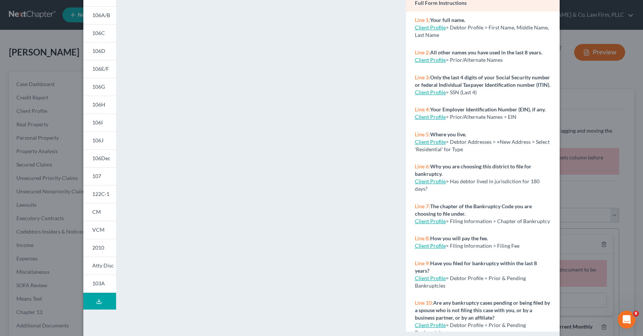
click at [97, 302] on icon at bounding box center [99, 301] width 6 height 6
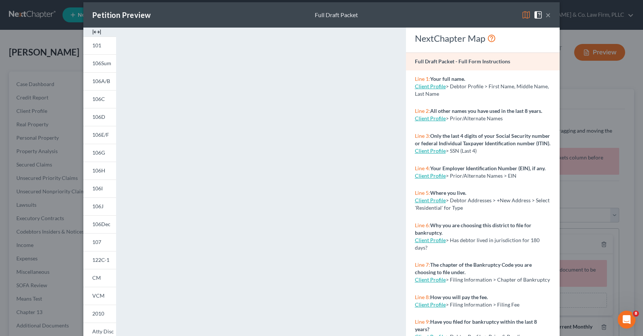
scroll to position [84, 0]
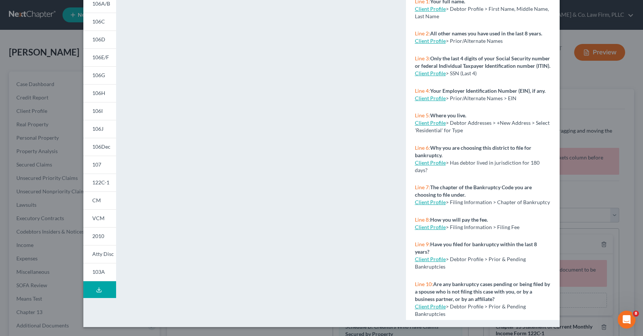
click at [96, 291] on icon at bounding box center [99, 289] width 6 height 6
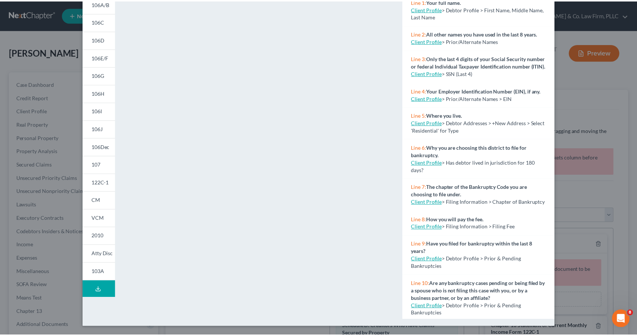
scroll to position [0, 0]
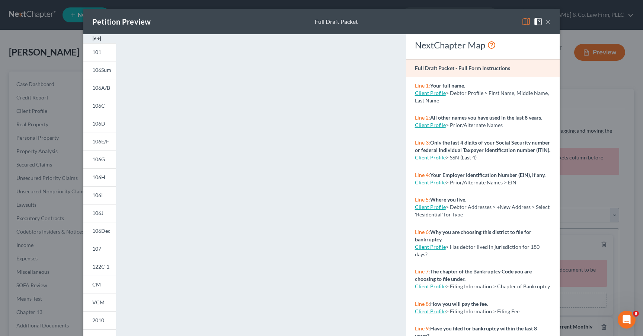
click at [546, 24] on button "×" at bounding box center [547, 21] width 5 height 9
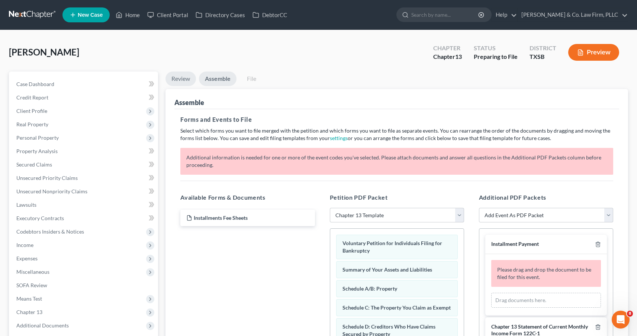
click at [187, 80] on link "Review" at bounding box center [181, 78] width 31 height 15
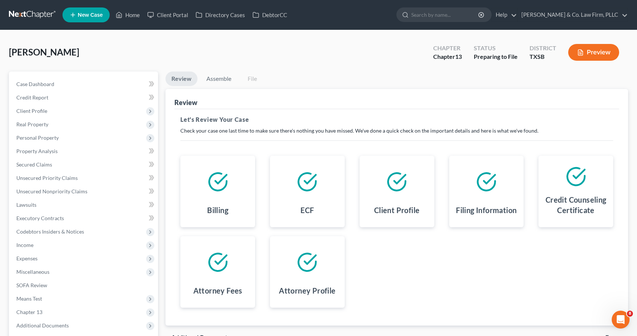
scroll to position [73, 0]
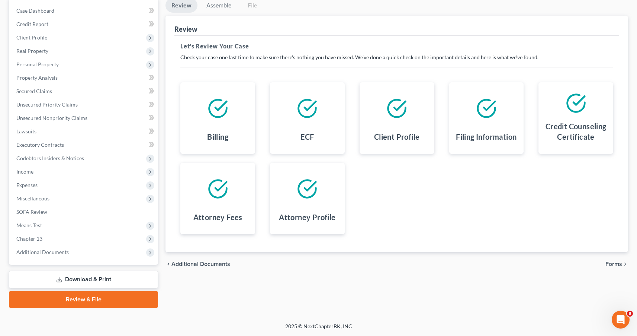
click at [81, 280] on link "Download & Print" at bounding box center [83, 278] width 149 height 17
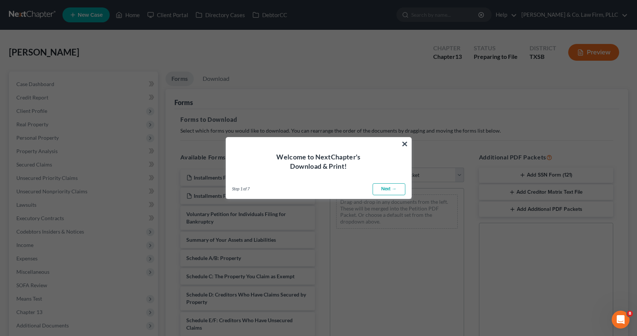
click at [388, 190] on link "Next →" at bounding box center [389, 189] width 33 height 12
select select "0"
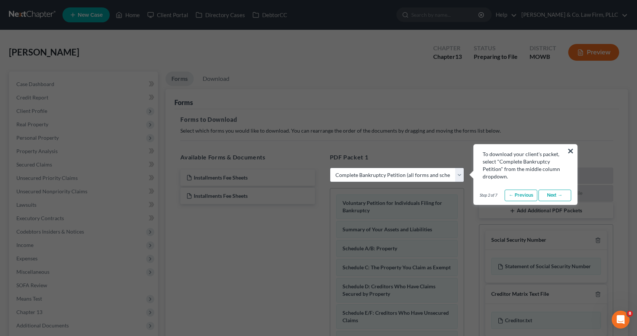
click at [553, 196] on link "Next →" at bounding box center [555, 195] width 33 height 12
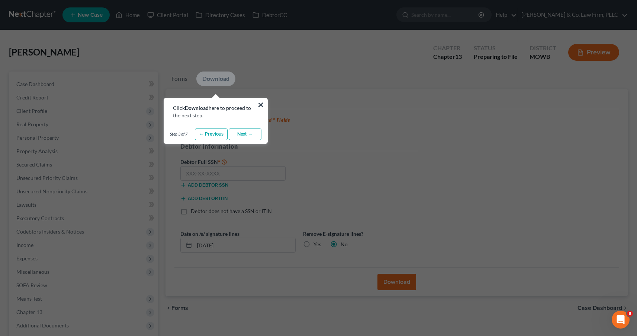
click at [250, 137] on link "Next →" at bounding box center [245, 134] width 33 height 12
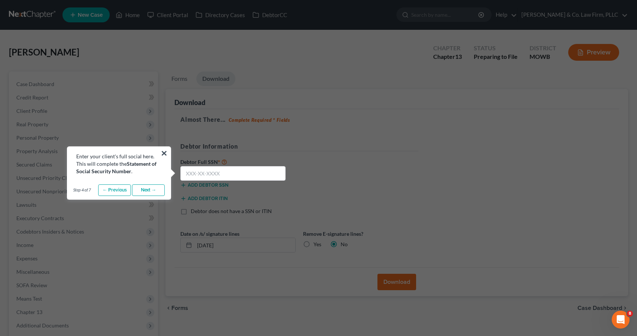
click at [156, 190] on link "Next →" at bounding box center [148, 190] width 33 height 12
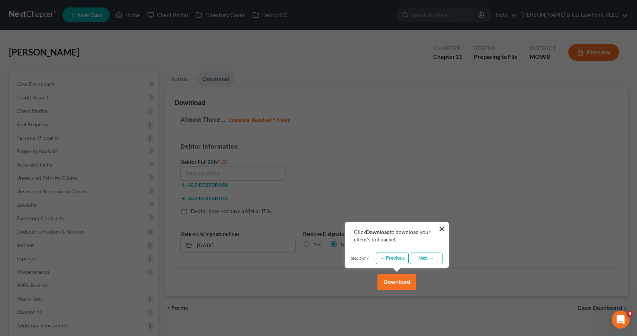
click at [436, 258] on link "Next →" at bounding box center [426, 258] width 33 height 12
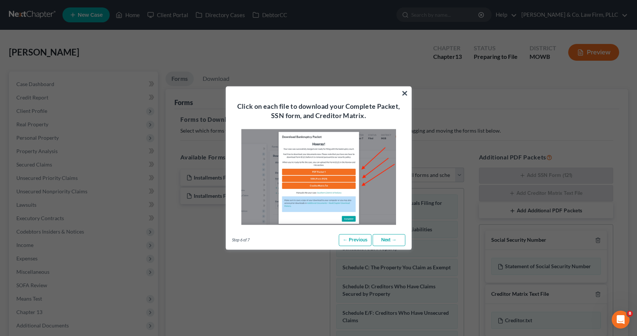
click at [393, 238] on link "Next →" at bounding box center [389, 240] width 33 height 12
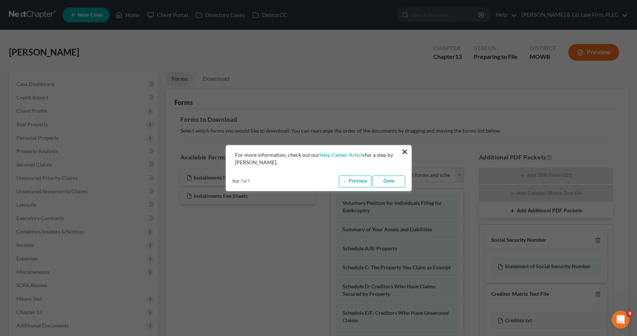
click at [385, 180] on link "Done" at bounding box center [389, 181] width 33 height 12
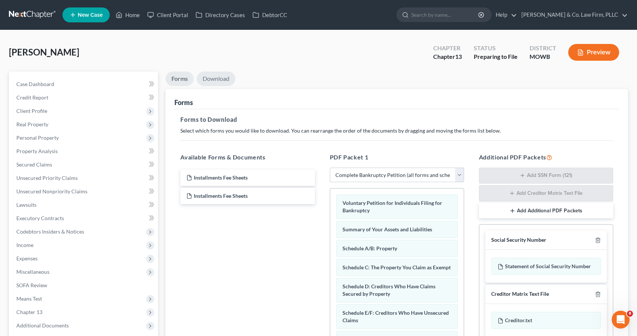
click at [218, 78] on link "Download" at bounding box center [216, 78] width 39 height 15
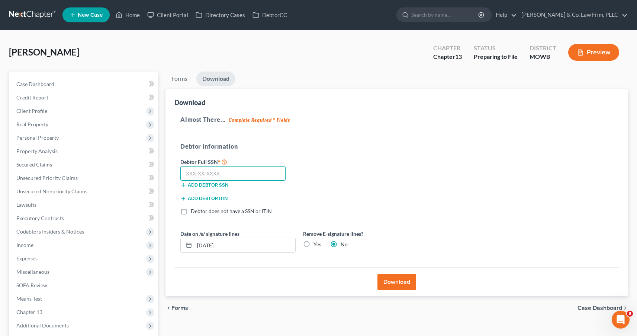
click at [245, 176] on input "text" at bounding box center [232, 173] width 105 height 15
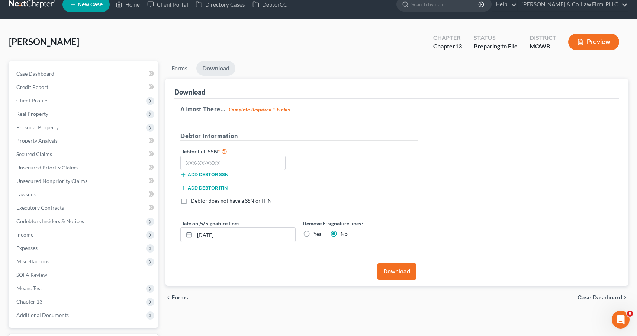
click at [398, 269] on button "Download" at bounding box center [397, 271] width 39 height 16
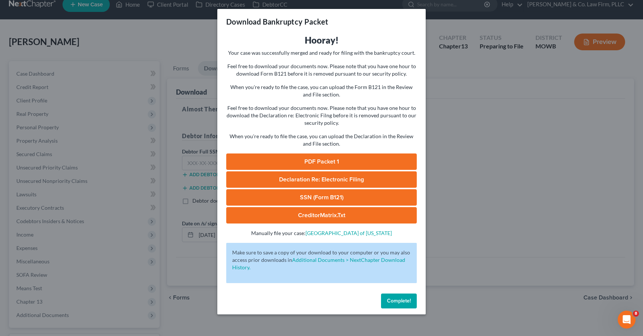
click at [338, 157] on link "PDF Packet 1" at bounding box center [321, 161] width 190 height 16
click at [347, 180] on span "Declaration Re: Electronic Filing" at bounding box center [321, 179] width 85 height 7
click at [309, 196] on link "SSN (Form B121)" at bounding box center [321, 197] width 190 height 16
click at [328, 214] on link "CreditorMatrix.txt" at bounding box center [321, 215] width 190 height 16
click at [399, 300] on span "Complete!" at bounding box center [399, 300] width 24 height 6
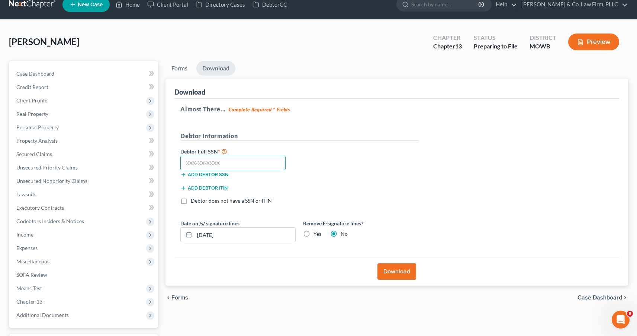
click at [220, 159] on input "text" at bounding box center [232, 162] width 105 height 15
type input "463-35-4956"
click at [334, 161] on div "Debtor Full SSN * 463-35-4956 Add debtor SSN" at bounding box center [299, 165] width 245 height 37
click at [183, 70] on link "Forms" at bounding box center [180, 68] width 28 height 15
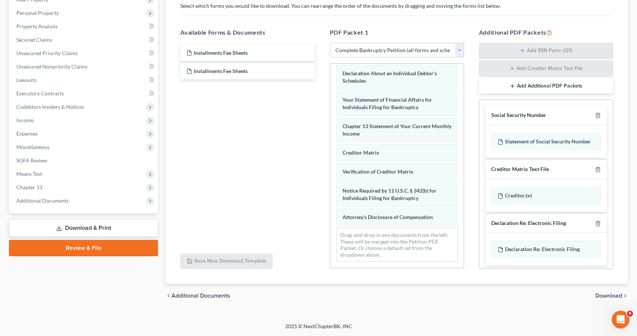
scroll to position [107, 0]
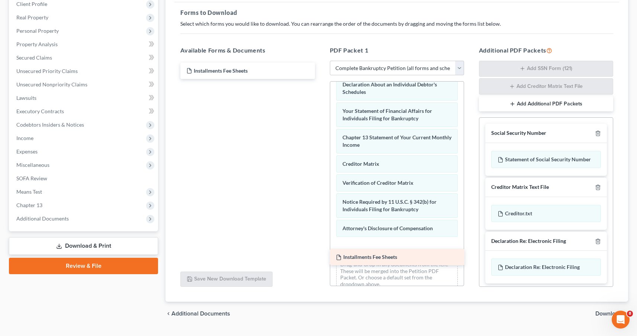
drag, startPoint x: 231, startPoint y: 67, endPoint x: 386, endPoint y: 251, distance: 241.0
click at [321, 79] on div "Installments Fee Sheets Installments Fee Sheets Installments Fee Sheets" at bounding box center [247, 70] width 146 height 16
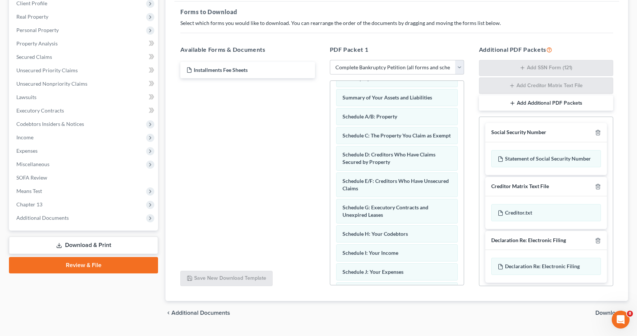
scroll to position [58, 0]
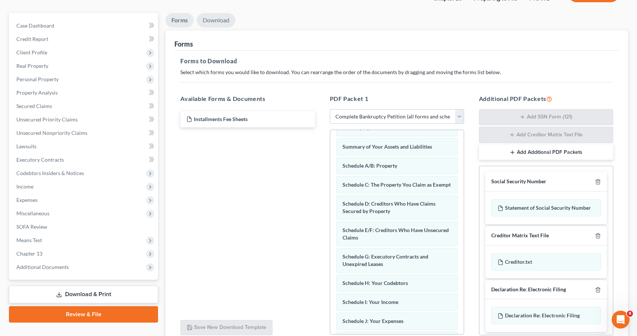
click at [214, 21] on link "Download" at bounding box center [216, 20] width 39 height 15
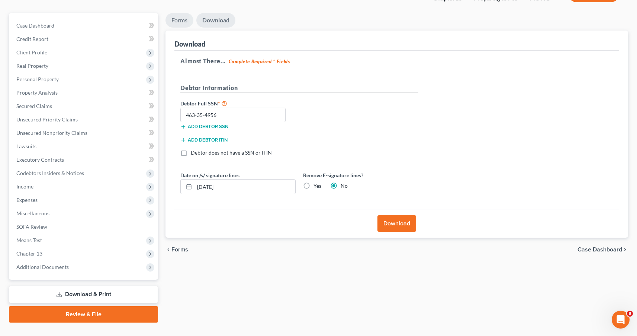
click at [176, 22] on link "Forms" at bounding box center [180, 20] width 28 height 15
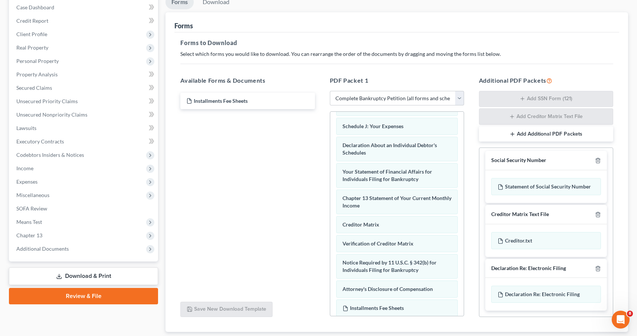
scroll to position [75, 0]
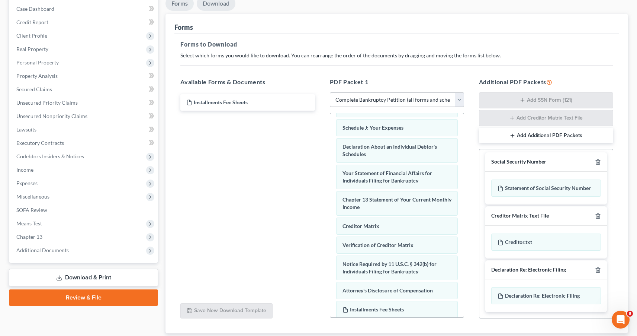
click at [215, 3] on link "Download" at bounding box center [216, 3] width 39 height 15
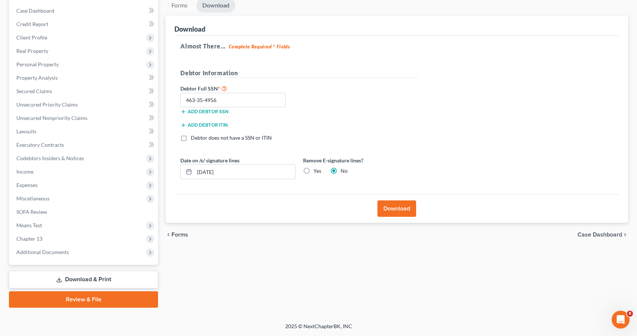
scroll to position [65, 0]
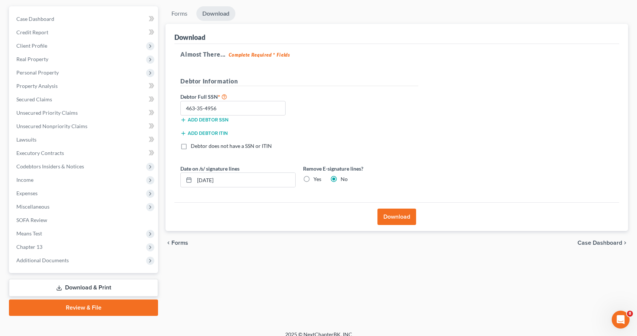
click at [396, 216] on button "Download" at bounding box center [397, 216] width 39 height 16
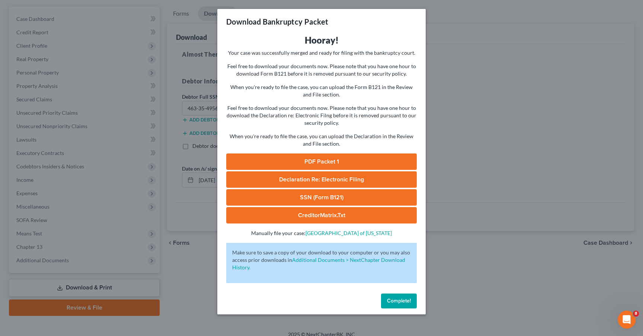
click at [350, 133] on p "When you're ready to file the case, you can upload the Declaration in the Revie…" at bounding box center [321, 139] width 190 height 15
click at [328, 199] on link "SSN (Form B121)" at bounding box center [321, 197] width 190 height 16
click at [319, 163] on link "PDF Packet 1" at bounding box center [321, 161] width 190 height 16
click at [311, 179] on span "Declaration Re: Electronic Filing" at bounding box center [321, 179] width 85 height 7
click at [337, 214] on link "CreditorMatrix.txt" at bounding box center [321, 215] width 190 height 16
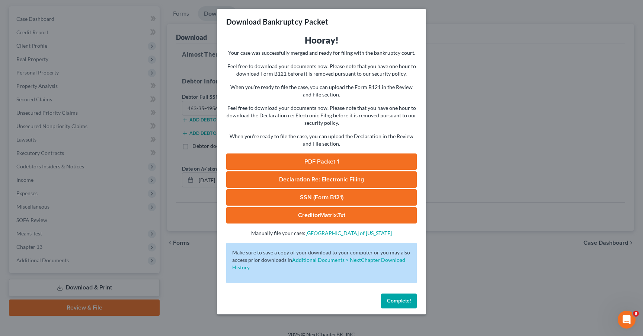
click at [404, 301] on span "Complete!" at bounding box center [399, 300] width 24 height 6
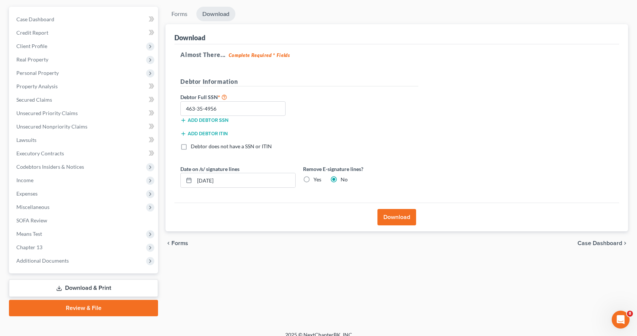
scroll to position [73, 0]
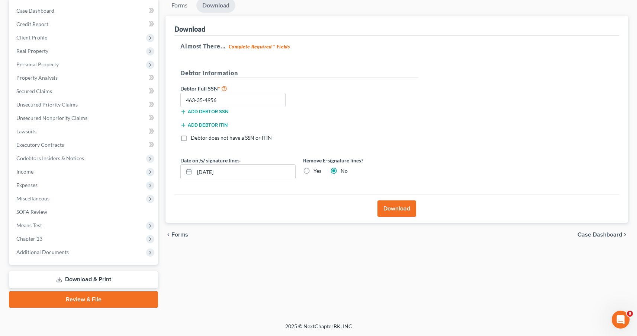
click at [93, 300] on link "Review & File" at bounding box center [83, 299] width 149 height 16
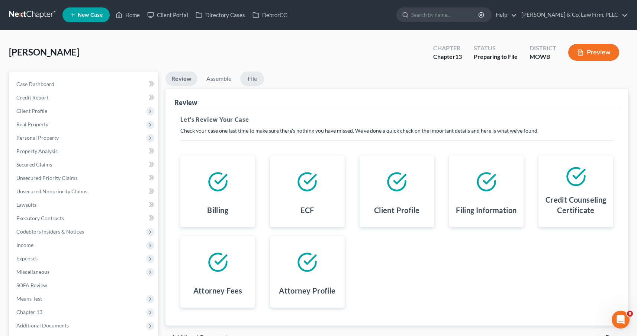
click at [252, 78] on link "File" at bounding box center [252, 78] width 24 height 15
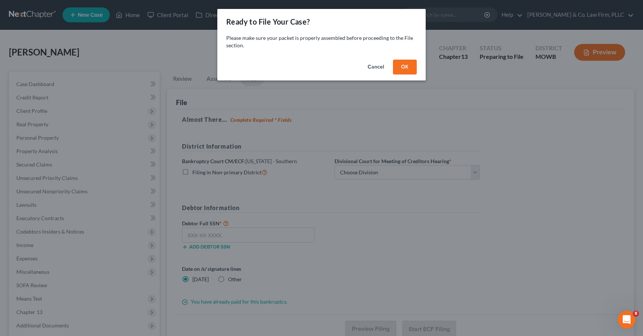
click at [378, 69] on button "Cancel" at bounding box center [376, 67] width 28 height 15
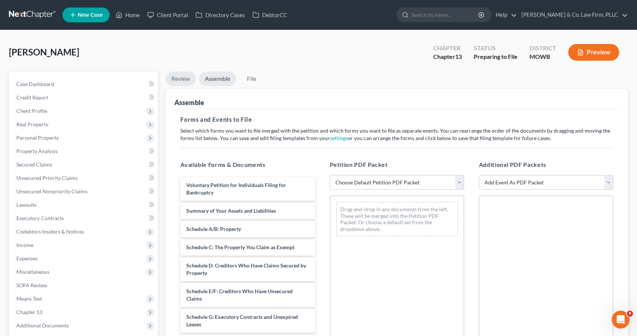
click at [186, 81] on link "Review" at bounding box center [181, 78] width 31 height 15
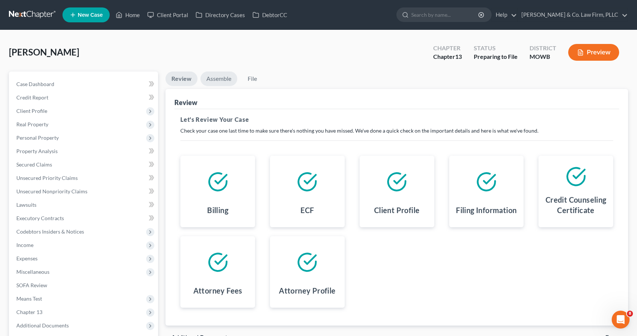
click at [222, 79] on link "Assemble" at bounding box center [218, 78] width 37 height 15
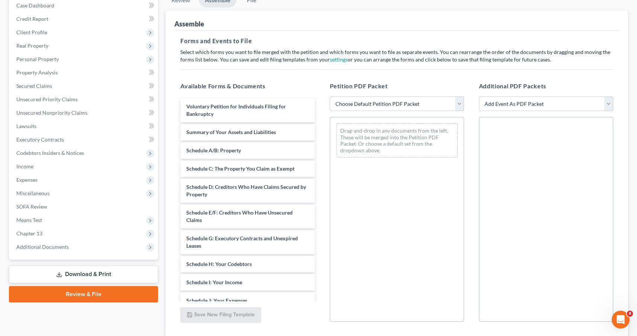
scroll to position [9, 0]
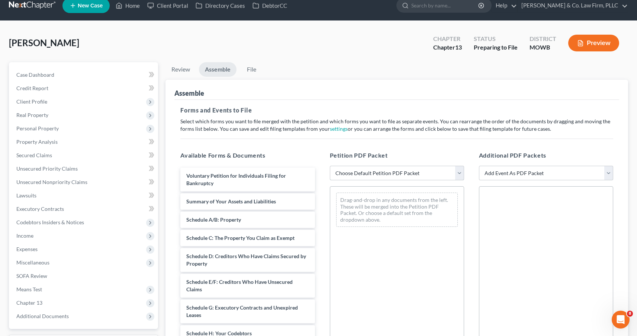
select select "1"
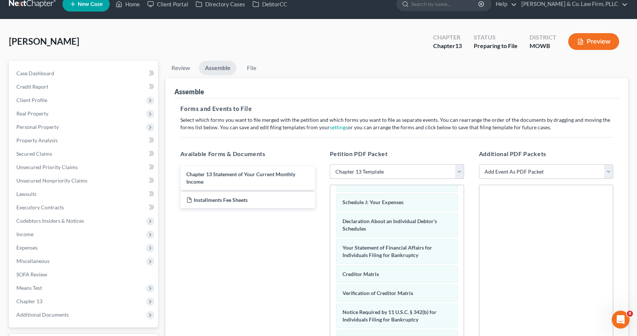
scroll to position [131, 0]
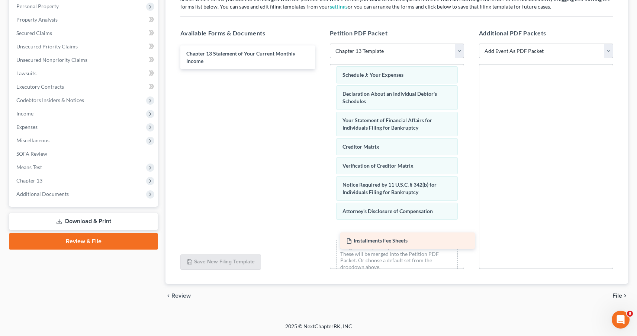
drag, startPoint x: 231, startPoint y: 80, endPoint x: 391, endPoint y: 241, distance: 227.2
click at [321, 69] on div "Installments Fee Sheets Chapter 13 Statement of Your Current Monthly Income Ins…" at bounding box center [247, 57] width 146 height 24
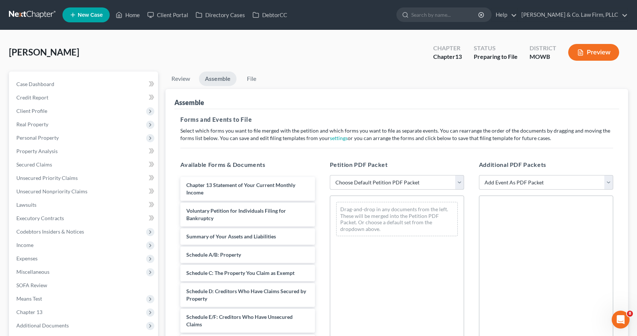
scroll to position [15, 0]
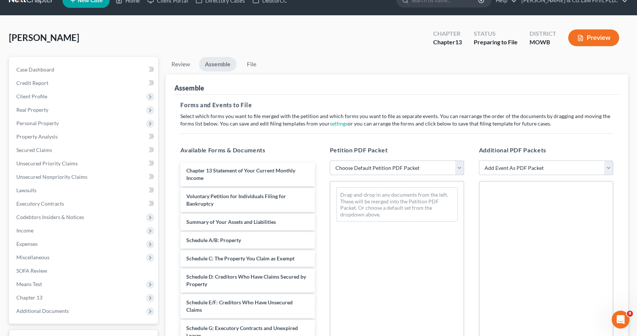
select select "1"
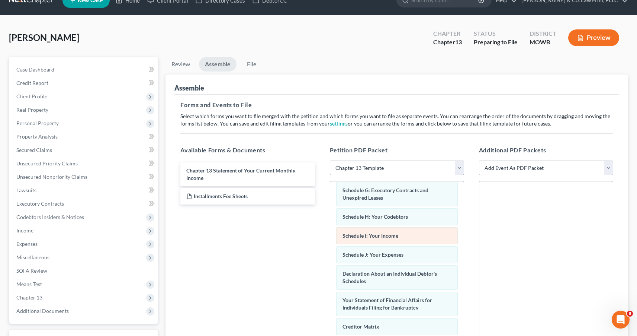
scroll to position [131, 0]
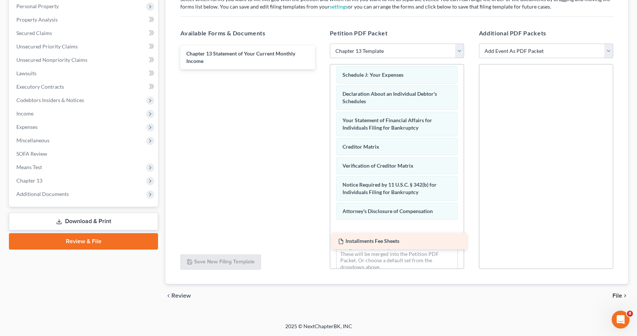
drag, startPoint x: 234, startPoint y: 78, endPoint x: 385, endPoint y: 240, distance: 221.6
click at [321, 69] on div "Installments Fee Sheets Chapter 13 Statement of Your Current Monthly Income Ins…" at bounding box center [247, 57] width 146 height 24
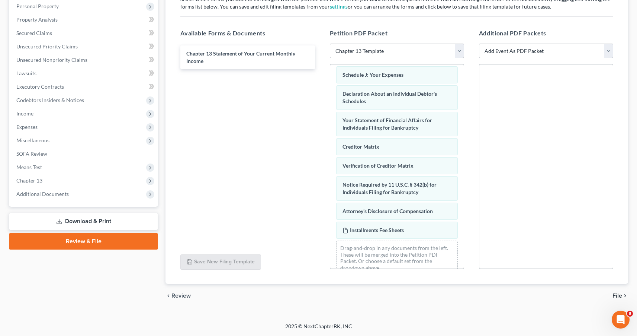
scroll to position [224, 0]
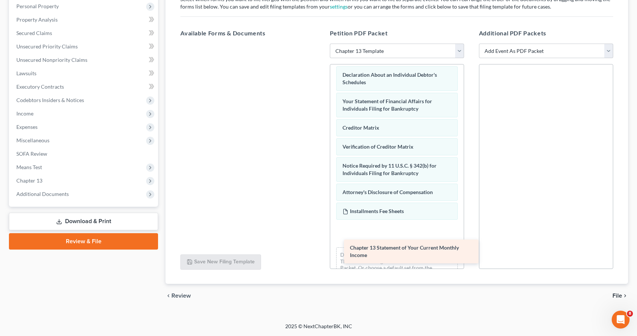
drag, startPoint x: 212, startPoint y: 59, endPoint x: 370, endPoint y: 249, distance: 248.0
click at [321, 44] on div "Chapter 13 Statement of Your Current Monthly Income Chapter 13 Statement of You…" at bounding box center [247, 44] width 146 height 0
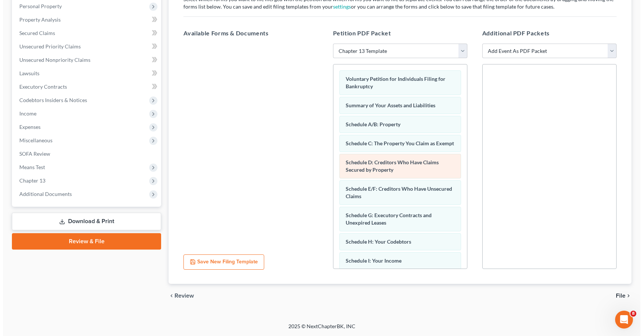
scroll to position [0, 0]
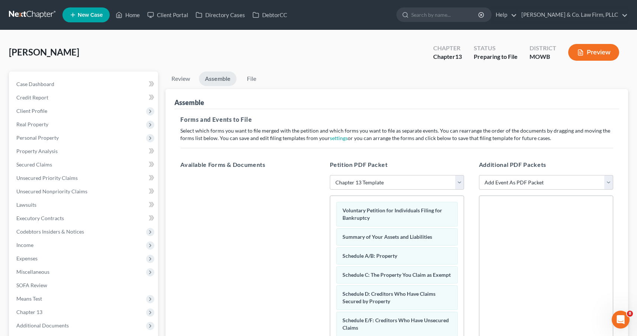
click at [594, 57] on button "Preview" at bounding box center [593, 52] width 51 height 17
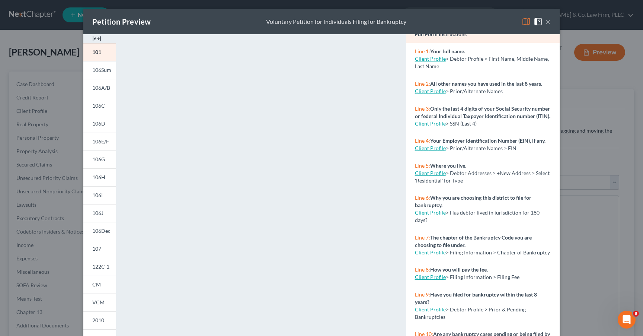
scroll to position [84, 0]
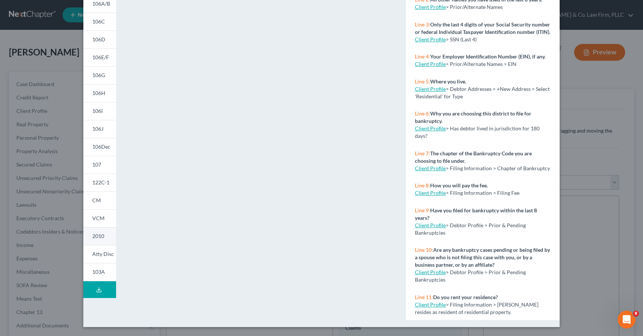
click at [95, 234] on span "2010" at bounding box center [98, 235] width 12 height 6
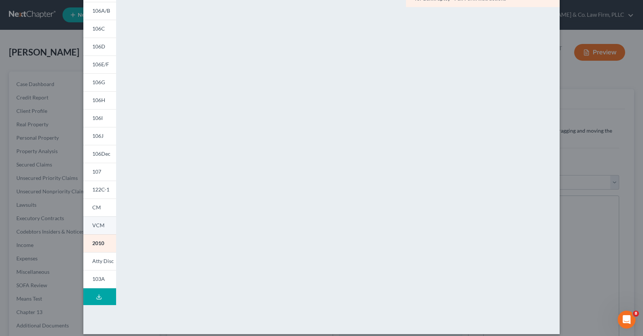
click at [95, 226] on span "VCM" at bounding box center [98, 225] width 12 height 6
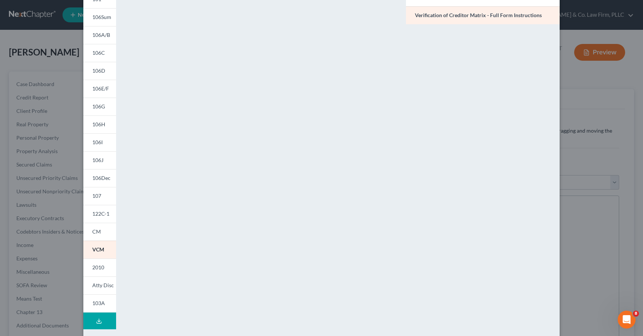
scroll to position [80, 0]
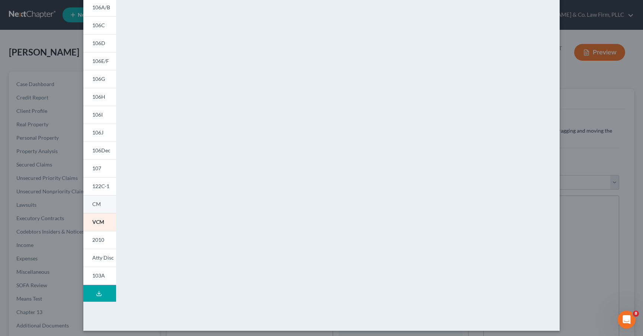
click at [94, 206] on span "CM" at bounding box center [96, 203] width 9 height 6
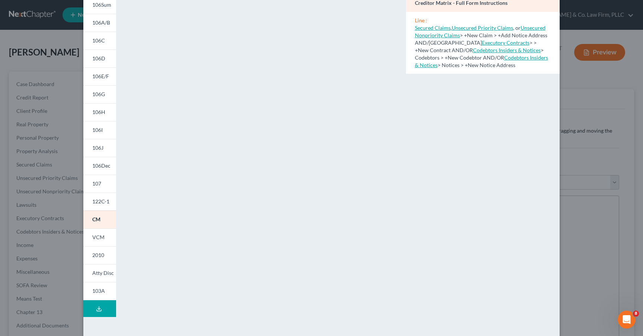
scroll to position [0, 0]
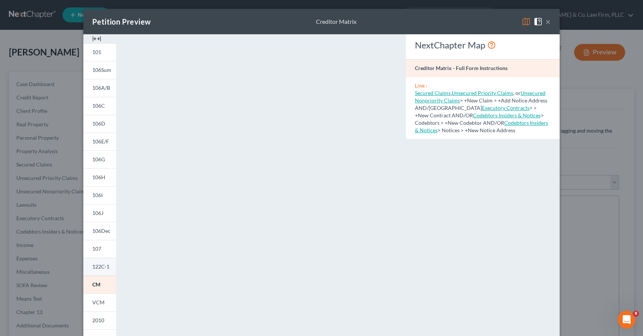
click at [99, 264] on span "122C-1" at bounding box center [100, 266] width 17 height 6
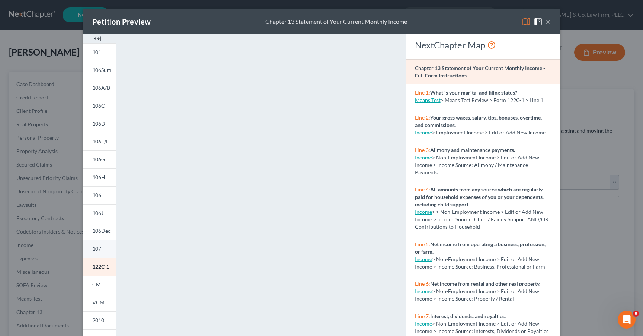
click at [97, 244] on link "107" at bounding box center [99, 249] width 33 height 18
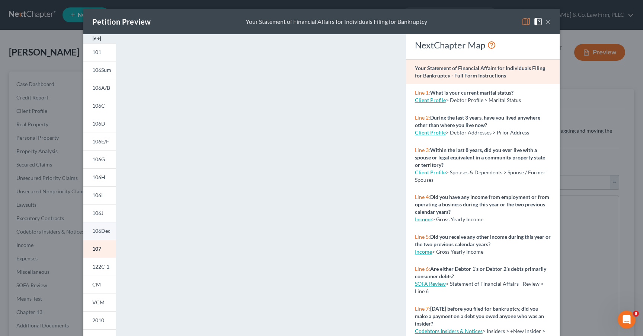
click at [100, 232] on span "106Dec" at bounding box center [101, 230] width 18 height 6
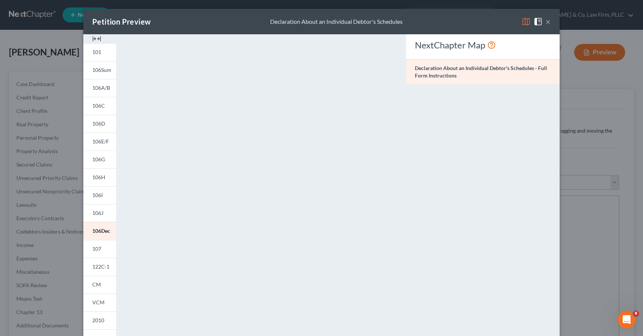
click at [546, 19] on button "×" at bounding box center [547, 21] width 5 height 9
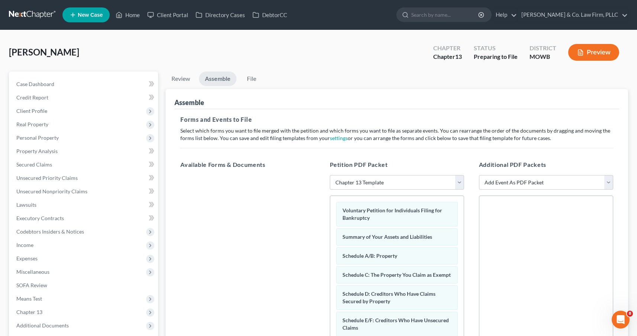
scroll to position [59, 0]
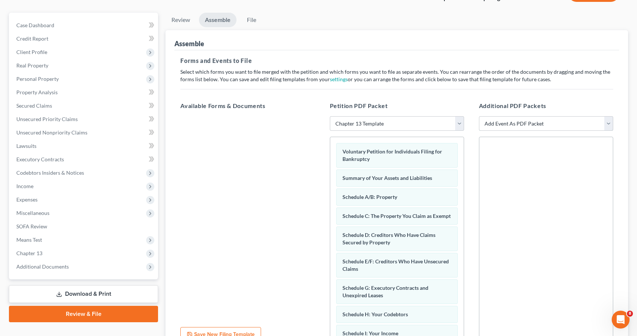
drag, startPoint x: 524, startPoint y: 126, endPoint x: 421, endPoint y: 95, distance: 107.5
click at [421, 95] on div "Available Forms & Documents Save New Filing Template Petition PDF Packet Choose…" at bounding box center [397, 221] width 448 height 252
click at [178, 19] on link "Review" at bounding box center [181, 20] width 31 height 15
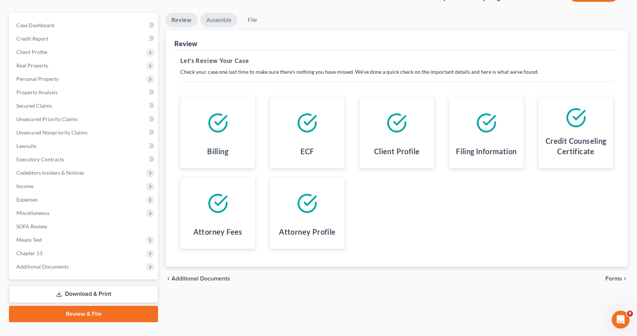
click at [219, 23] on link "Assemble" at bounding box center [218, 20] width 37 height 15
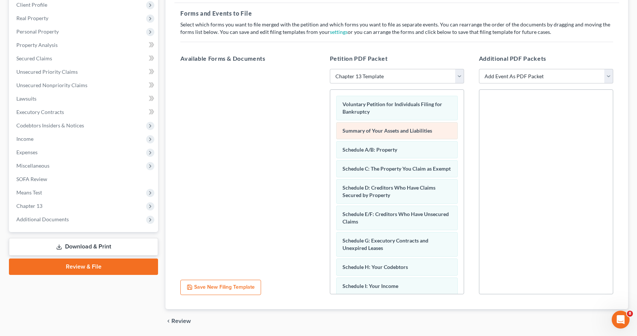
scroll to position [49, 0]
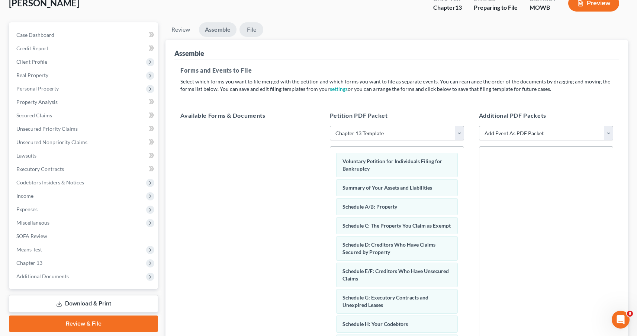
click at [250, 29] on link "File" at bounding box center [252, 29] width 24 height 15
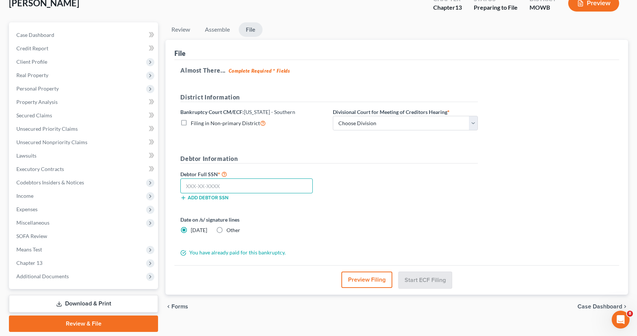
click at [233, 185] on input "text" at bounding box center [246, 185] width 132 height 15
click at [256, 187] on input "text" at bounding box center [246, 185] width 132 height 15
paste input "463-35-4956"
type input "463-35-4956"
click at [363, 191] on div "Debtor Full SSN * 463-35-4956 Add debtor SSN" at bounding box center [329, 187] width 305 height 37
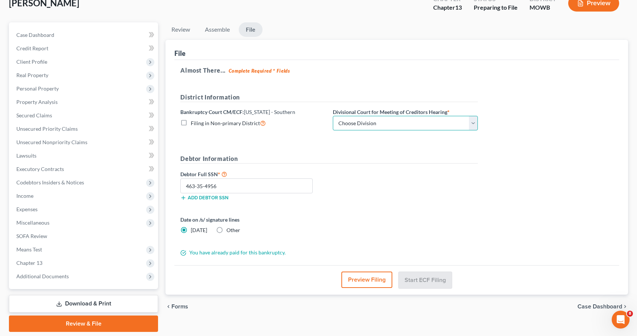
select select "1"
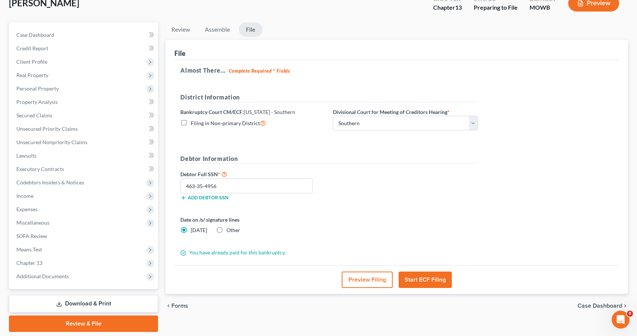
click at [331, 147] on form "District Information Bankruptcy Court CM/ECF: Texas - Southern Filing in Non-pr…" at bounding box center [329, 175] width 298 height 164
click at [432, 282] on button "Start ECF Filing" at bounding box center [425, 279] width 53 height 16
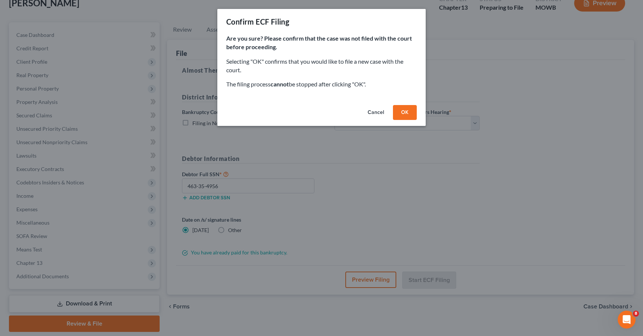
click at [405, 113] on button "OK" at bounding box center [405, 112] width 24 height 15
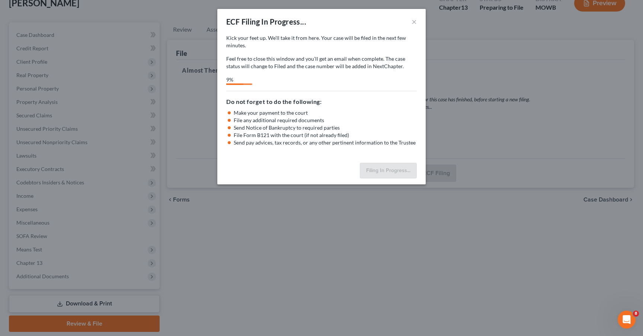
select select "1"
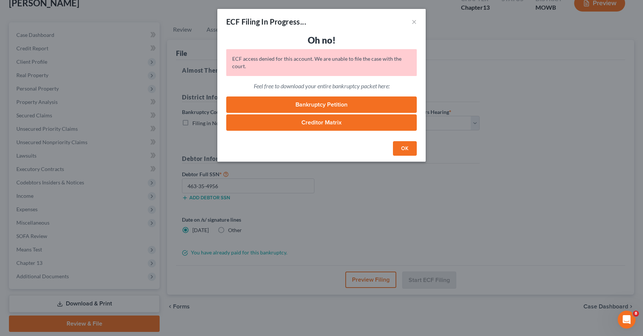
click at [401, 150] on button "OK" at bounding box center [405, 148] width 24 height 15
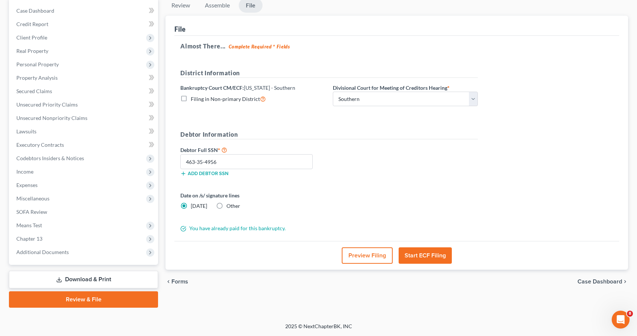
scroll to position [0, 0]
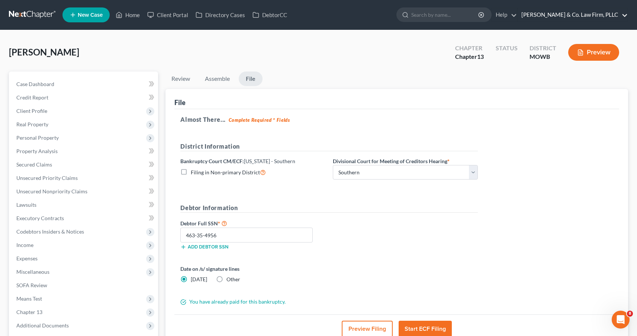
click at [599, 16] on link "Hamilton & Co. Law Firm, PLLC" at bounding box center [573, 14] width 110 height 13
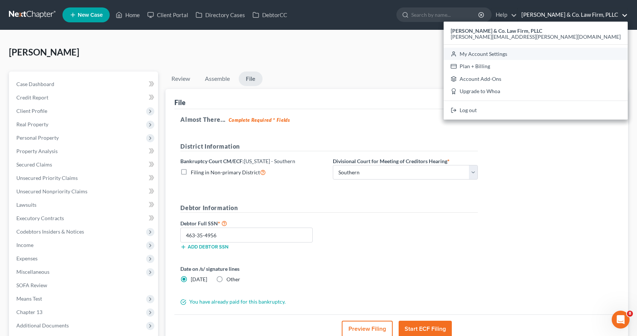
click at [593, 54] on link "My Account Settings" at bounding box center [536, 54] width 184 height 13
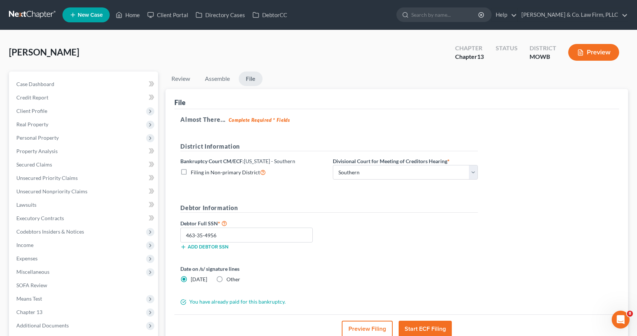
select select "79"
select select "23"
select select "45"
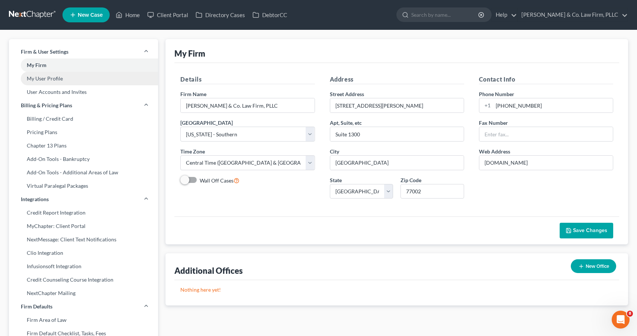
click at [61, 76] on link "My User Profile" at bounding box center [83, 78] width 149 height 13
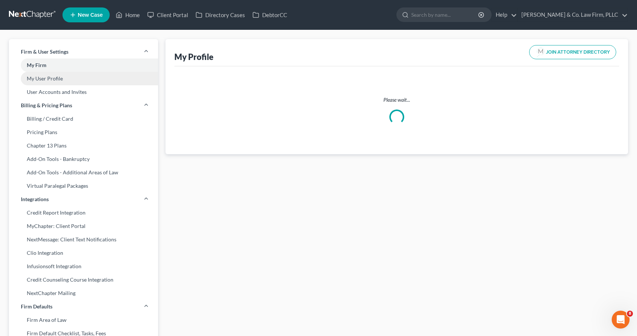
select select "45"
select select "attorney"
select select "1"
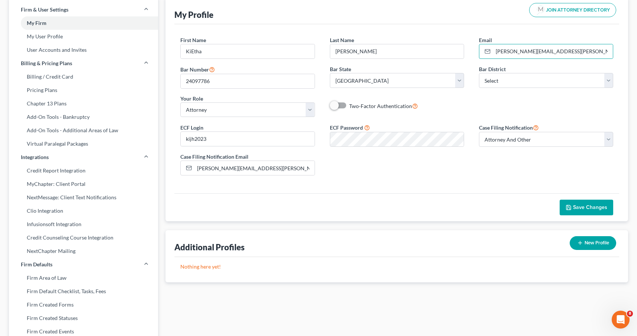
scroll to position [28, 0]
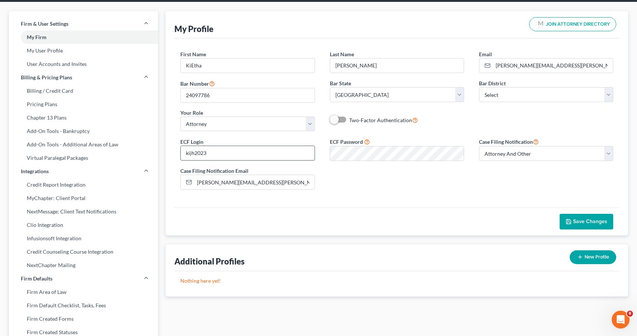
click at [251, 152] on input "kijh2023" at bounding box center [248, 153] width 134 height 14
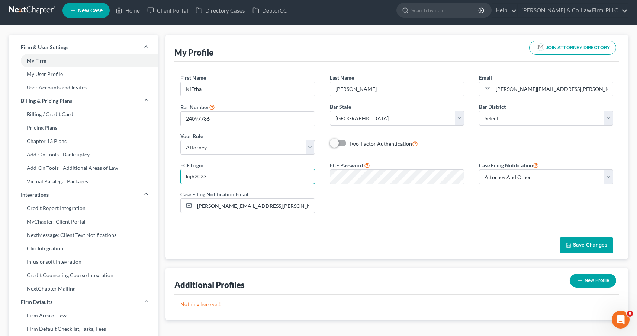
scroll to position [3, 0]
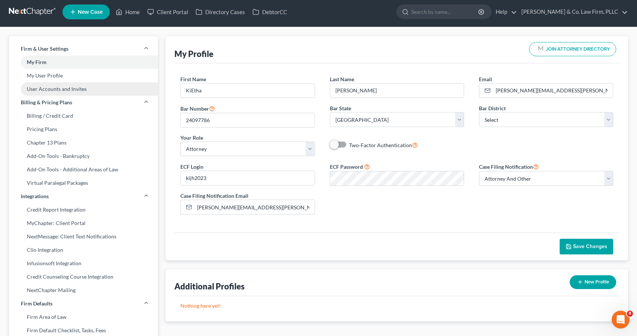
click at [67, 86] on link "User Accounts and Invites" at bounding box center [83, 88] width 149 height 13
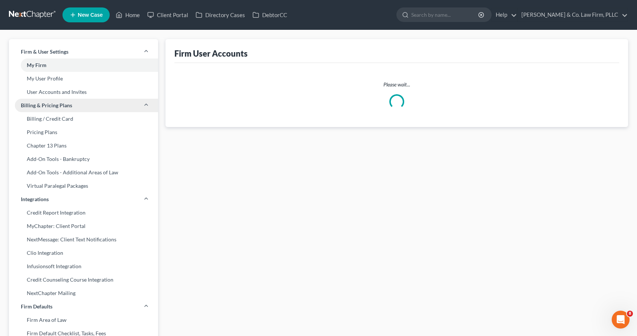
select select "0"
select select "1"
select select "0"
select select "1"
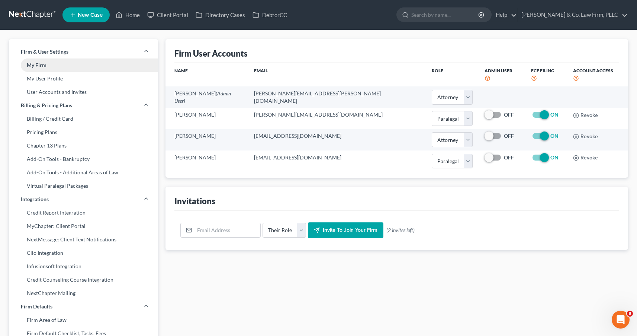
click at [45, 65] on link "My Firm" at bounding box center [83, 64] width 149 height 13
select select "79"
select select "23"
select select "45"
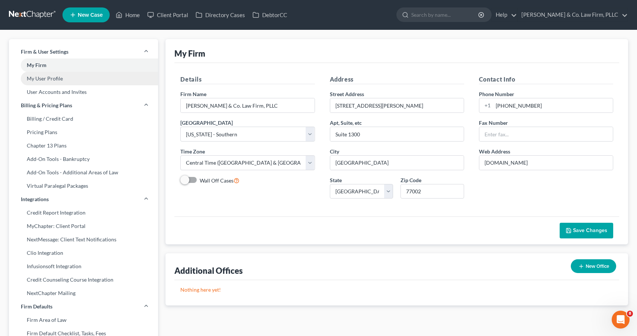
click at [71, 76] on link "My User Profile" at bounding box center [83, 78] width 149 height 13
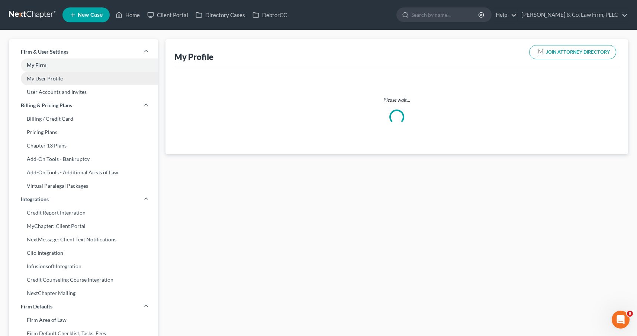
select select "45"
select select "attorney"
select select "1"
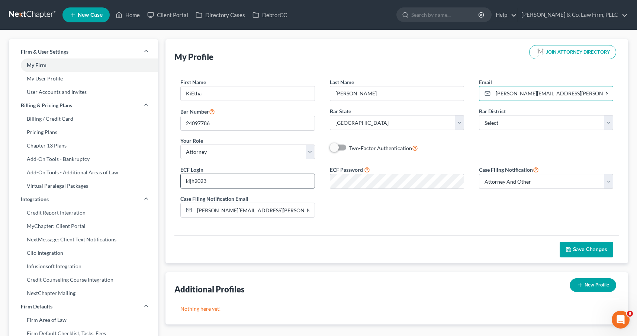
scroll to position [1, 0]
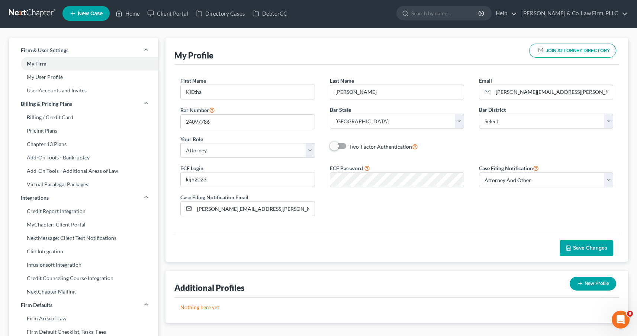
click at [425, 212] on div "ECF Login kijh2023 ECF Password Case Filing Notification Select Attorney Only A…" at bounding box center [397, 192] width 448 height 58
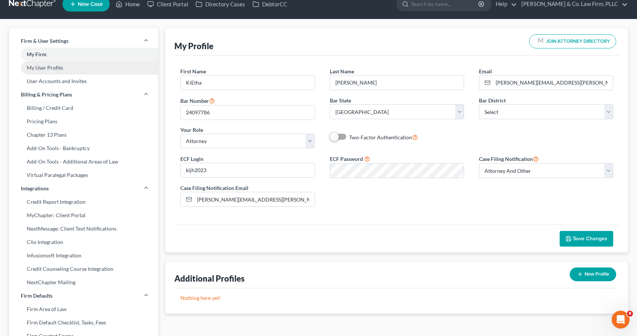
click at [51, 67] on link "My User Profile" at bounding box center [83, 67] width 149 height 13
click at [80, 82] on link "User Accounts and Invites" at bounding box center [83, 80] width 149 height 13
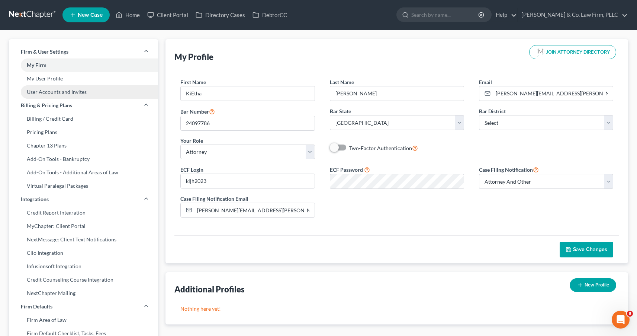
select select "0"
select select "1"
select select "0"
select select "1"
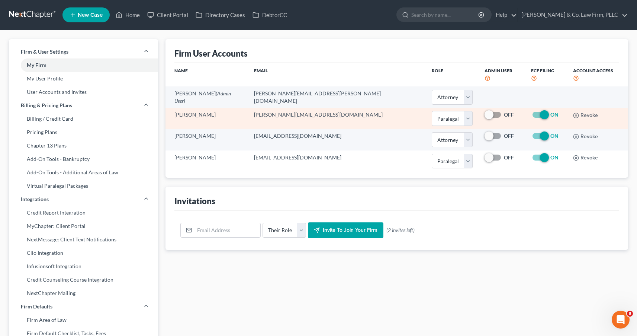
click at [289, 108] on td "alejandro@law-hc.com" at bounding box center [337, 118] width 178 height 21
drag, startPoint x: 175, startPoint y: 106, endPoint x: 277, endPoint y: 111, distance: 102.1
click at [277, 111] on tr "Alejandro Salazar alejandro@law-hc.com Select Attorney Paralegal Assistant OFF …" at bounding box center [397, 118] width 463 height 21
click at [277, 109] on td "alejandro@law-hc.com" at bounding box center [337, 118] width 178 height 21
drag, startPoint x: 279, startPoint y: 107, endPoint x: 331, endPoint y: 106, distance: 52.1
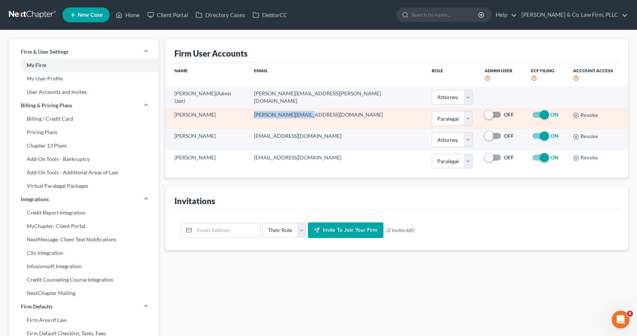
click at [330, 108] on td "alejandro@law-hc.com" at bounding box center [337, 118] width 178 height 21
click at [333, 108] on td "alejandro@law-hc.com" at bounding box center [337, 118] width 178 height 21
click at [431, 108] on td "Select Attorney Paralegal Assistant" at bounding box center [452, 118] width 53 height 21
drag, startPoint x: 303, startPoint y: 109, endPoint x: 299, endPoint y: 110, distance: 4.1
click at [303, 109] on td "alejandro@law-hc.com" at bounding box center [337, 118] width 178 height 21
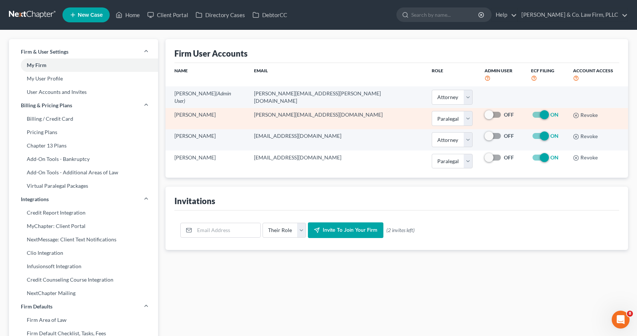
click at [206, 108] on td "Alejandro Salazar" at bounding box center [207, 118] width 83 height 21
click at [285, 109] on td "alejandro@law-hc.com" at bounding box center [337, 118] width 178 height 21
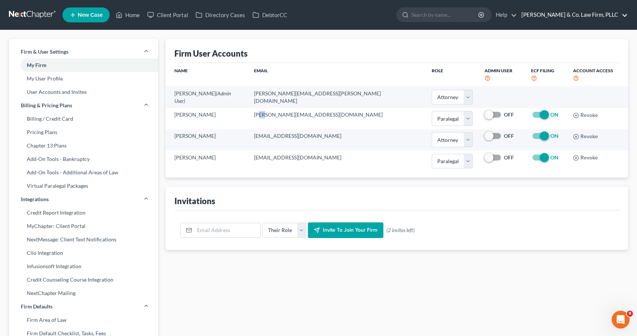
click at [599, 17] on link "Hamilton & Co. Law Firm, PLLC" at bounding box center [573, 14] width 110 height 13
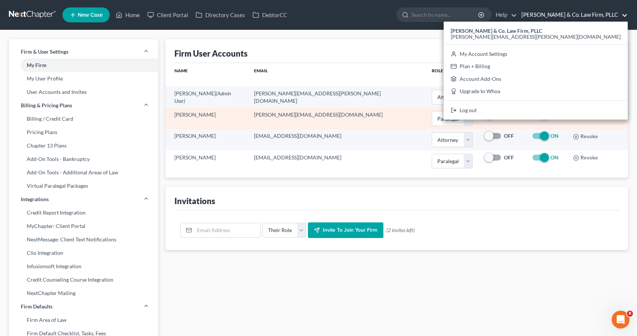
click at [305, 115] on td "alejandro@law-hc.com" at bounding box center [337, 118] width 178 height 21
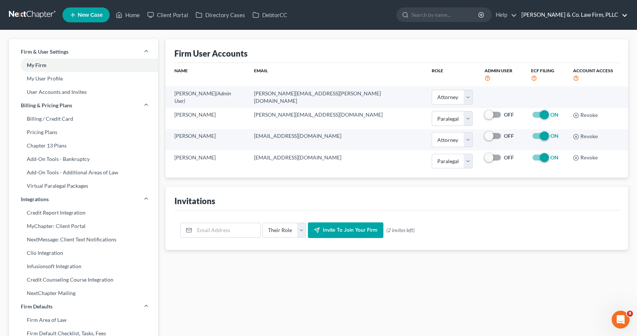
click at [611, 17] on link "Hamilton & Co. Law Firm, PLLC" at bounding box center [573, 14] width 110 height 13
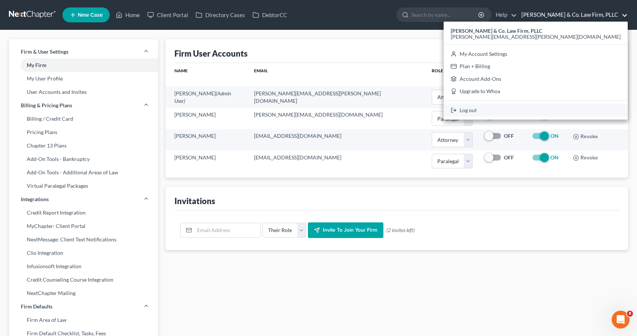
click at [568, 110] on link "Log out" at bounding box center [536, 110] width 184 height 13
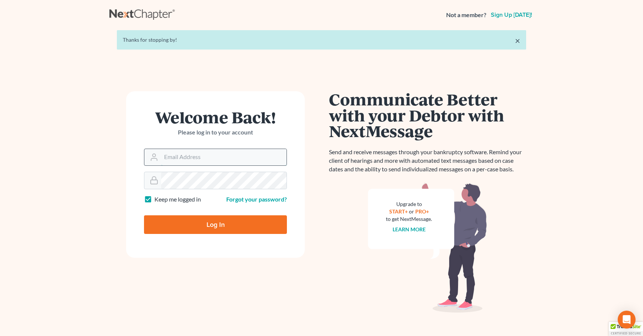
click at [231, 154] on input "Email Address" at bounding box center [223, 157] width 125 height 16
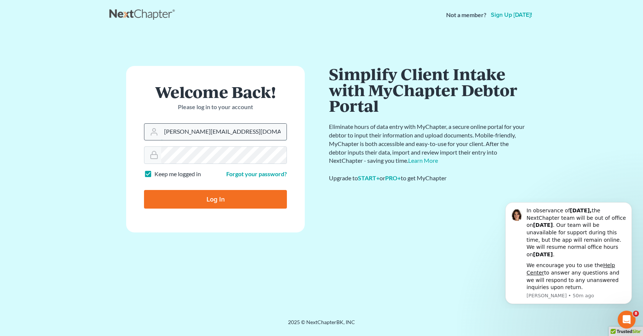
type input "[PERSON_NAME][EMAIL_ADDRESS][DOMAIN_NAME]"
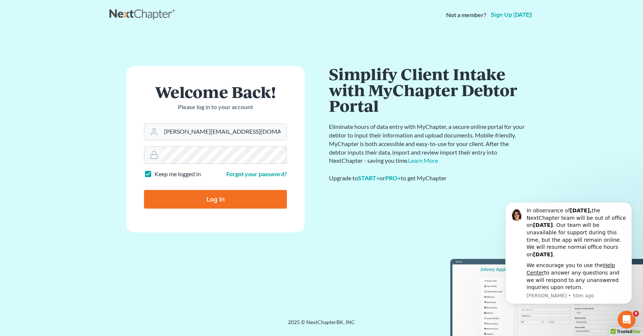
click at [292, 224] on form "Welcome Back! Please log in to your account Email Address alejandro@law-hc.com …" at bounding box center [215, 149] width 179 height 166
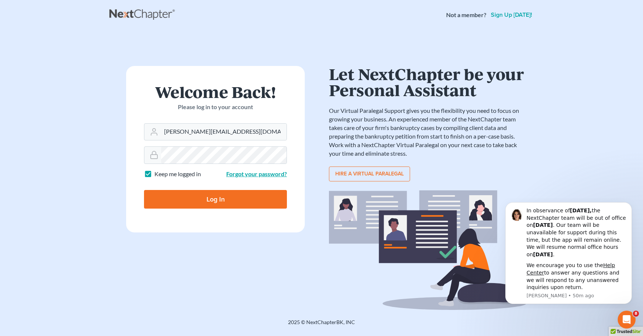
click at [270, 172] on link "Forgot your password?" at bounding box center [256, 173] width 61 height 7
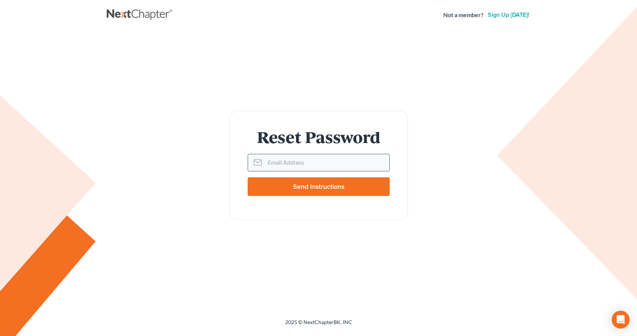
click at [292, 163] on input "Email Address" at bounding box center [327, 162] width 125 height 16
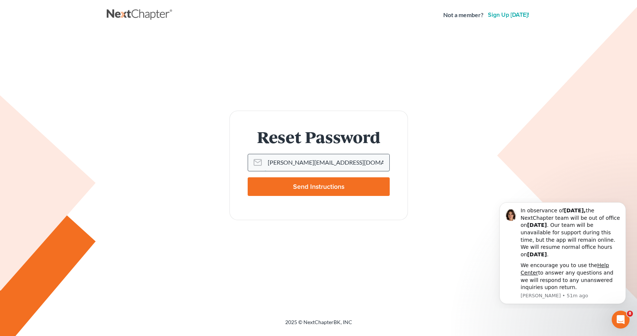
type input "alejandro@law-hc.com"
click at [318, 186] on input "Send Instructions" at bounding box center [319, 186] width 142 height 19
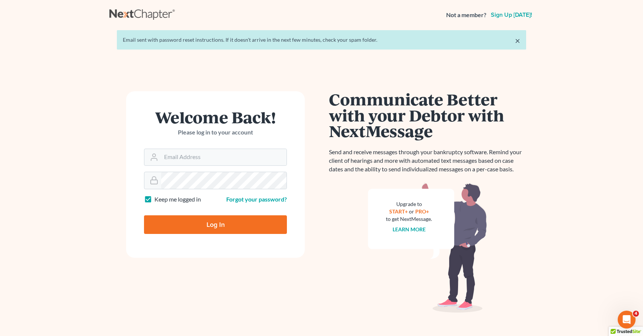
click at [292, 90] on div "Welcome Back! Please log in to your account Email Address Password Keep me logg…" at bounding box center [321, 190] width 424 height 234
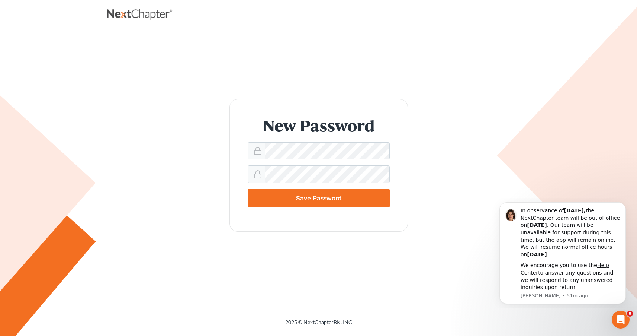
click at [336, 194] on input "Save Password" at bounding box center [319, 198] width 142 height 19
type input "Thinking..."
